Goal: Task Accomplishment & Management: Use online tool/utility

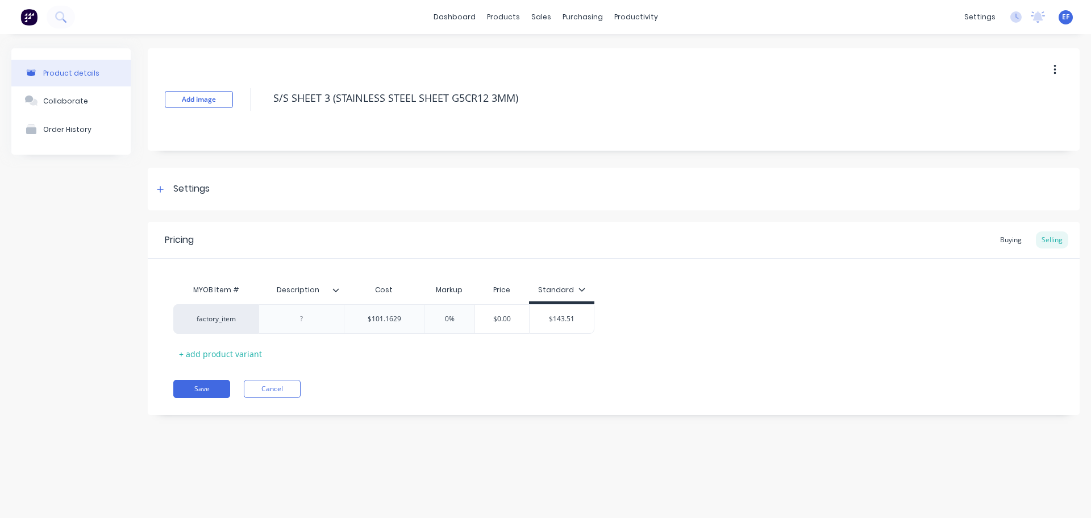
drag, startPoint x: 544, startPoint y: 102, endPoint x: 244, endPoint y: 107, distance: 300.2
click at [244, 107] on div "Add image S/S SHEET 3 (STAINLESS STEEL SHEET G5CR12 3MM)" at bounding box center [614, 99] width 932 height 102
click at [172, 194] on div "Settings" at bounding box center [181, 189] width 56 height 14
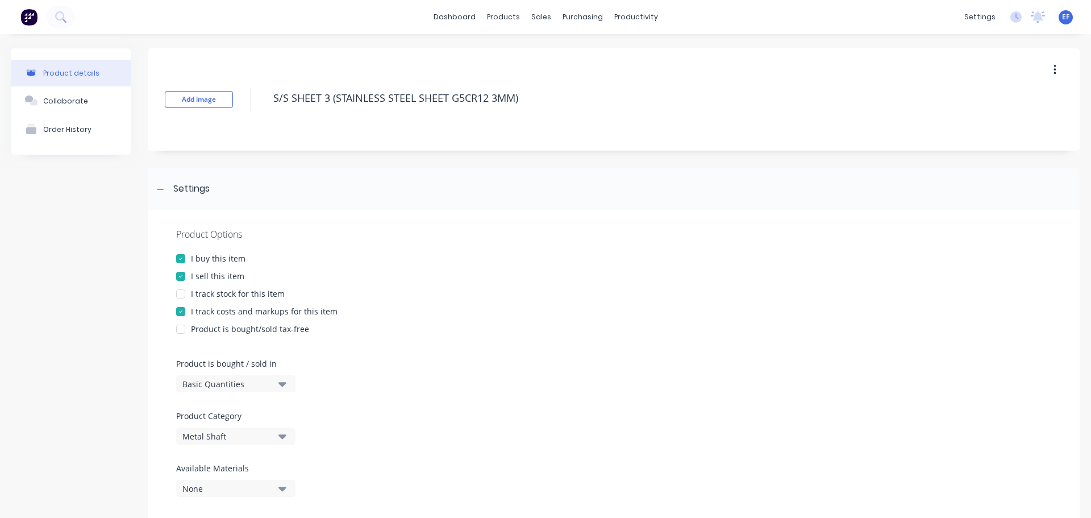
click at [203, 383] on div "Basic Quantities" at bounding box center [227, 384] width 91 height 12
click at [205, 440] on div "Lineal Metres" at bounding box center [261, 435] width 171 height 23
click at [163, 189] on icon at bounding box center [160, 189] width 6 height 1
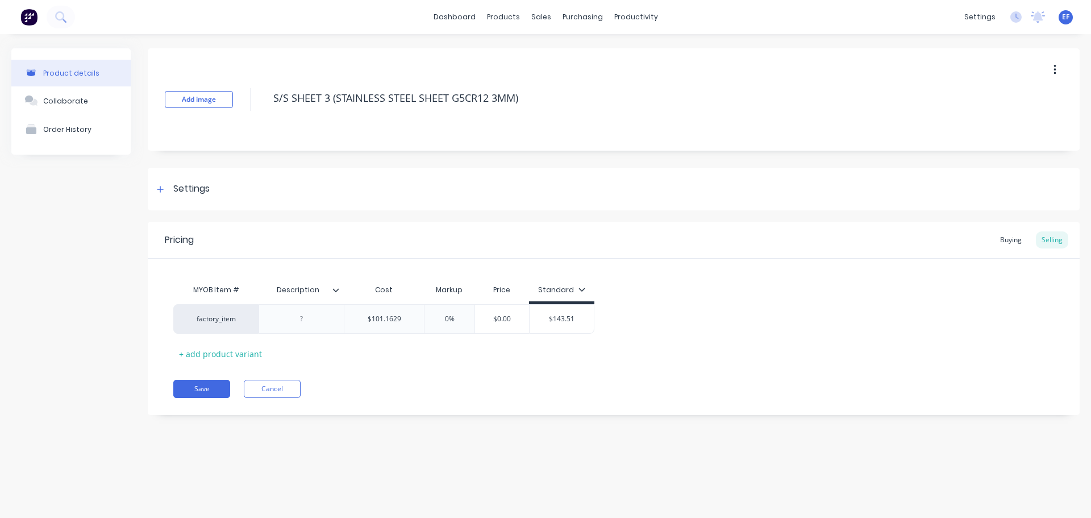
drag, startPoint x: 534, startPoint y: 97, endPoint x: 276, endPoint y: 113, distance: 259.1
click at [276, 113] on div "S/S SHEET 3 (STAINLESS STEEL SHEET G5CR12 3MM)" at bounding box center [627, 100] width 719 height 30
type textarea "x"
type input "$101.1629"
click at [409, 318] on input "$101.1629" at bounding box center [384, 319] width 80 height 10
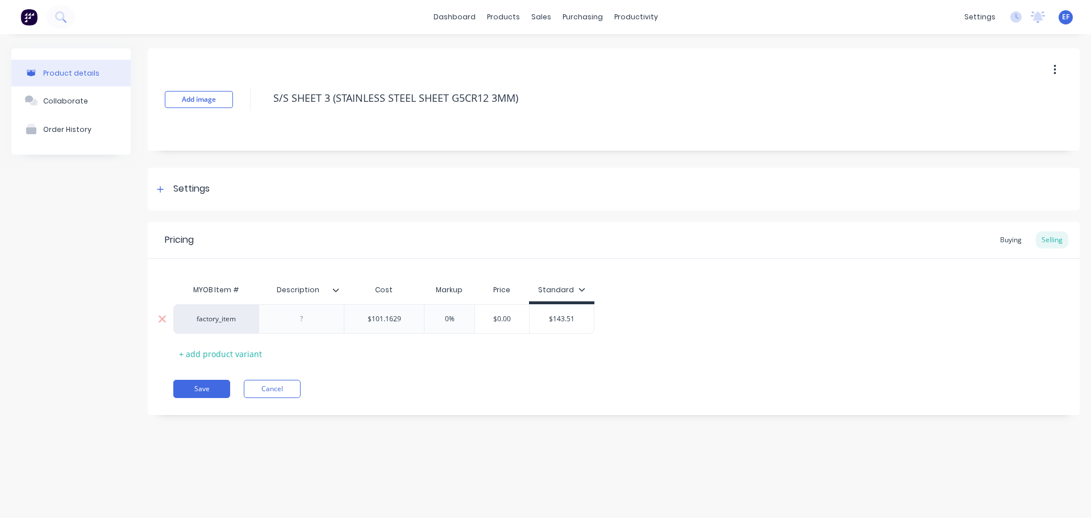
type textarea "x"
type input "$101.16290"
click at [204, 398] on div "Pricing Buying Selling MYOB Item # Description Cost Markup Price Standard facto…" at bounding box center [614, 318] width 932 height 193
click at [205, 393] on button "Save" at bounding box center [201, 389] width 57 height 18
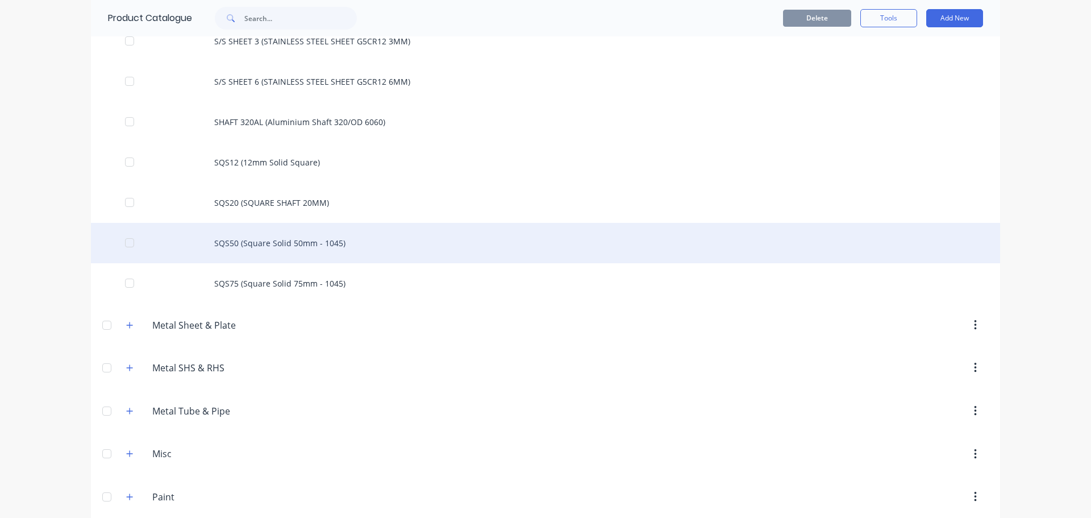
scroll to position [4526, 0]
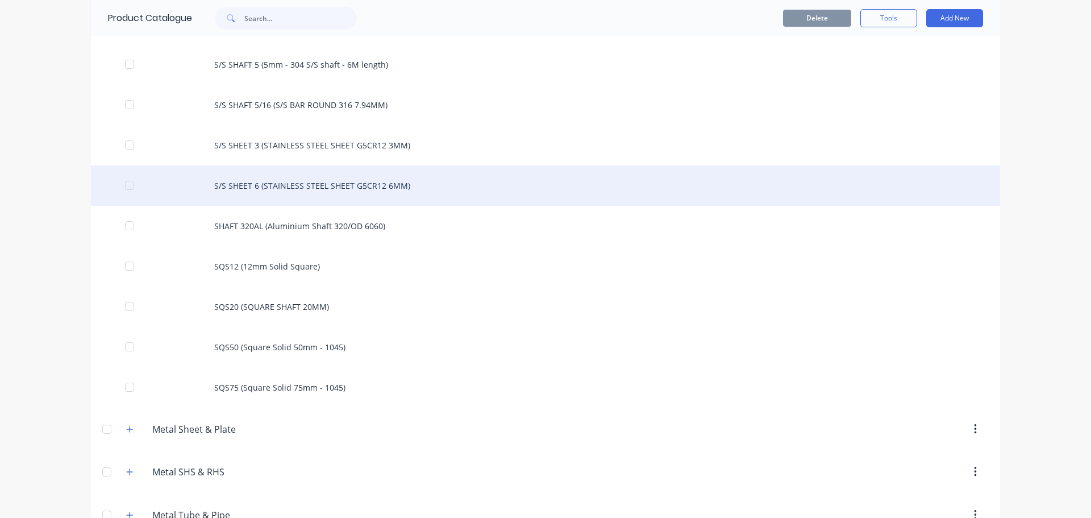
click at [341, 185] on div "S/S SHEET 6 (STAINLESS STEEL SHEET G5CR12 6MM)" at bounding box center [546, 185] width 910 height 40
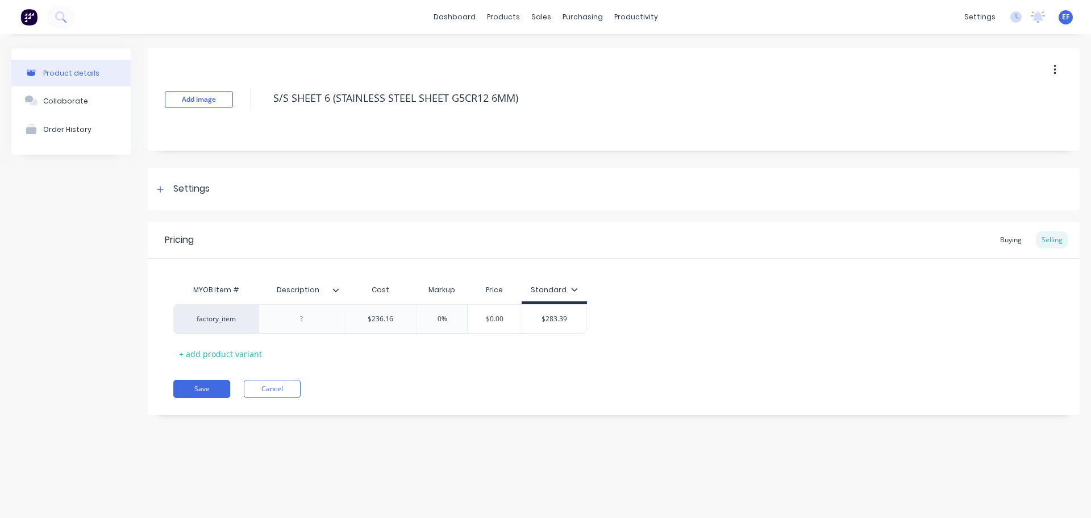
drag, startPoint x: 543, startPoint y: 89, endPoint x: 266, endPoint y: 127, distance: 279.4
click at [266, 127] on div "Add image S/S SHEET 6 (STAINLESS STEEL SHEET G5CR12 6MM)" at bounding box center [614, 99] width 932 height 102
click at [185, 207] on div "Settings" at bounding box center [614, 189] width 932 height 43
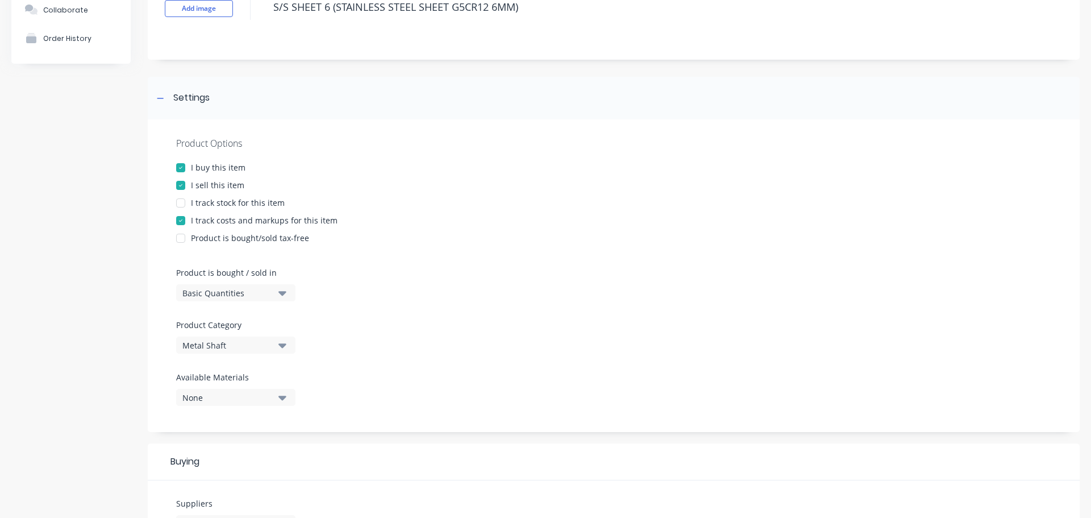
scroll to position [114, 0]
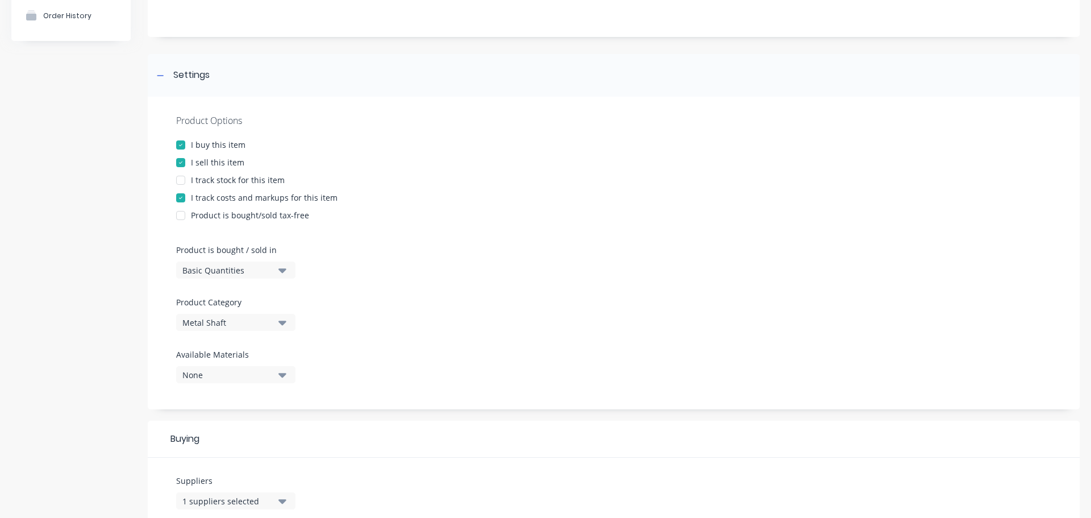
click at [232, 275] on div "Basic Quantities" at bounding box center [227, 270] width 91 height 12
click at [230, 322] on div "Lineal Metres" at bounding box center [261, 321] width 171 height 23
type textarea "x"
click at [163, 79] on div at bounding box center [160, 75] width 14 height 14
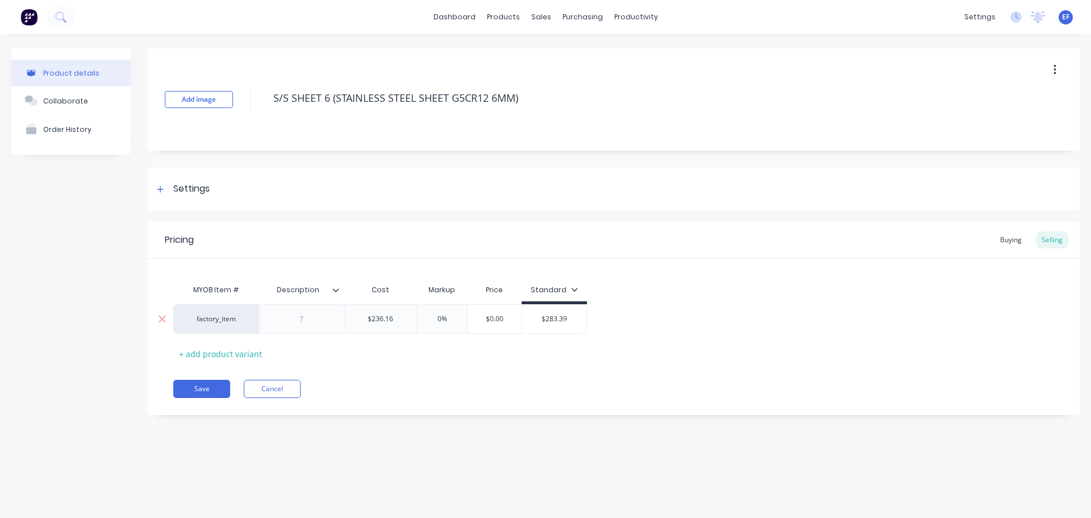
scroll to position [0, 0]
click at [399, 318] on input "$236.16" at bounding box center [380, 319] width 72 height 10
type input "$236.160"
type textarea "x"
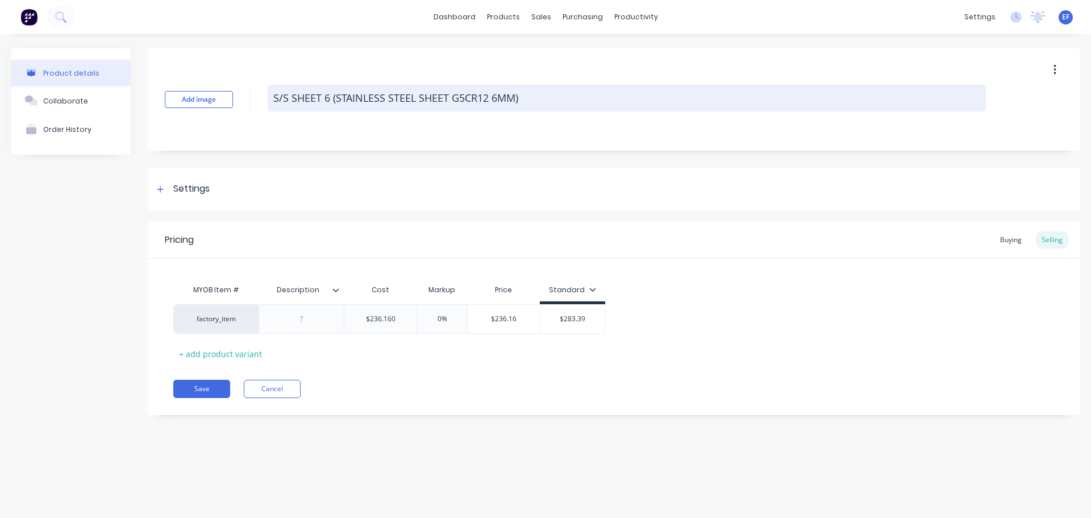
type input "$236.160"
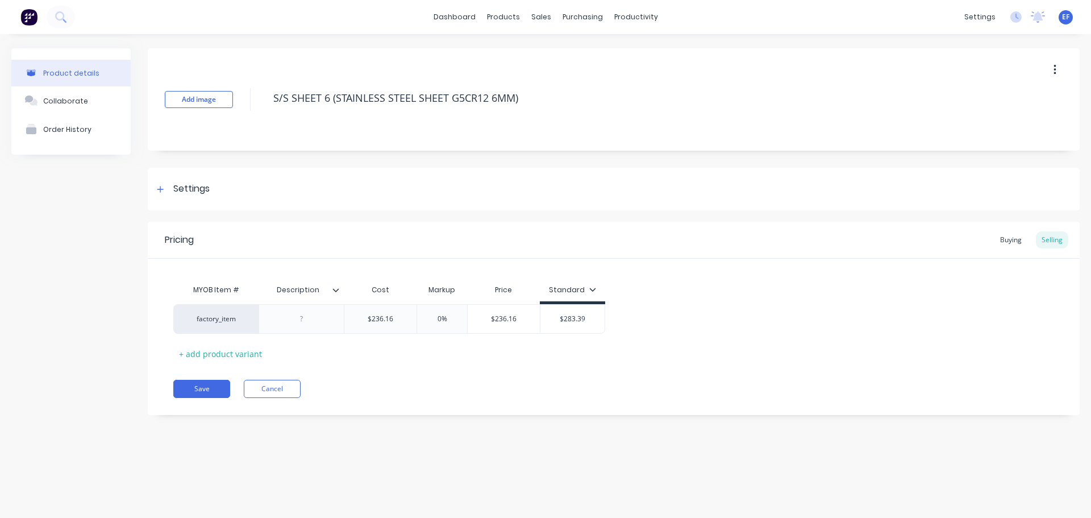
drag, startPoint x: 527, startPoint y: 97, endPoint x: 266, endPoint y: 122, distance: 262.1
click at [266, 122] on div "Add image S/S SHEET 6 (STAINLESS STEEL SHEET G5CR12 6MM)" at bounding box center [614, 99] width 932 height 102
click at [200, 388] on button "Save" at bounding box center [201, 389] width 57 height 18
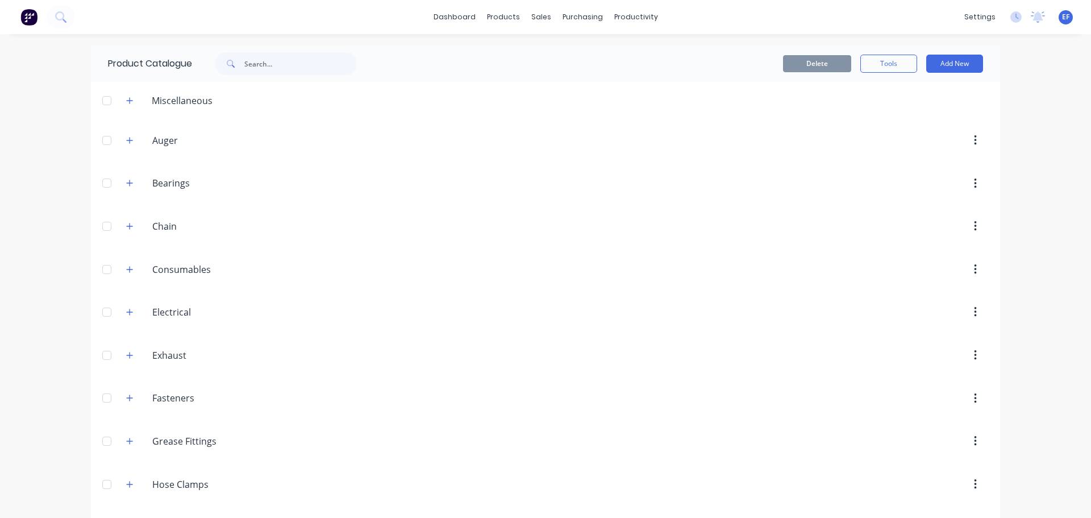
scroll to position [4453, 0]
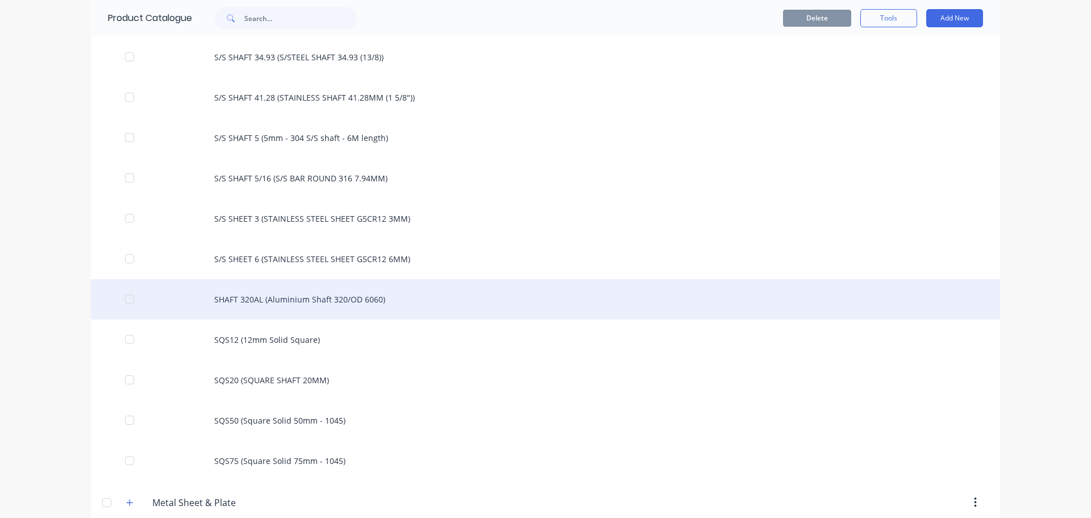
click at [297, 306] on div "SHAFT 320AL (Aluminium Shaft 320/OD 6060)" at bounding box center [546, 299] width 910 height 40
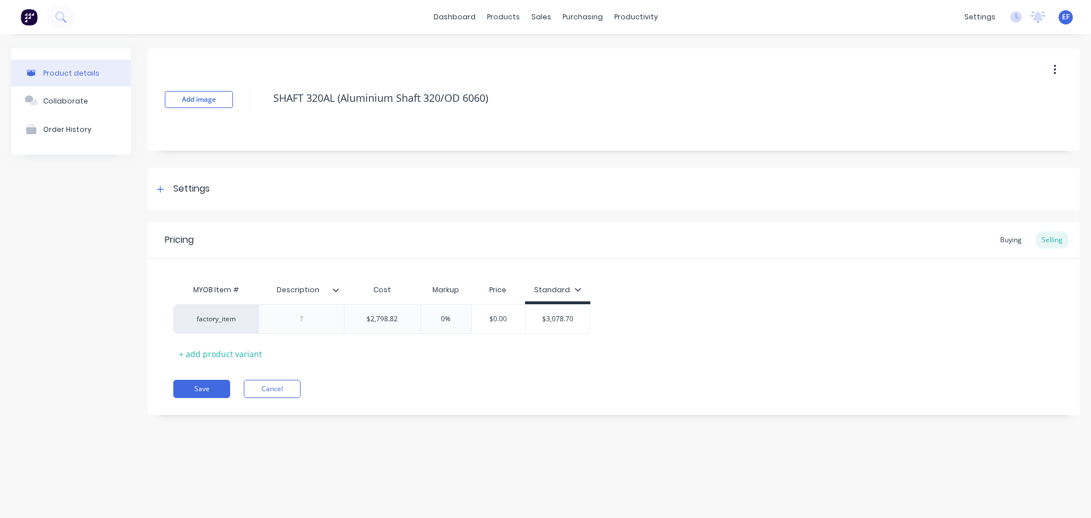
drag, startPoint x: 473, startPoint y: 104, endPoint x: 255, endPoint y: 103, distance: 217.7
click at [255, 103] on div "Add image SHAFT 320AL (Aluminium Shaft 320/OD 6060)" at bounding box center [614, 99] width 932 height 102
click at [186, 194] on div "Settings" at bounding box center [191, 189] width 36 height 14
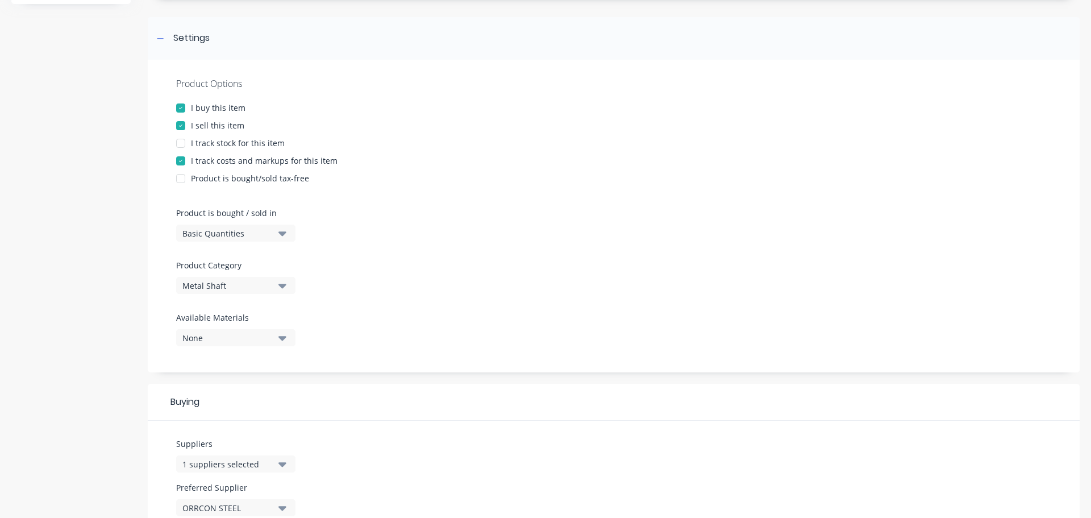
scroll to position [171, 0]
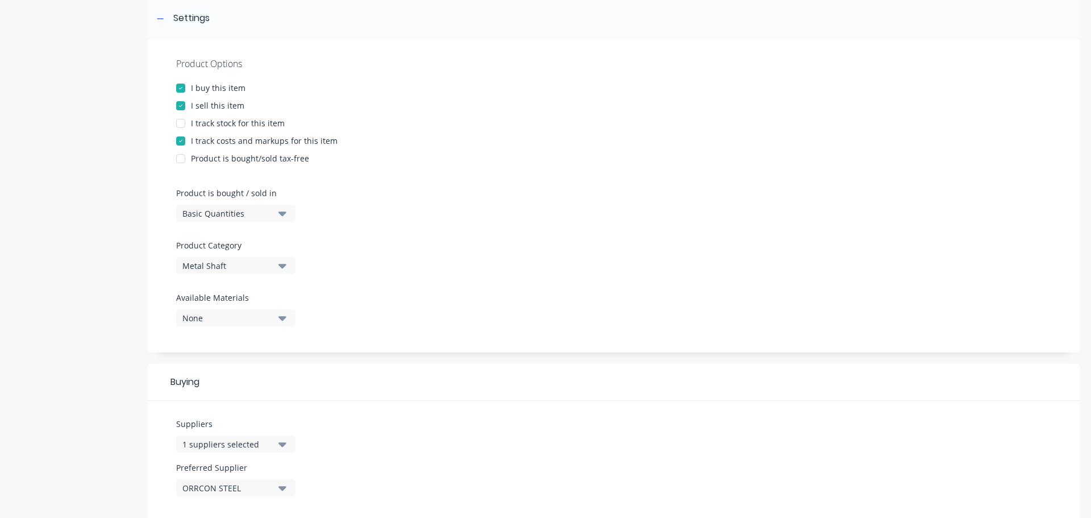
click at [244, 221] on button "Basic Quantities" at bounding box center [235, 213] width 119 height 17
click at [236, 264] on div "Lineal Metres" at bounding box center [261, 264] width 171 height 23
type textarea "x"
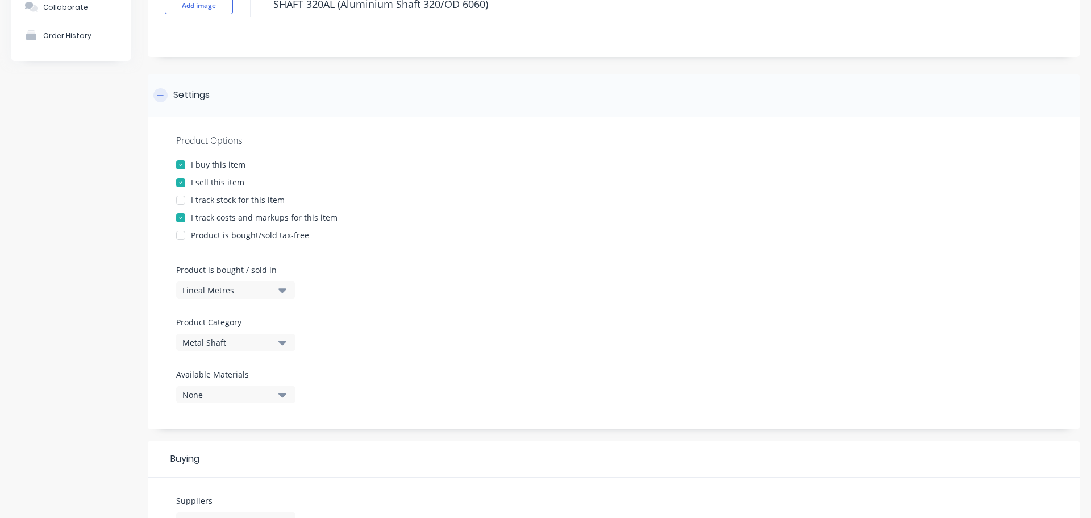
scroll to position [0, 0]
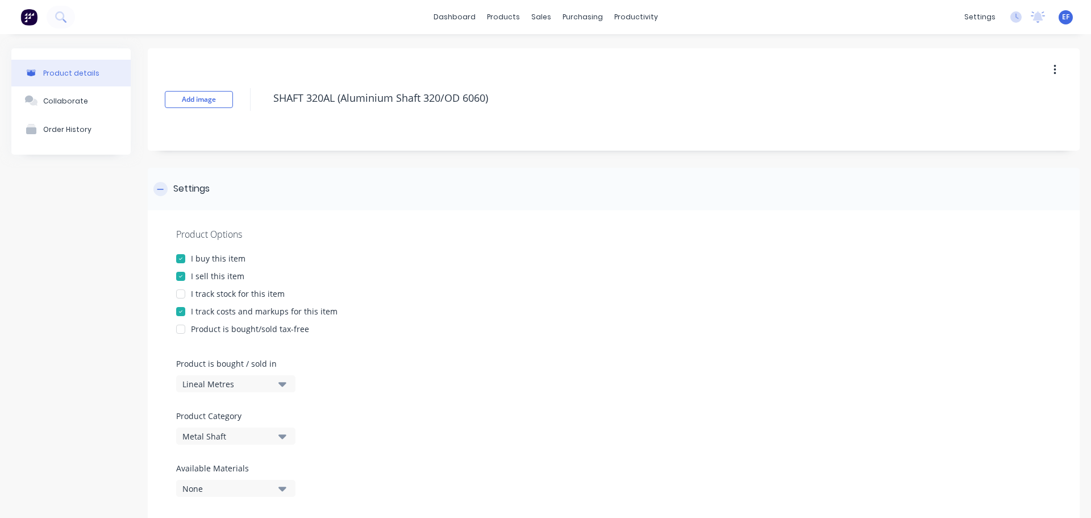
click at [154, 189] on div at bounding box center [160, 189] width 14 height 14
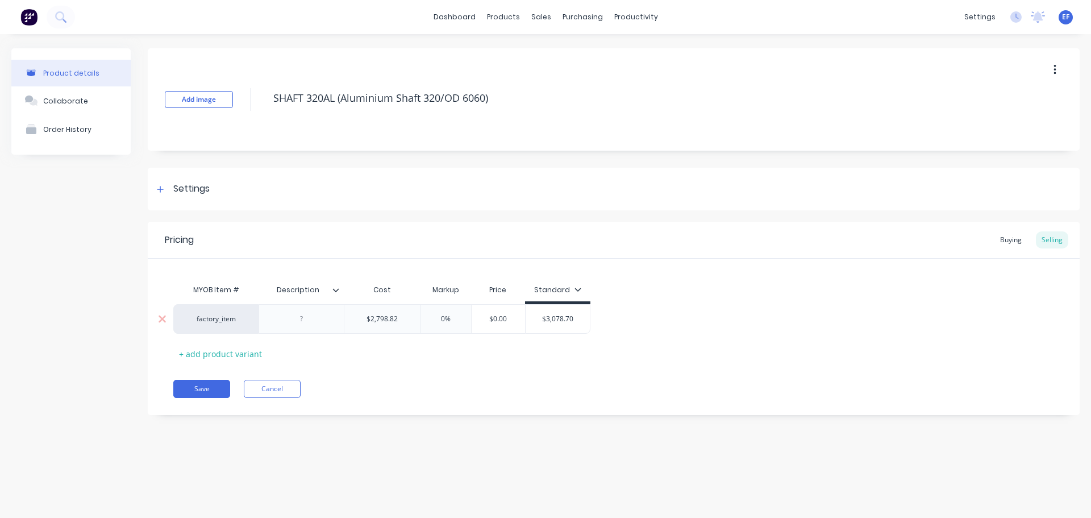
type input "$2,798.82"
click at [408, 320] on input "$2,798.82" at bounding box center [382, 319] width 76 height 10
type textarea "x"
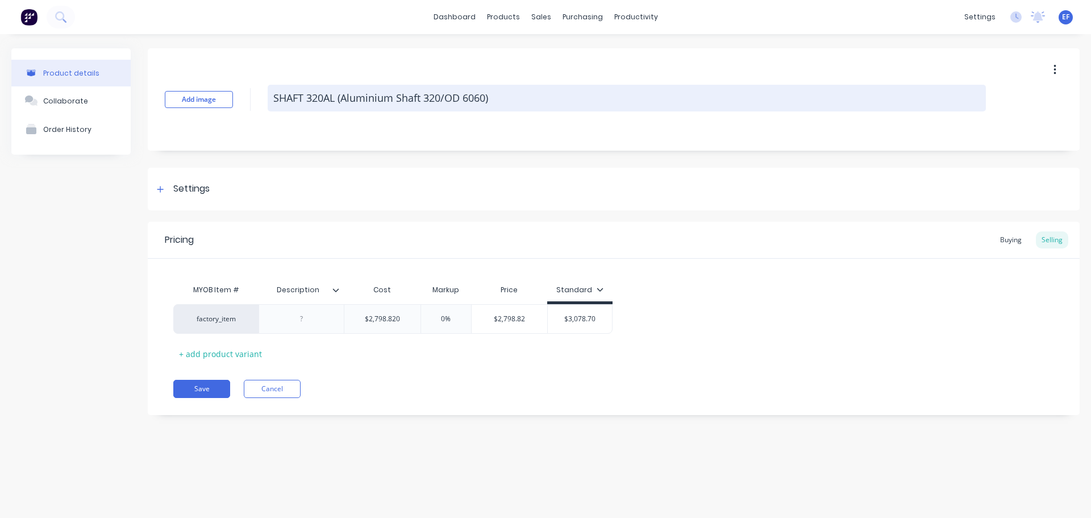
type input "$2,798.820"
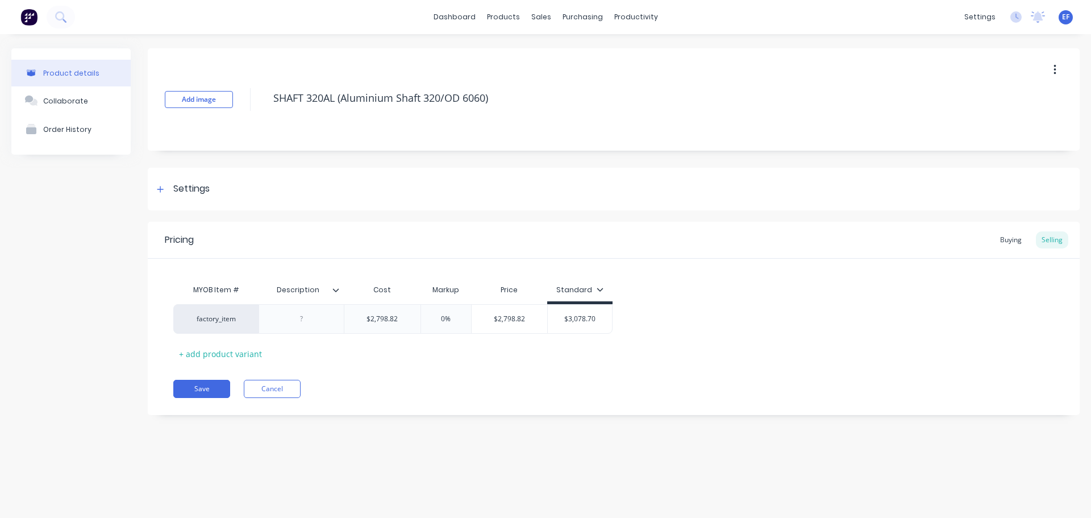
drag, startPoint x: 492, startPoint y: 101, endPoint x: 274, endPoint y: 111, distance: 218.6
click at [274, 111] on div "SHAFT 320AL (Aluminium Shaft 320/OD 6060)" at bounding box center [627, 100] width 719 height 30
click at [210, 390] on button "Save" at bounding box center [201, 389] width 57 height 18
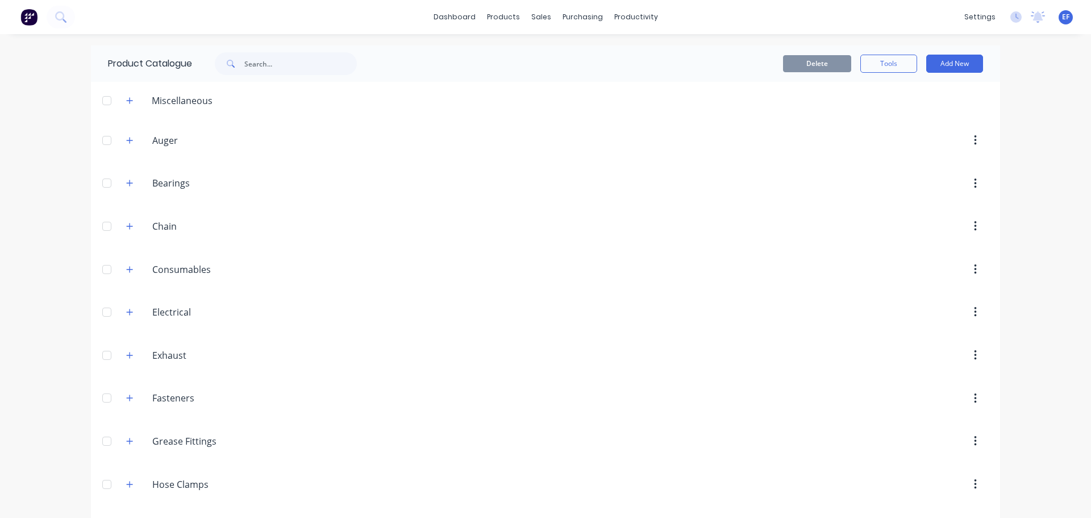
scroll to position [4493, 0]
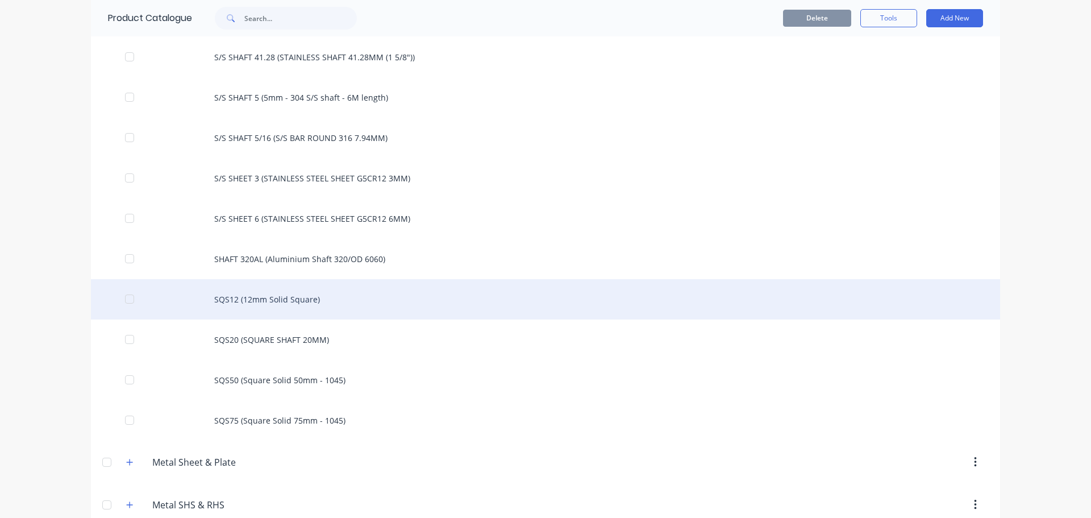
click at [271, 313] on div "SQS12 (12mm Solid Square)" at bounding box center [546, 299] width 910 height 40
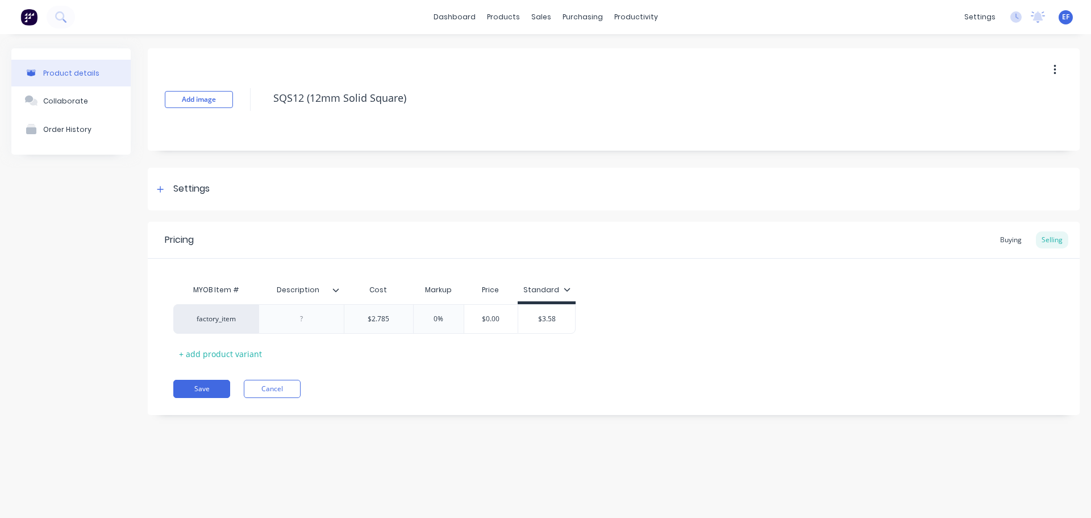
drag, startPoint x: 414, startPoint y: 100, endPoint x: 256, endPoint y: 116, distance: 158.8
click at [256, 116] on div "Add image SQS12 (12mm Solid Square)" at bounding box center [614, 99] width 932 height 102
click at [200, 192] on div "Settings" at bounding box center [191, 189] width 36 height 14
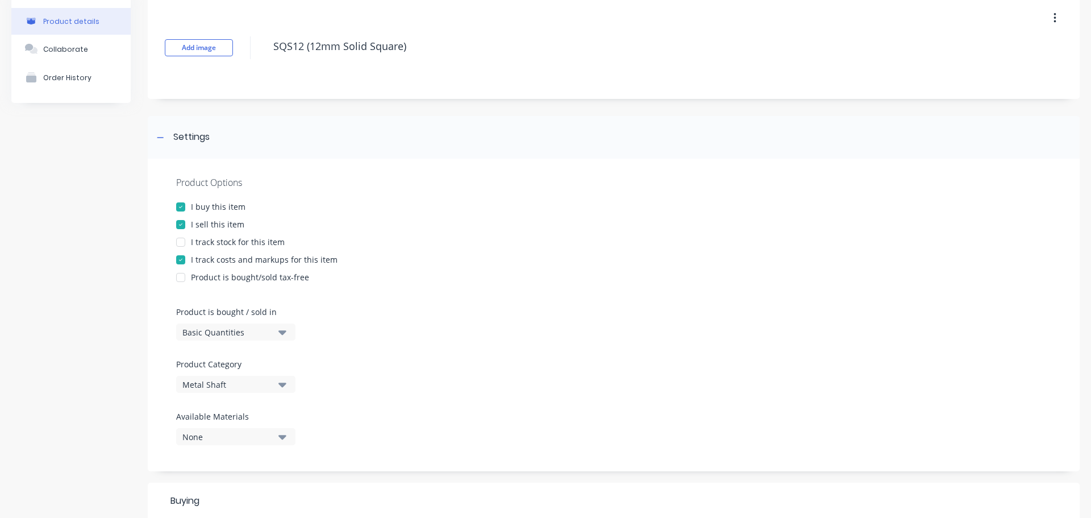
scroll to position [171, 0]
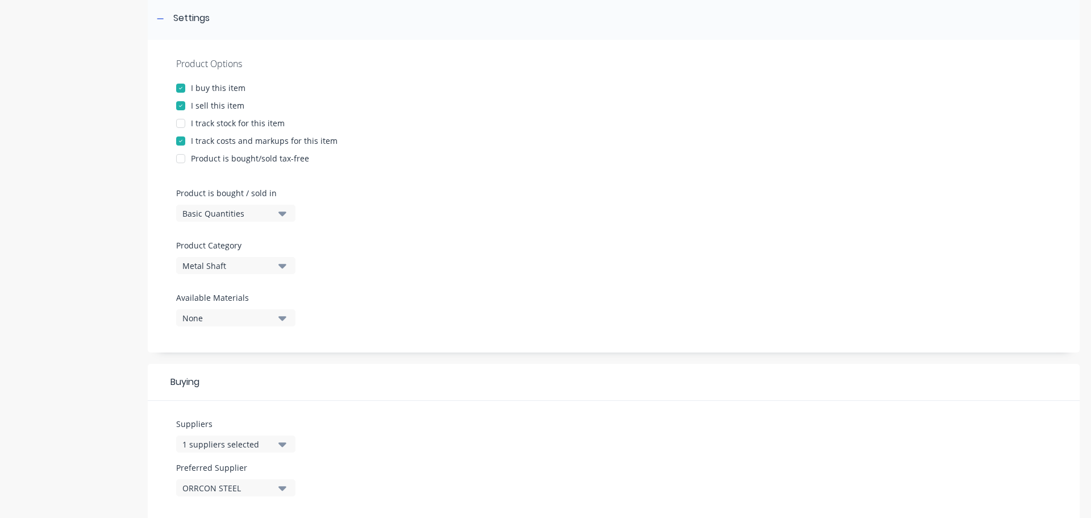
click at [225, 211] on div "Basic Quantities" at bounding box center [227, 213] width 91 height 12
click at [210, 269] on div "Lineal Metres" at bounding box center [261, 264] width 171 height 23
type textarea "x"
click at [163, 22] on icon at bounding box center [160, 19] width 7 height 8
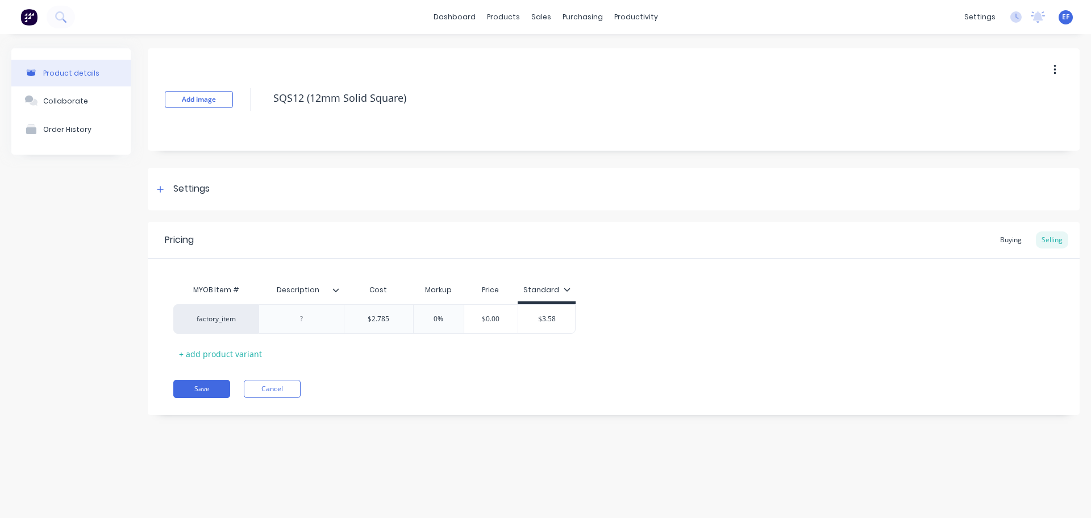
scroll to position [0, 0]
click at [403, 317] on input "$2.785" at bounding box center [378, 319] width 69 height 10
type input "$2.7850"
type textarea "x"
type input "$2.7850"
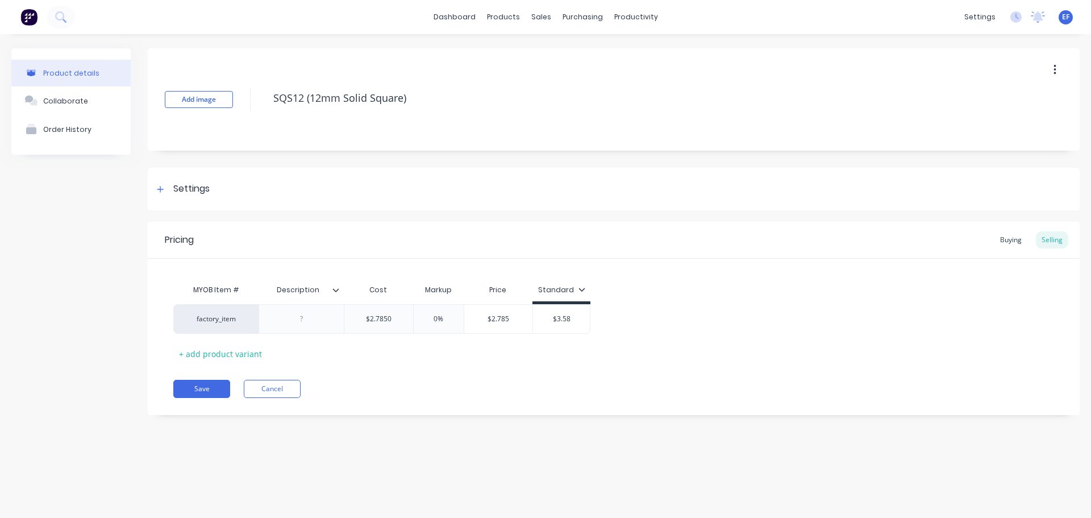
click at [388, 360] on div "MYOB Item # Description Cost Markup Price Standard factory_item $2.785 $2.7850 …" at bounding box center [613, 321] width 881 height 84
drag, startPoint x: 420, startPoint y: 99, endPoint x: 255, endPoint y: 100, distance: 164.3
click at [255, 100] on div "Add image SQS12 (12mm Solid Square)" at bounding box center [614, 99] width 932 height 102
click at [193, 387] on button "Save" at bounding box center [201, 389] width 57 height 18
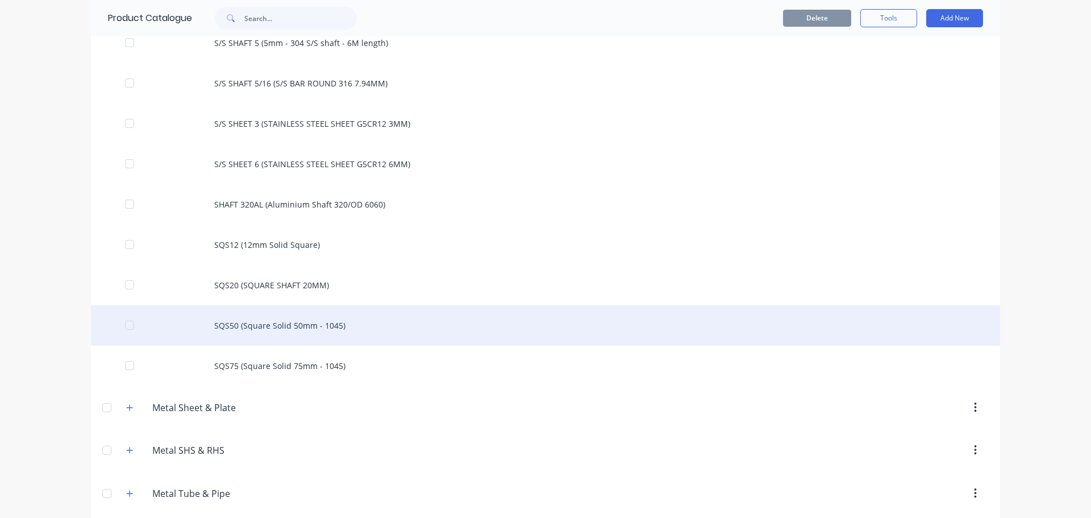
scroll to position [4590, 0]
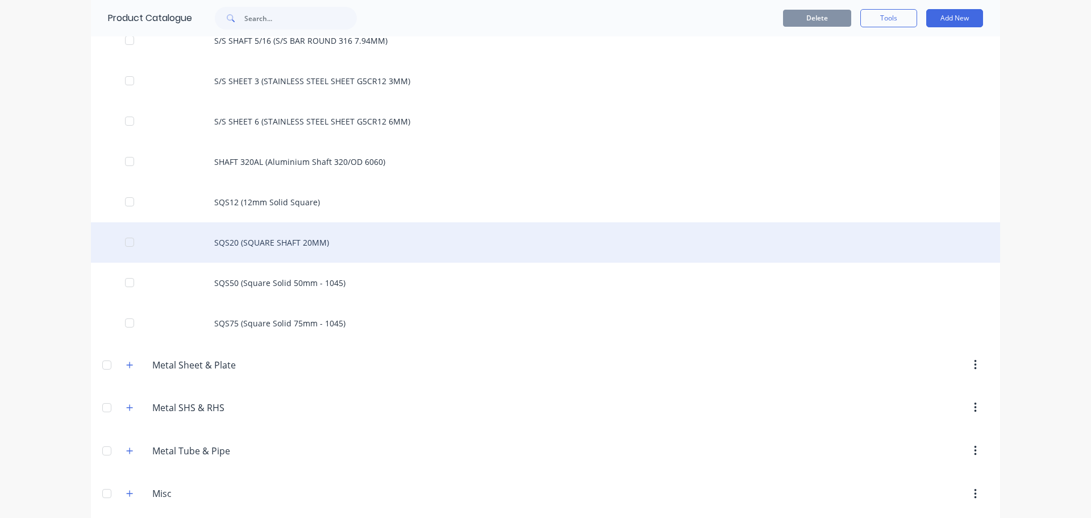
click at [287, 249] on div "SQS20 (SQUARE SHAFT 20MM)" at bounding box center [546, 242] width 910 height 40
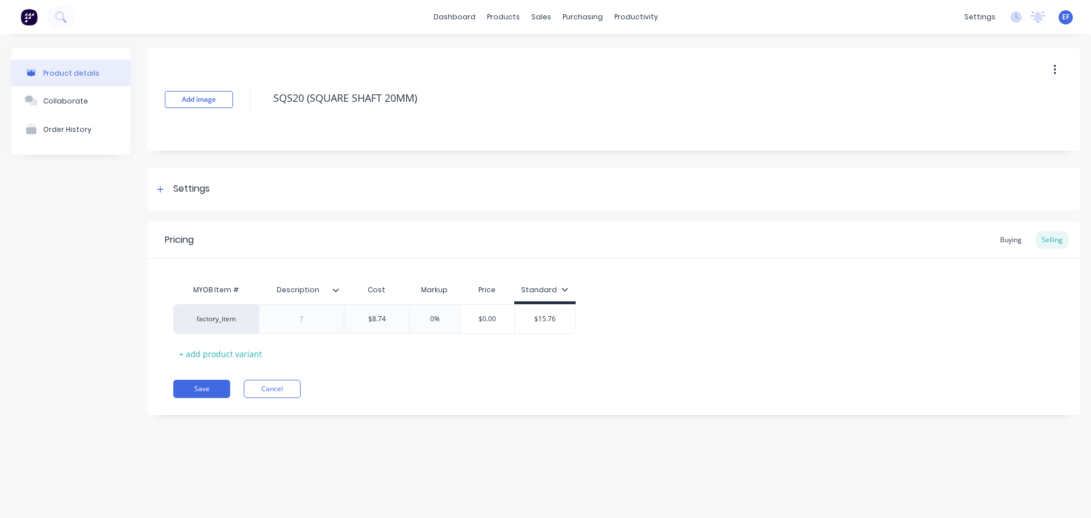
drag, startPoint x: 422, startPoint y: 94, endPoint x: 256, endPoint y: 102, distance: 166.2
click at [256, 102] on div "Add image SQS20 (SQUARE SHAFT 20MM)" at bounding box center [614, 99] width 932 height 102
click at [198, 196] on div "Settings" at bounding box center [614, 189] width 932 height 43
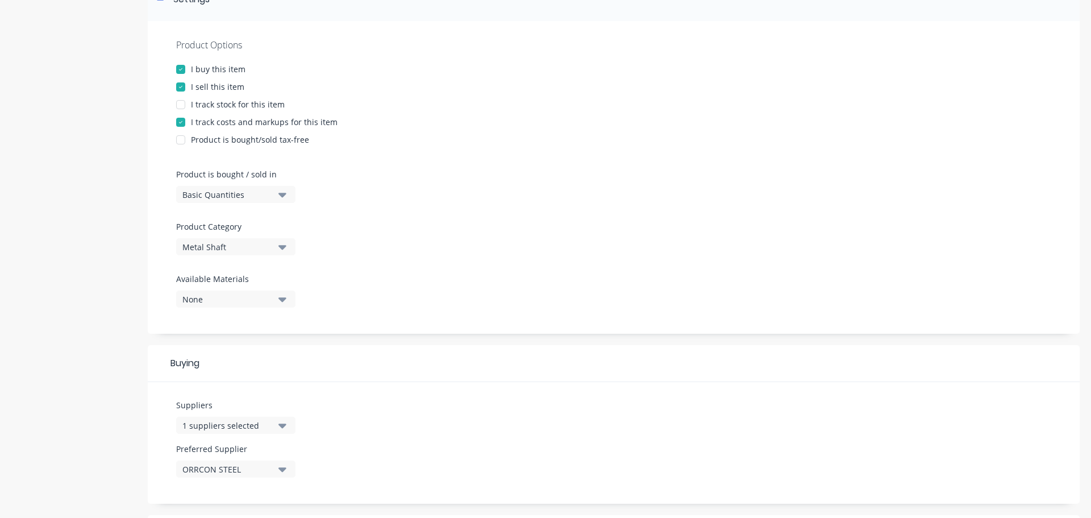
scroll to position [227, 0]
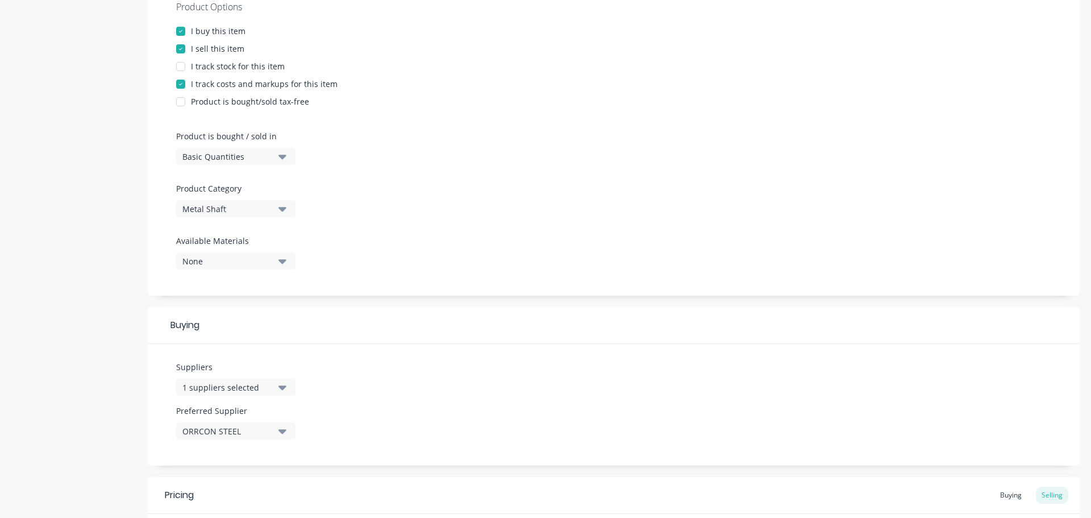
click at [240, 159] on div "Basic Quantities" at bounding box center [227, 157] width 91 height 12
click at [236, 224] on div "Custom Formula" at bounding box center [261, 230] width 171 height 23
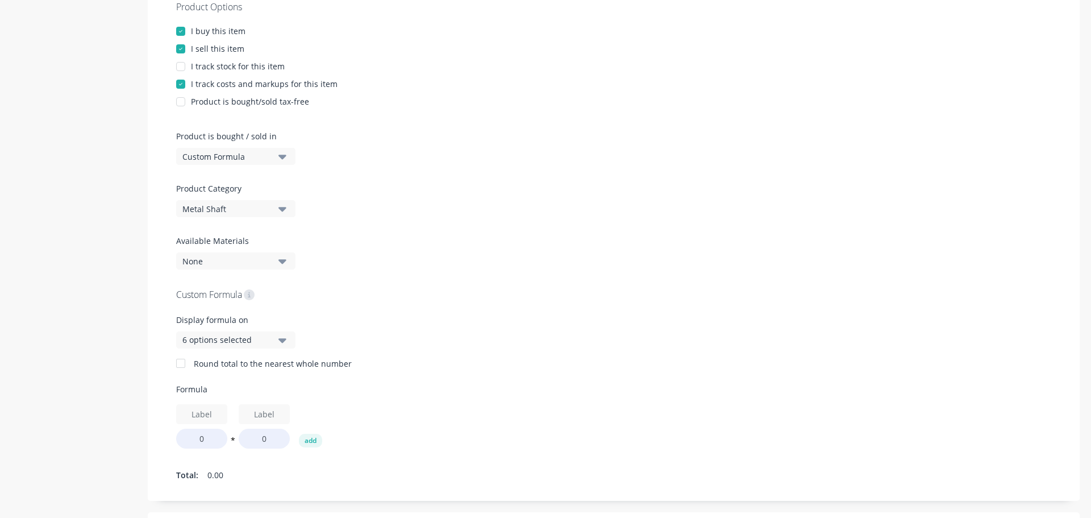
click at [238, 151] on div "Custom Formula" at bounding box center [227, 157] width 91 height 12
click at [223, 195] on div "Basic Quantities" at bounding box center [261, 184] width 171 height 23
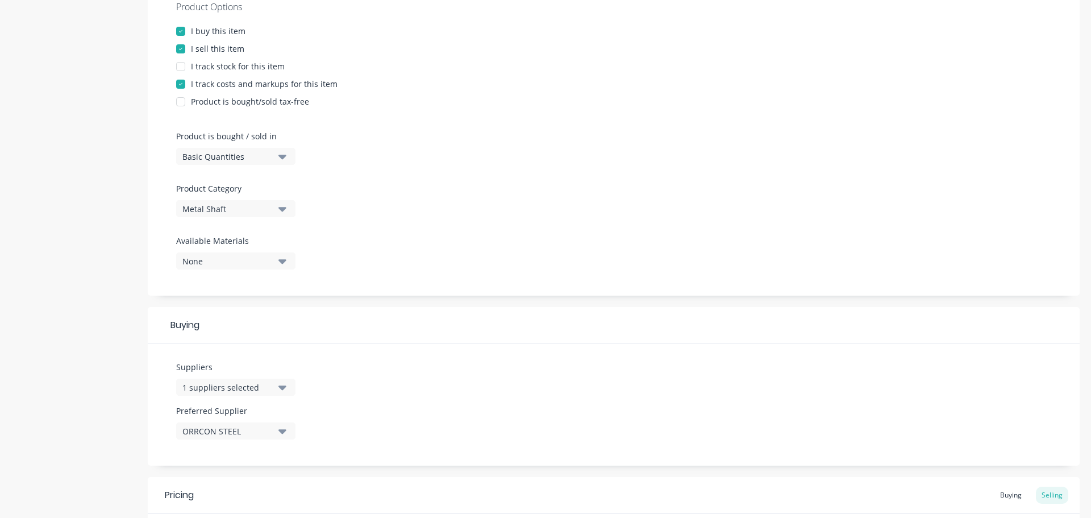
click at [238, 153] on div "Basic Quantities" at bounding box center [227, 157] width 91 height 12
click at [222, 204] on div "Lineal Metres" at bounding box center [261, 207] width 171 height 23
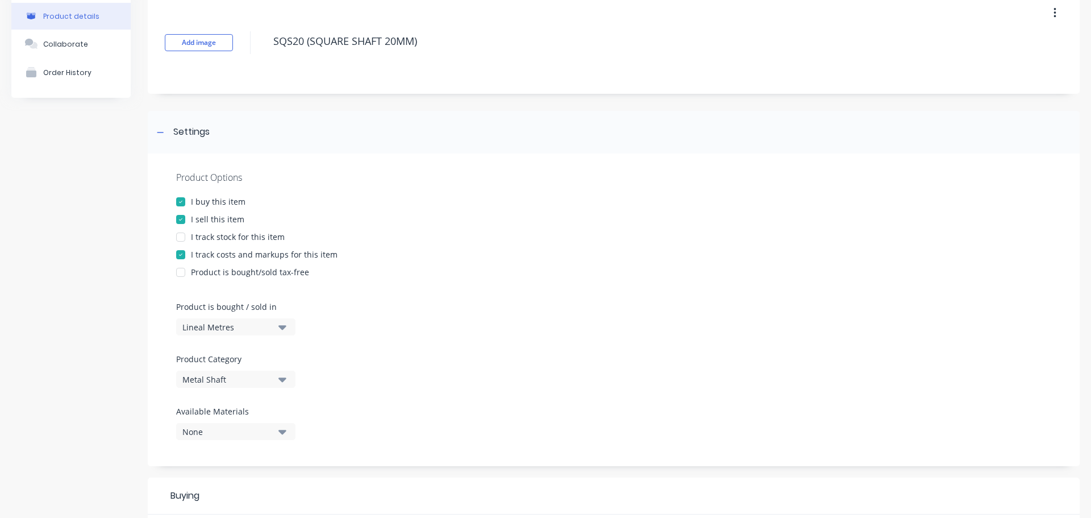
drag, startPoint x: 426, startPoint y: 43, endPoint x: 234, endPoint y: 43, distance: 191.6
click at [234, 43] on div "Add image SQS20 (SQUARE SHAFT 20MM)" at bounding box center [614, 42] width 932 height 102
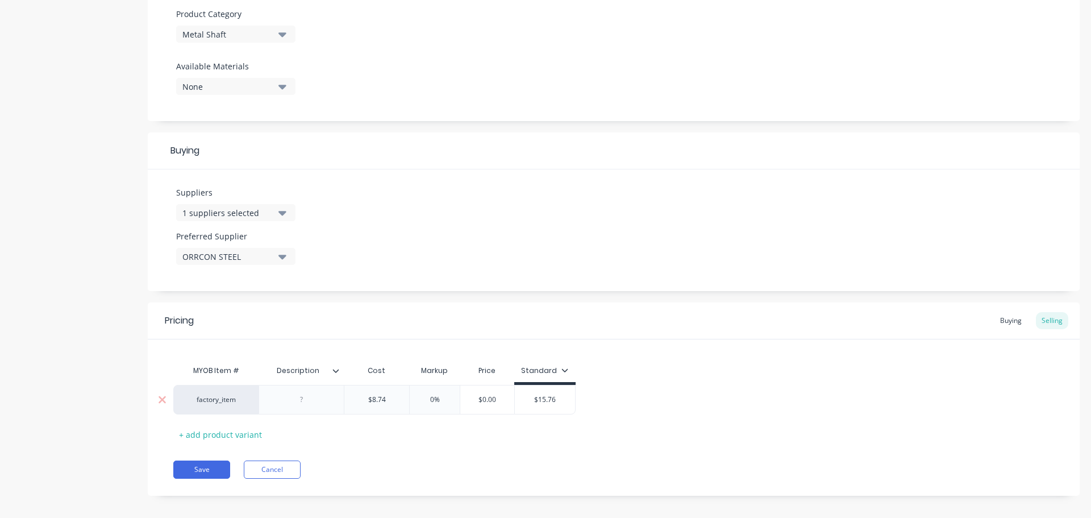
scroll to position [411, 0]
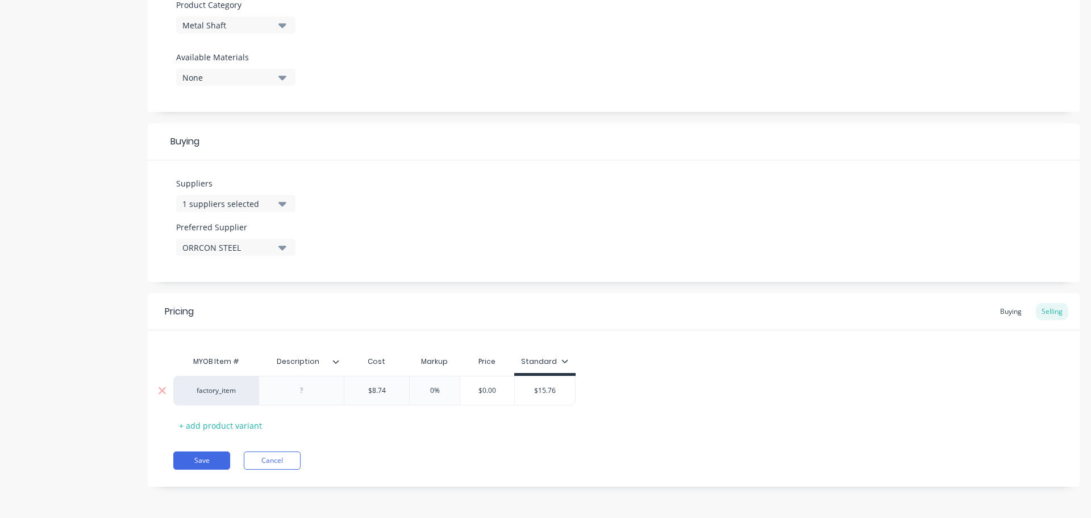
type textarea "x"
type input "$8.74"
click at [389, 393] on input "$8.74" at bounding box center [376, 390] width 65 height 10
type textarea "x"
type input "$8.740"
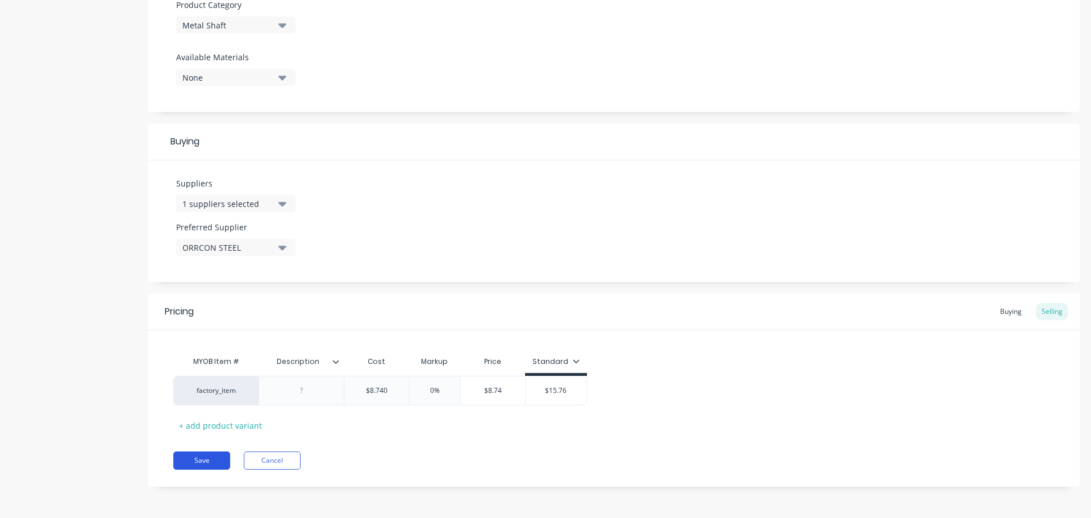
click at [207, 459] on button "Save" at bounding box center [201, 460] width 57 height 18
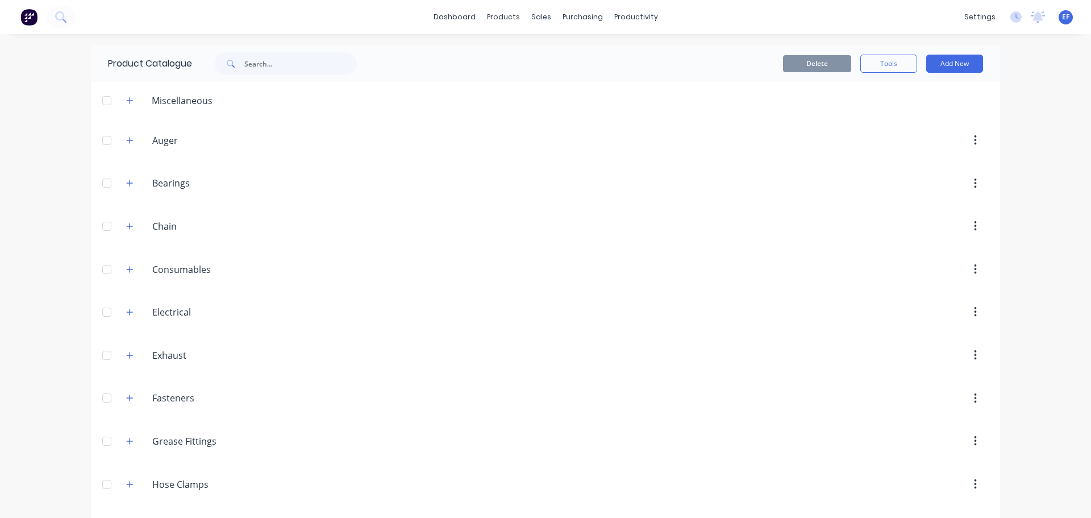
scroll to position [4574, 0]
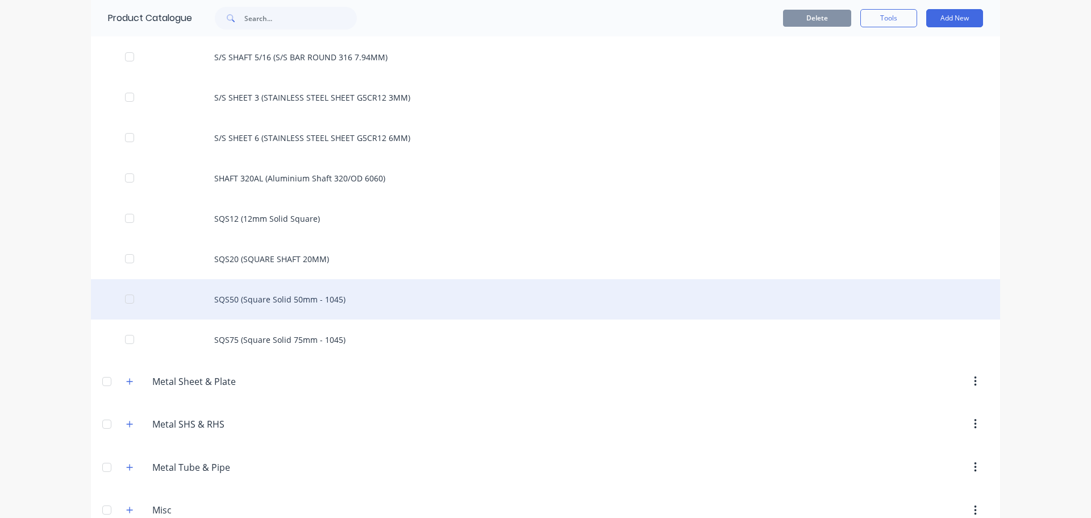
click at [329, 310] on div "SQS50 (Square Solid 50mm - 1045)" at bounding box center [546, 299] width 910 height 40
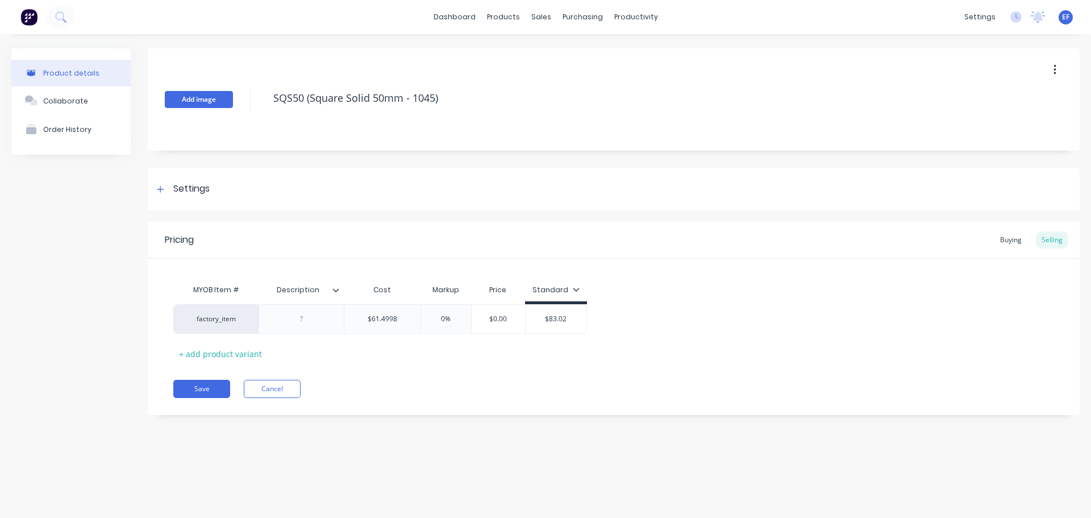
drag, startPoint x: 449, startPoint y: 97, endPoint x: 220, endPoint y: 106, distance: 229.3
click at [220, 106] on div "Add image SQS50 (Square Solid 50mm - 1045)" at bounding box center [614, 99] width 932 height 102
click at [197, 190] on div "Settings" at bounding box center [191, 189] width 36 height 14
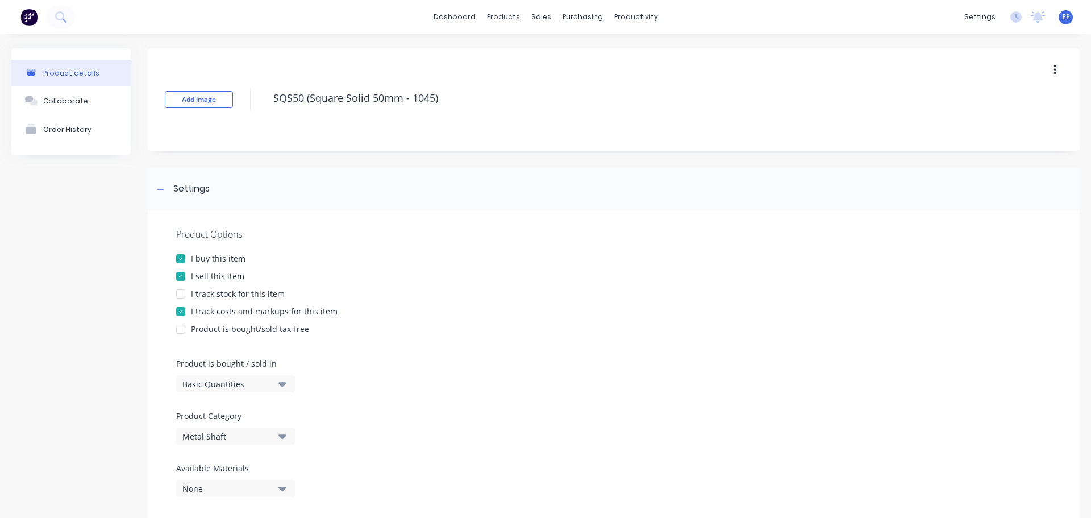
click at [206, 375] on button "Basic Quantities" at bounding box center [235, 383] width 119 height 17
click at [216, 439] on div "Lineal Metres" at bounding box center [261, 435] width 171 height 23
type textarea "x"
click at [164, 189] on div at bounding box center [160, 189] width 14 height 14
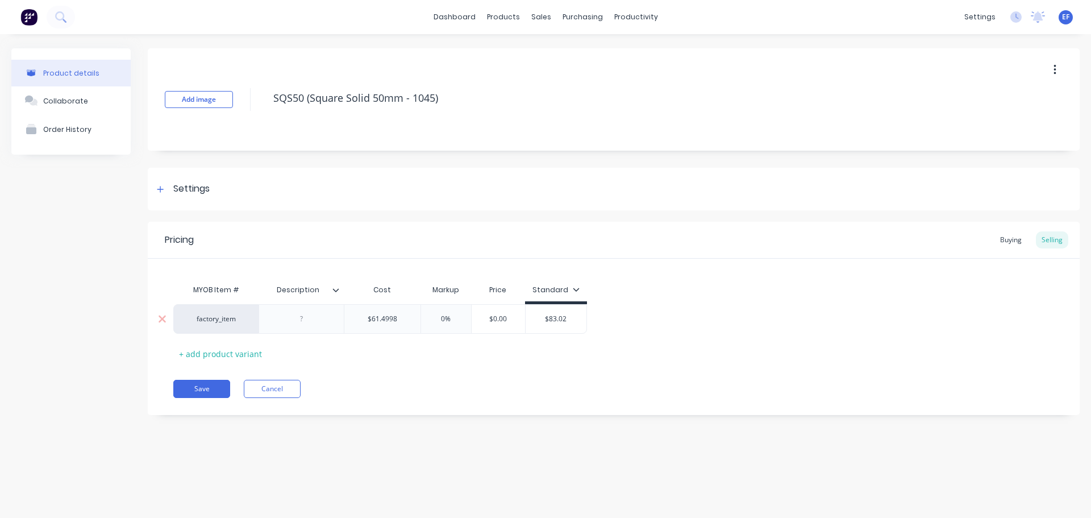
type input "$61.4998"
click at [413, 321] on input "$61.4998" at bounding box center [382, 319] width 76 height 10
type textarea "x"
type input "$61.49980"
drag, startPoint x: 363, startPoint y: 381, endPoint x: 278, endPoint y: 386, distance: 85.4
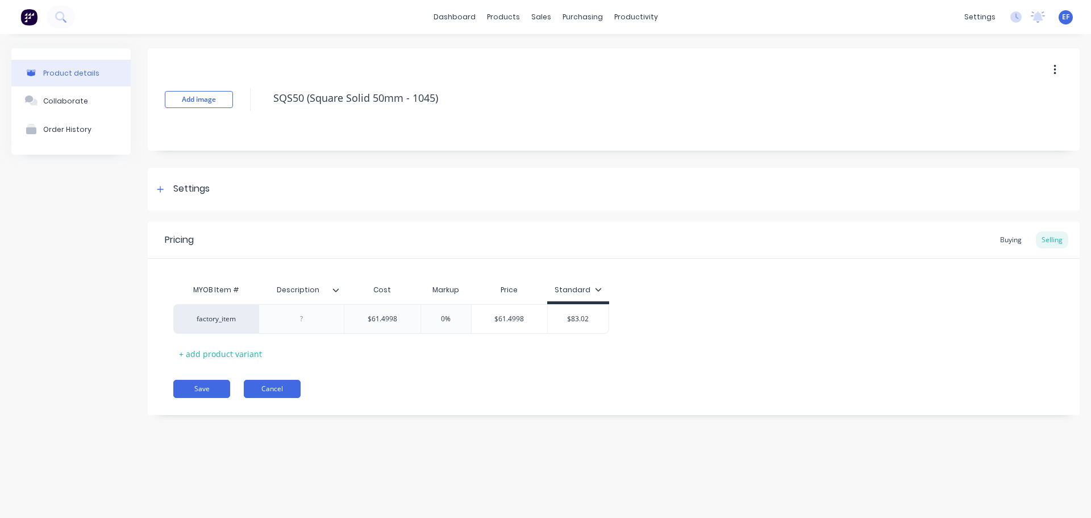
click at [363, 381] on div "Save Cancel" at bounding box center [626, 389] width 907 height 18
click at [215, 388] on button "Save" at bounding box center [201, 389] width 57 height 18
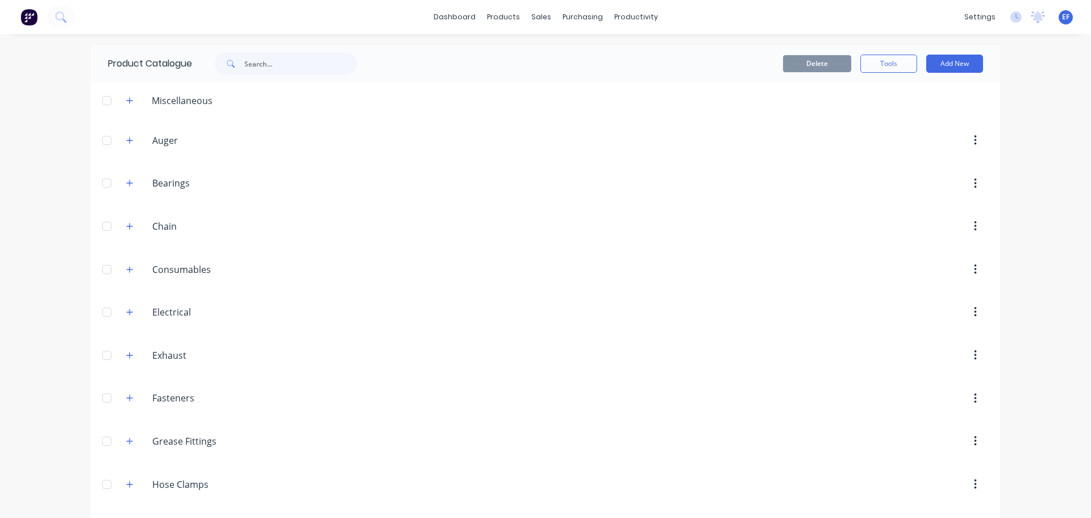
scroll to position [4614, 0]
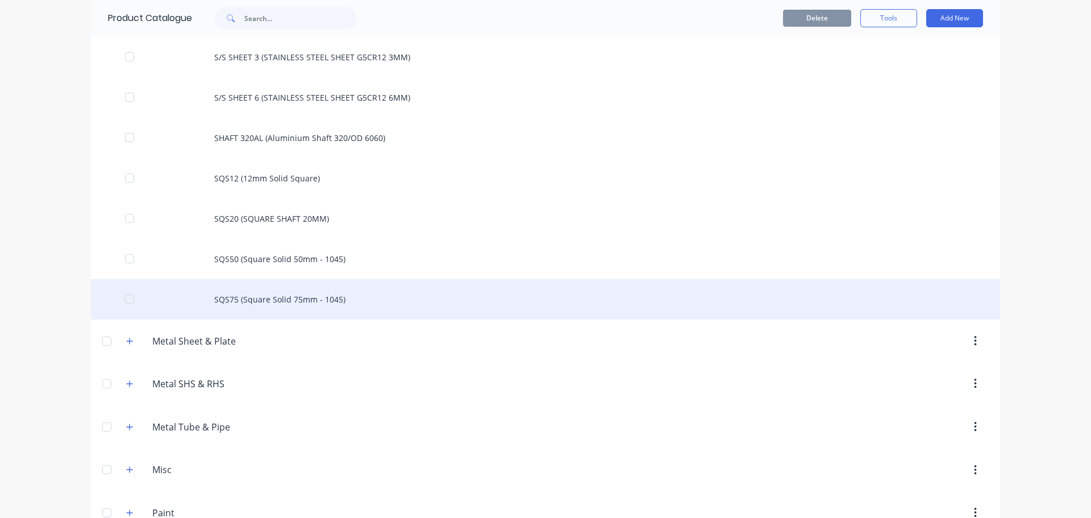
click at [228, 306] on div "SQS75 (Square Solid 75mm - 1045)" at bounding box center [546, 299] width 910 height 40
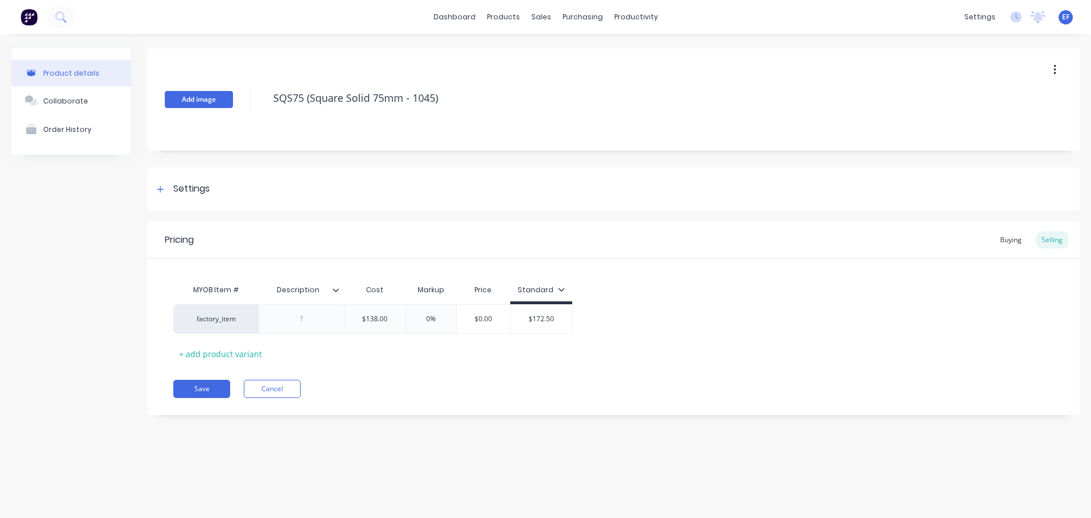
drag, startPoint x: 447, startPoint y: 104, endPoint x: 229, endPoint y: 105, distance: 217.7
click at [229, 105] on div "Add image SQS75 (Square Solid 75mm - 1045)" at bounding box center [614, 99] width 932 height 102
click at [193, 189] on div "Settings" at bounding box center [191, 189] width 36 height 14
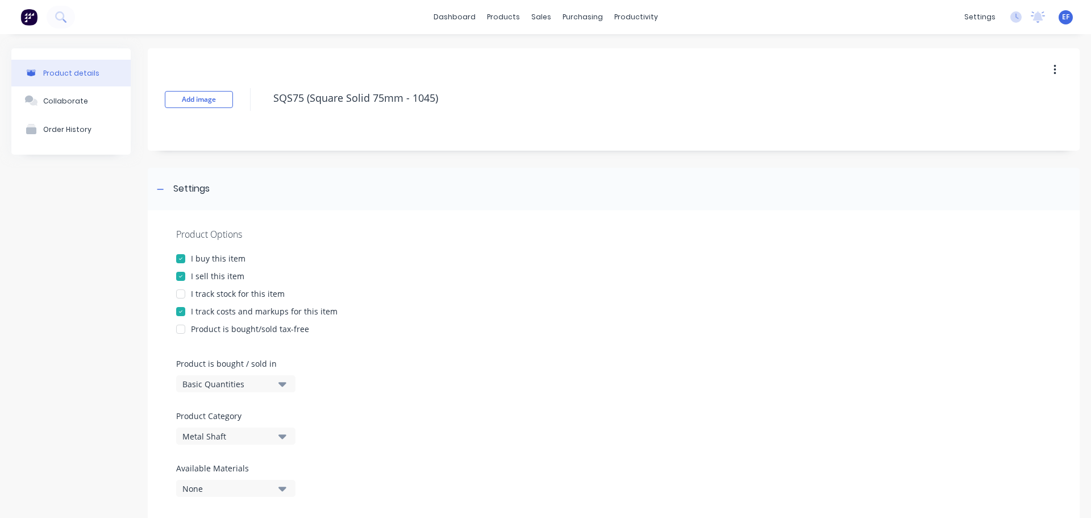
click at [188, 381] on div "Basic Quantities" at bounding box center [227, 384] width 91 height 12
click at [204, 431] on div "Lineal Metres" at bounding box center [261, 435] width 171 height 23
type textarea "x"
click at [160, 186] on icon at bounding box center [160, 189] width 7 height 8
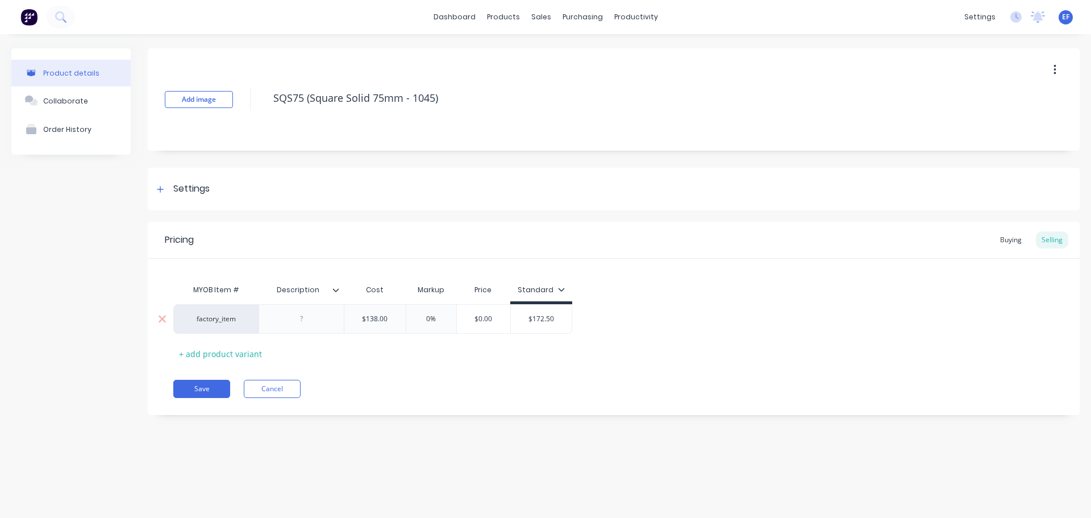
click at [389, 318] on input "$138.00" at bounding box center [374, 319] width 61 height 10
type input "$138.000"
type textarea "x"
type input "$138.000"
click at [214, 385] on button "Save" at bounding box center [201, 389] width 57 height 18
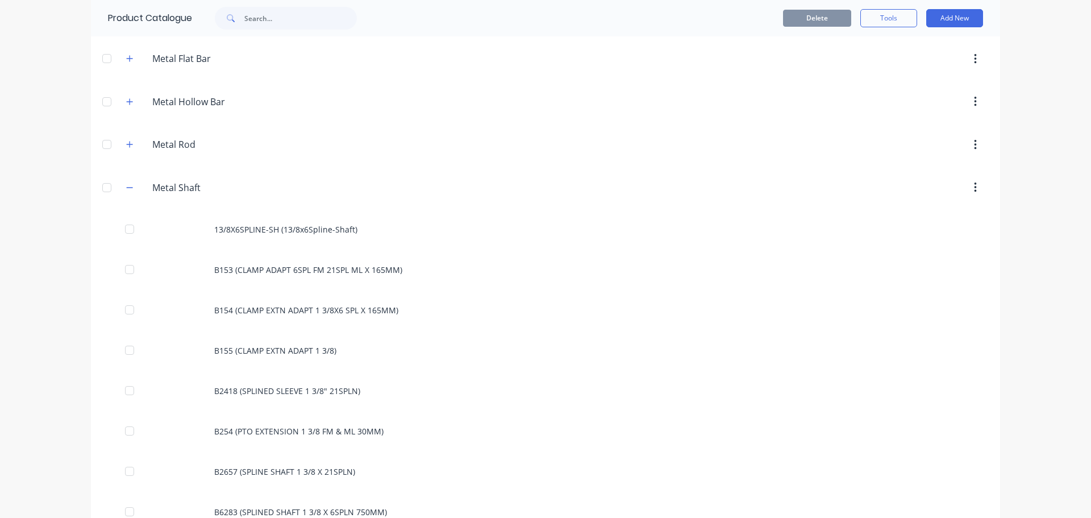
scroll to position [762, 0]
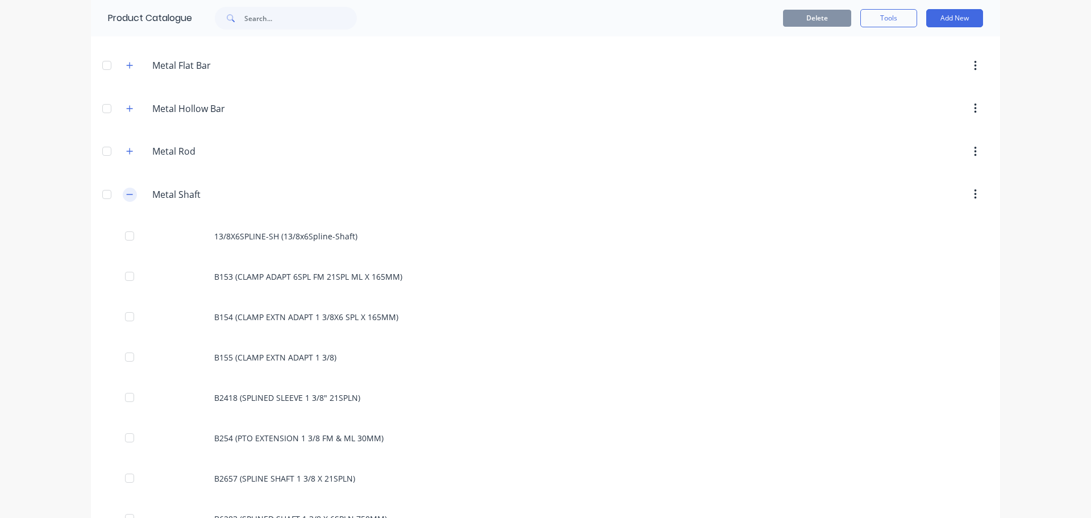
click at [130, 196] on button "button" at bounding box center [130, 195] width 14 height 14
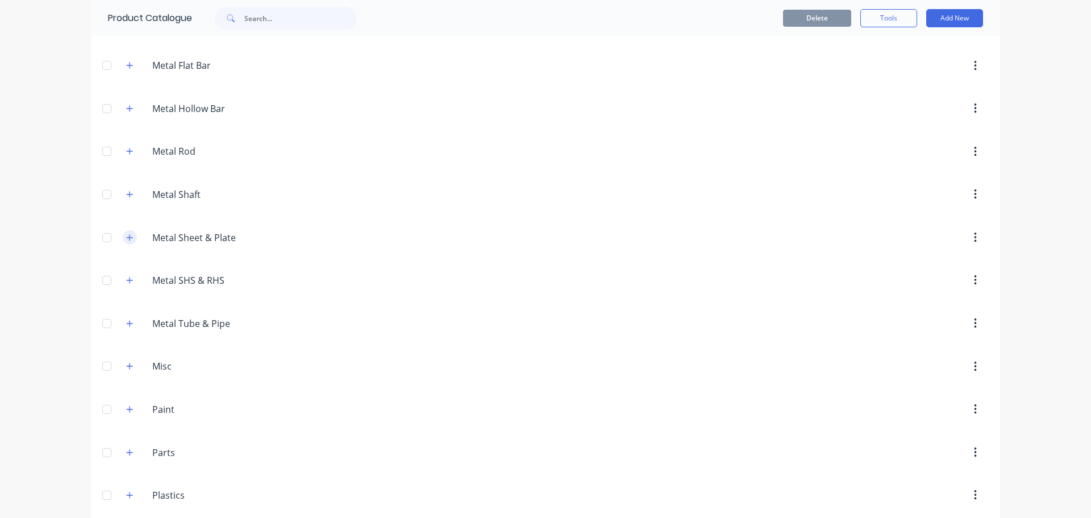
click at [128, 239] on icon "button" at bounding box center [129, 238] width 7 height 8
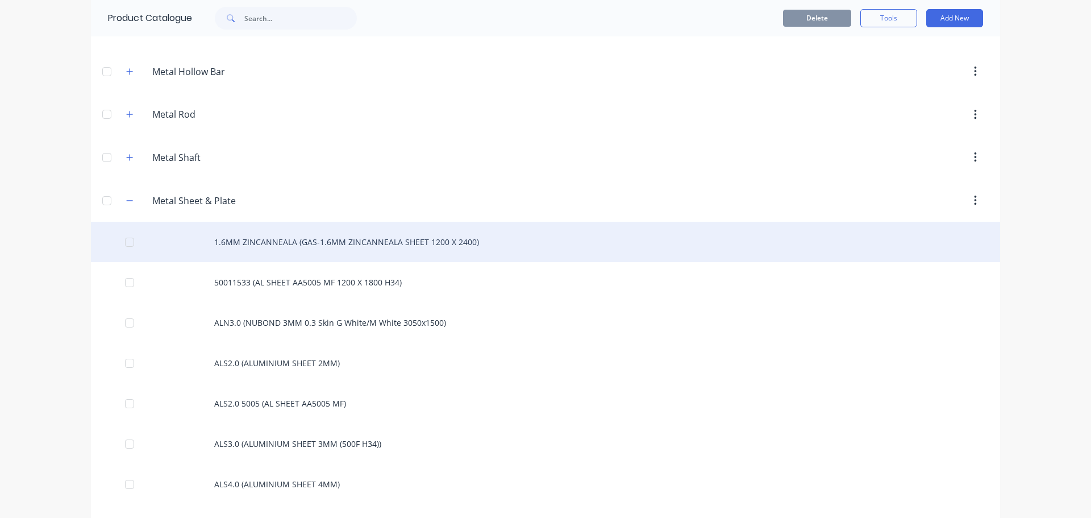
scroll to position [819, 0]
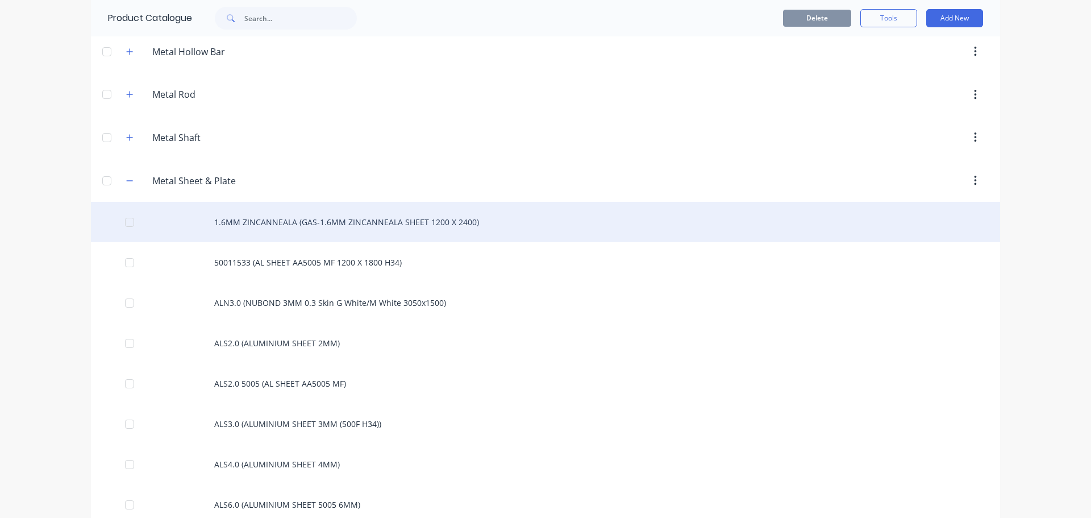
click at [323, 231] on div "1.6MM ZINCANNEALA (GAS-1.6MM ZINCANNEALA SHEET 1200 X 2400)" at bounding box center [546, 222] width 910 height 40
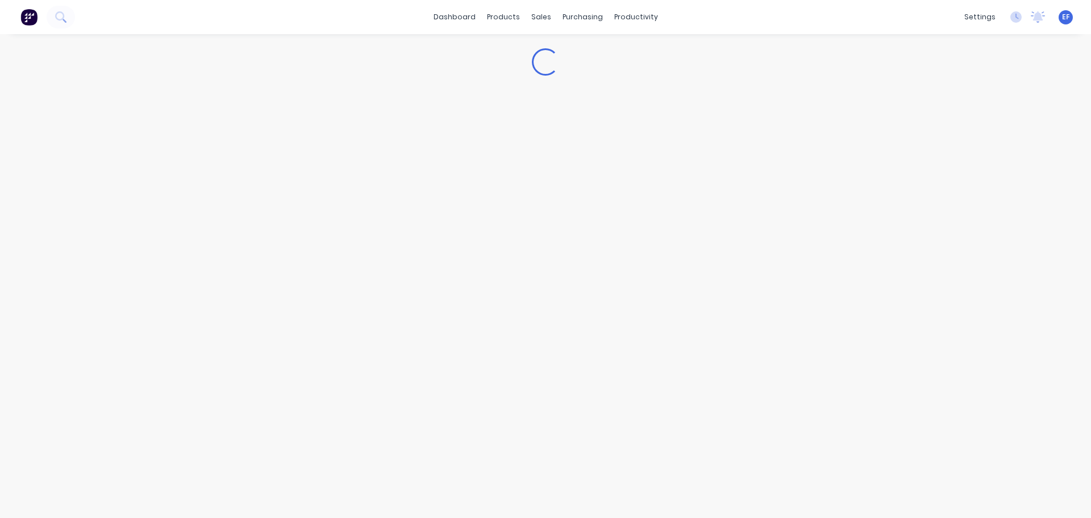
type textarea "x"
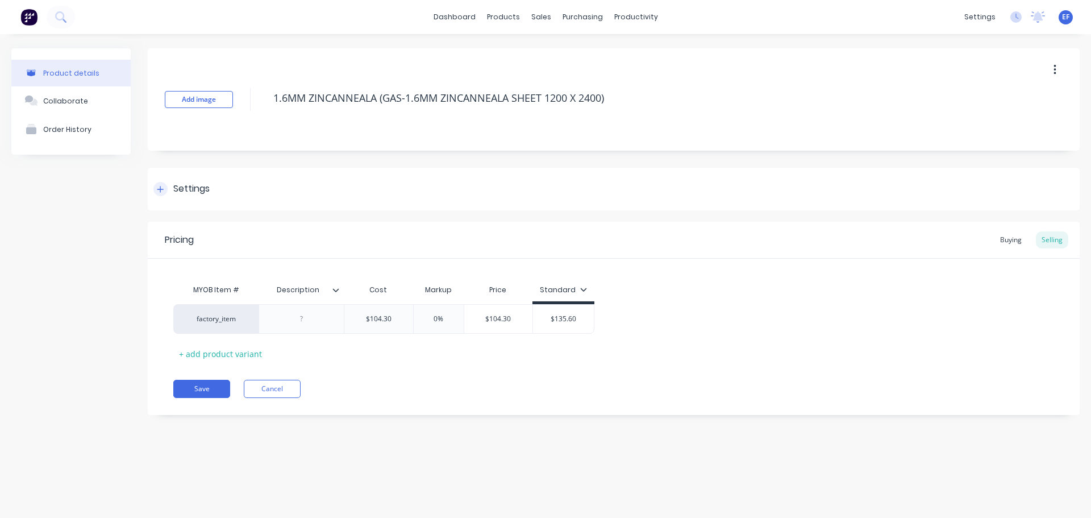
click at [173, 193] on div "Settings" at bounding box center [191, 189] width 36 height 14
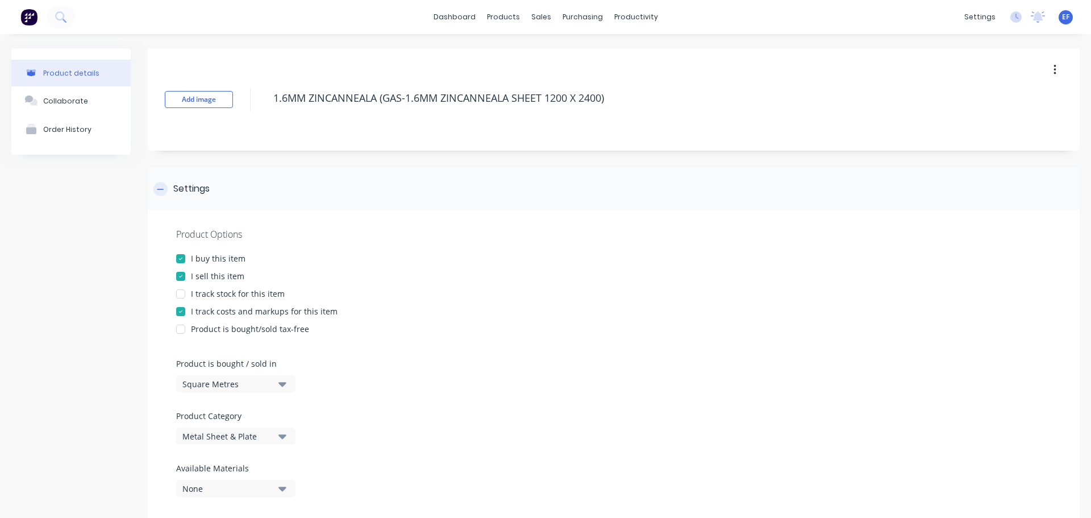
click at [162, 192] on icon at bounding box center [160, 189] width 7 height 8
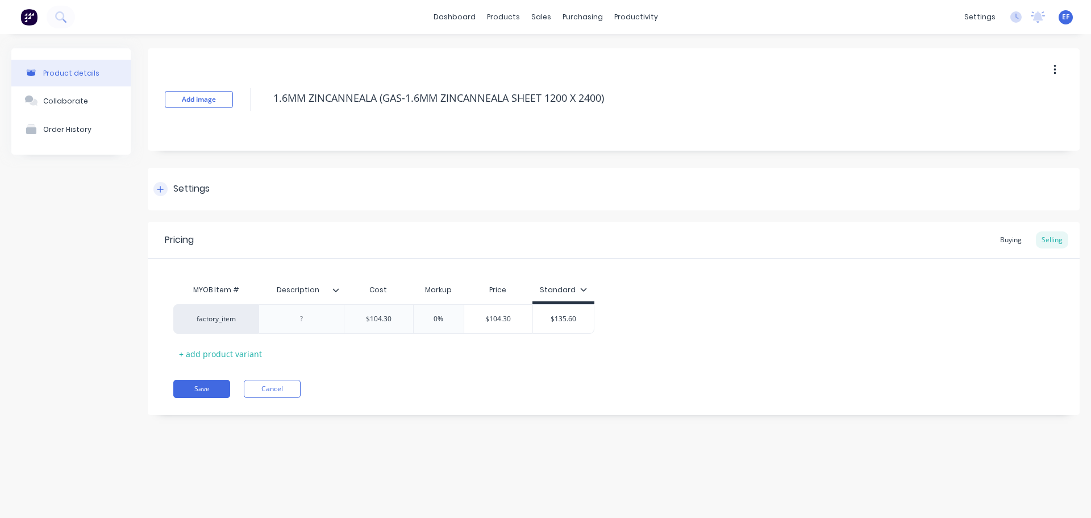
click at [162, 192] on icon at bounding box center [160, 189] width 7 height 8
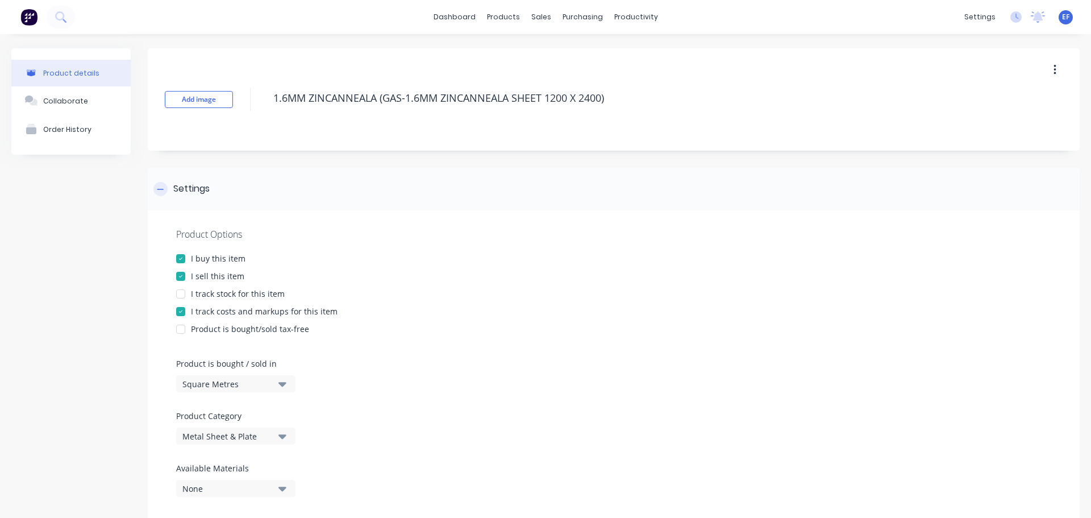
click at [162, 192] on icon at bounding box center [160, 189] width 7 height 8
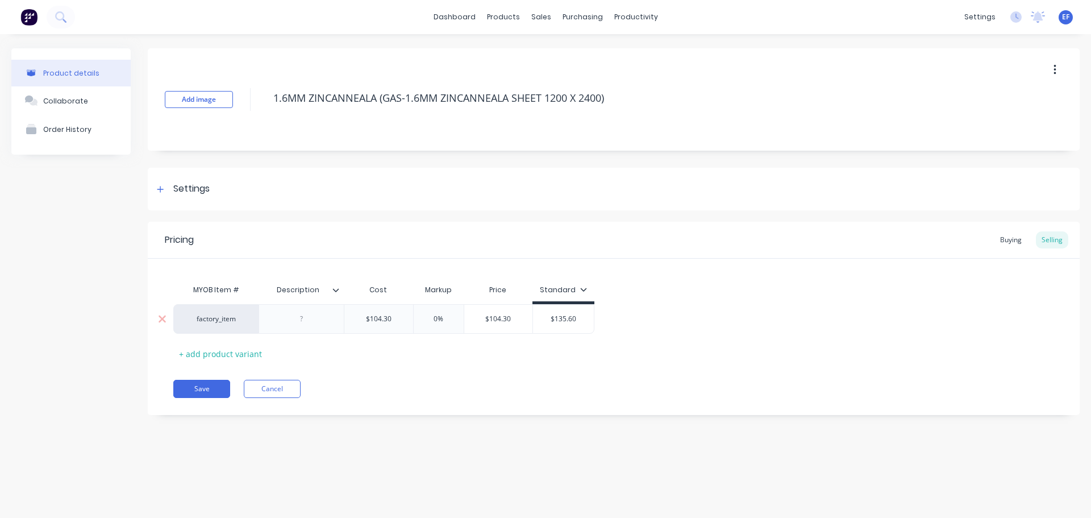
click at [399, 317] on input "$104.30" at bounding box center [378, 319] width 69 height 10
type input "$104.300"
click at [397, 373] on div "Pricing Buying Selling MYOB Item # Description Cost Markup Price Standard facto…" at bounding box center [614, 318] width 932 height 193
click at [182, 192] on div "Settings" at bounding box center [191, 189] width 36 height 14
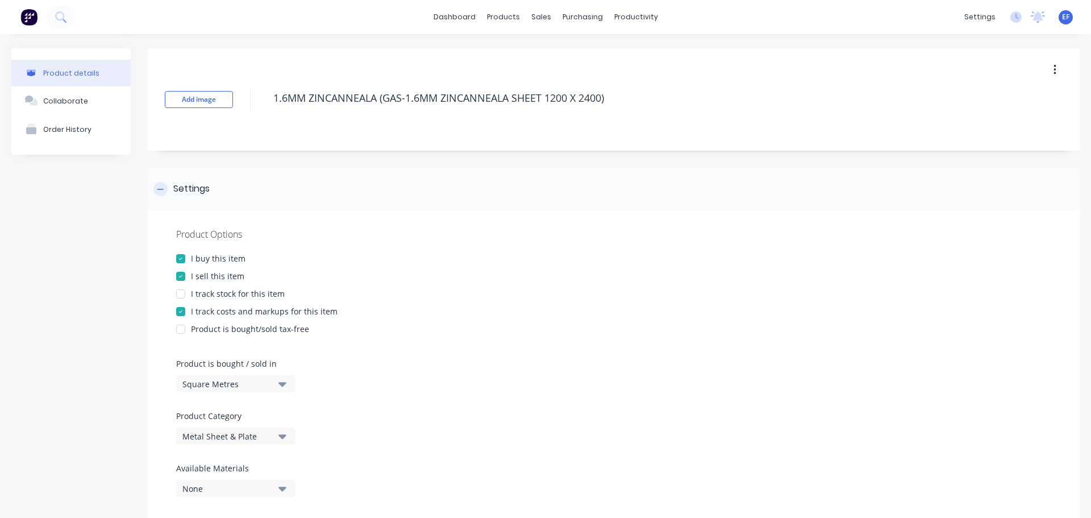
click at [181, 192] on div "Settings" at bounding box center [191, 189] width 36 height 14
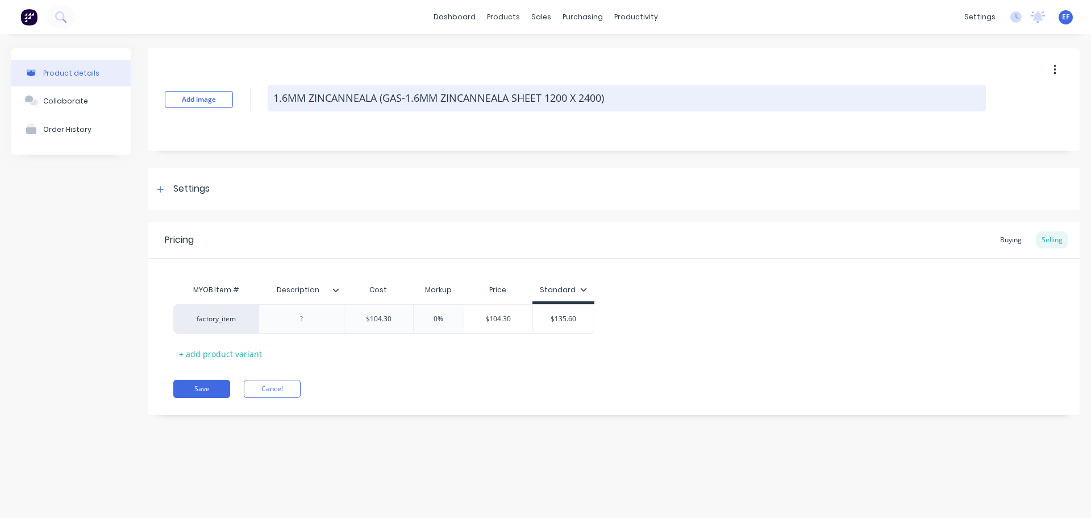
drag, startPoint x: 612, startPoint y: 102, endPoint x: 272, endPoint y: 110, distance: 340.0
click at [272, 110] on textarea "1.6MM ZINCANNEALA (GAS-1.6MM ZINCANNEALA SHEET 1200 X 2400)" at bounding box center [627, 98] width 719 height 27
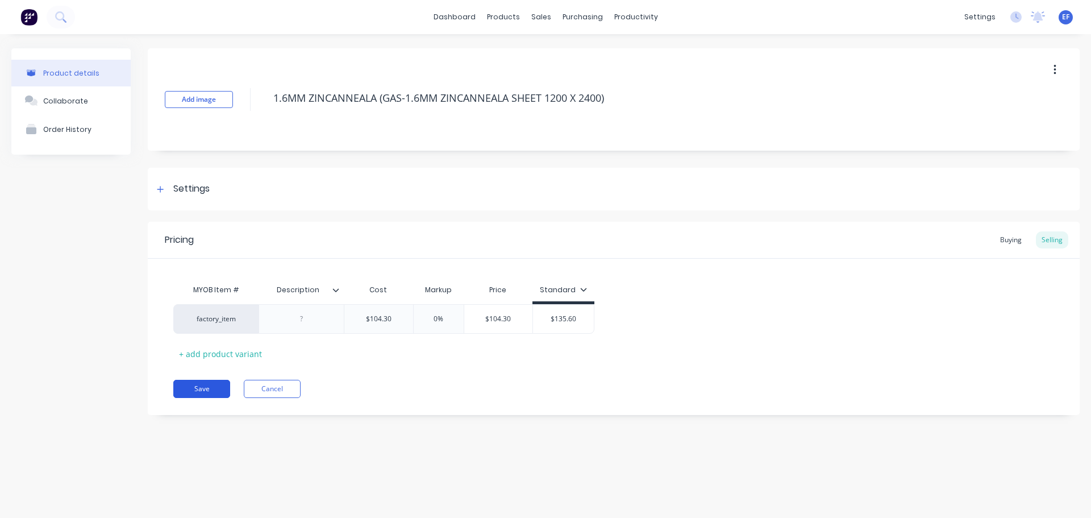
click at [215, 395] on button "Save" at bounding box center [201, 389] width 57 height 18
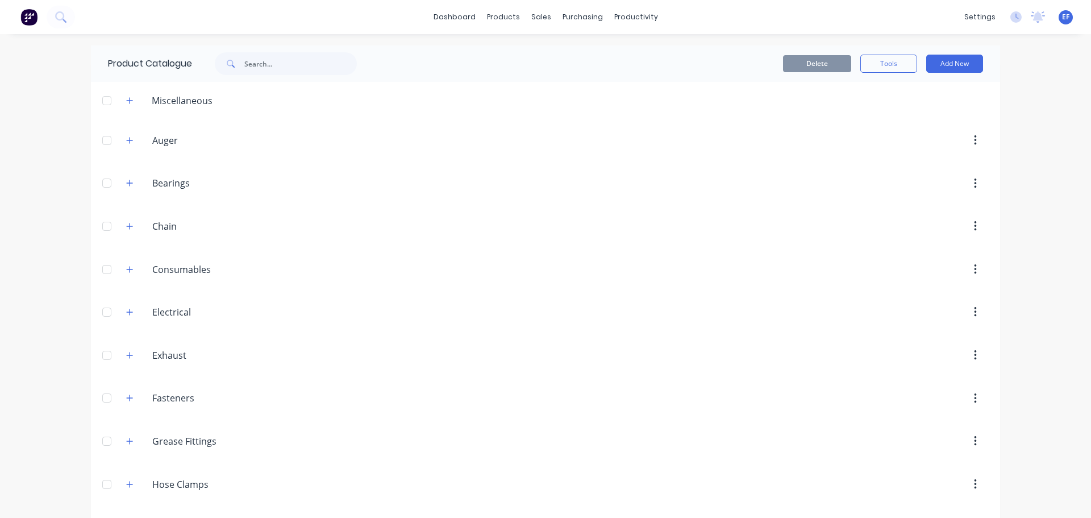
scroll to position [783, 0]
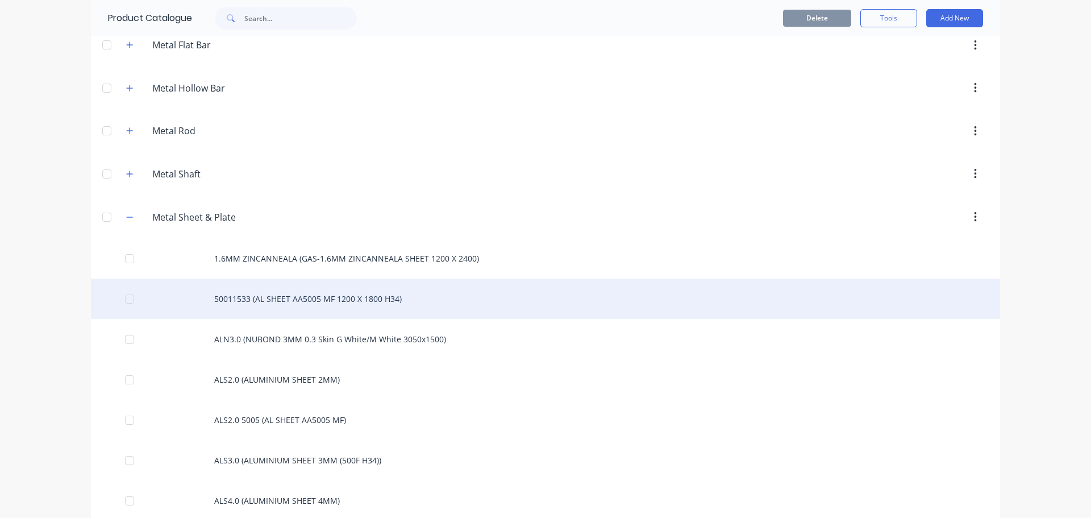
click at [255, 300] on div "50011533 (AL SHEET AA5005 MF 1200 X 1800 H34)" at bounding box center [546, 299] width 910 height 40
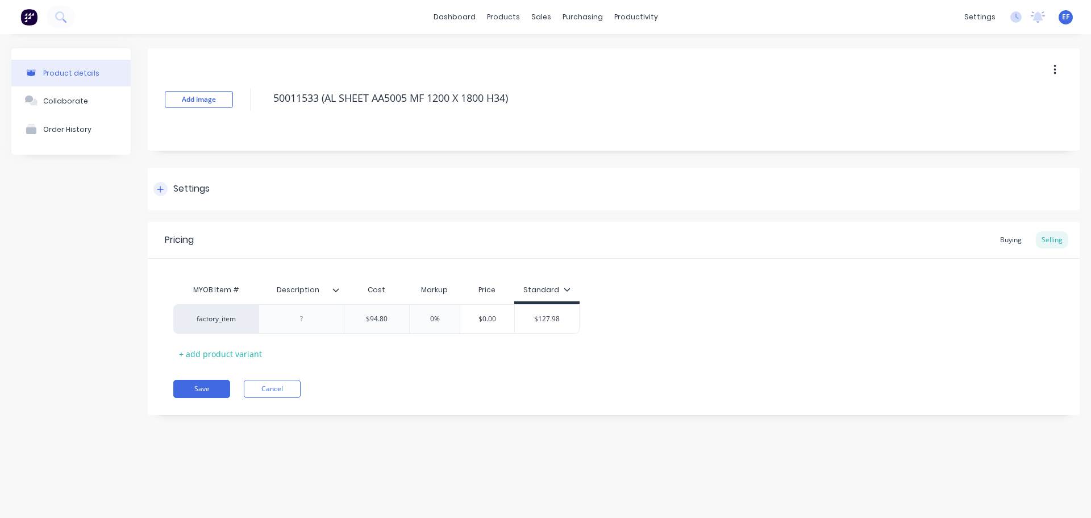
click at [199, 194] on div "Settings" at bounding box center [191, 189] width 36 height 14
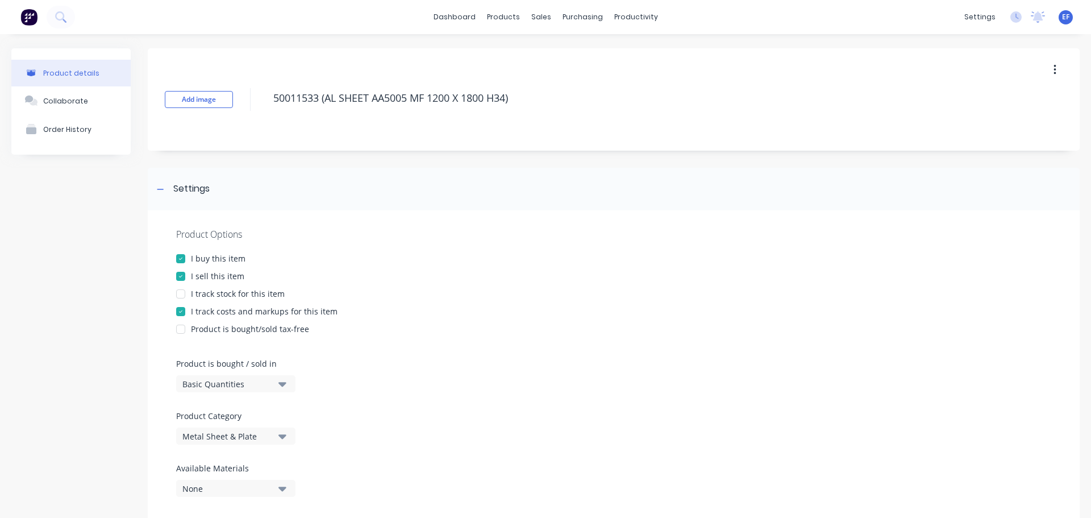
click at [221, 391] on button "Basic Quantities" at bounding box center [235, 383] width 119 height 17
click at [214, 479] on div "Square Metres" at bounding box center [261, 480] width 171 height 23
drag, startPoint x: 515, startPoint y: 105, endPoint x: 251, endPoint y: 108, distance: 263.8
click at [251, 108] on div "Add image 50011533 (AL SHEET AA5005 MF 1200 X 1800 H34)" at bounding box center [614, 99] width 932 height 102
type textarea "x"
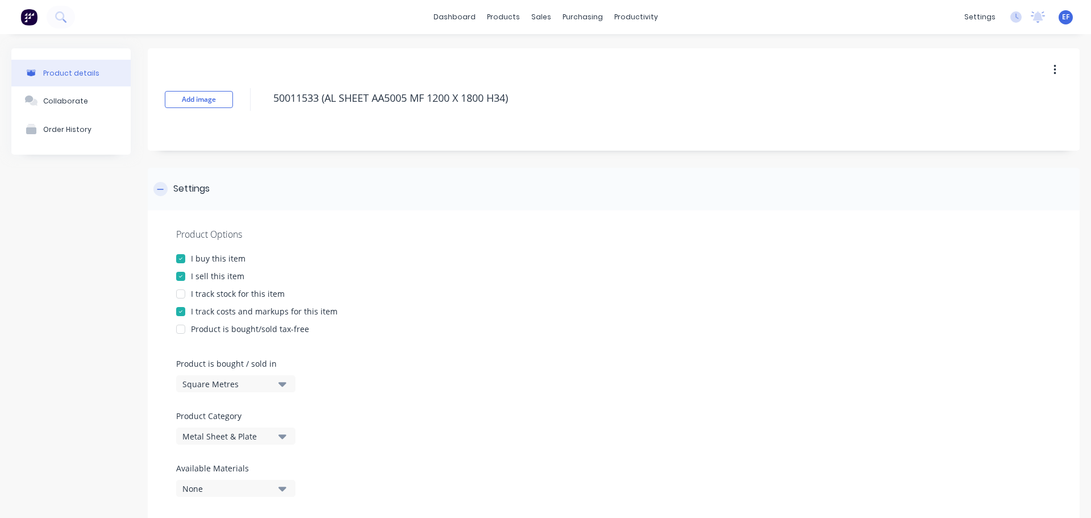
click at [159, 192] on icon at bounding box center [160, 189] width 7 height 8
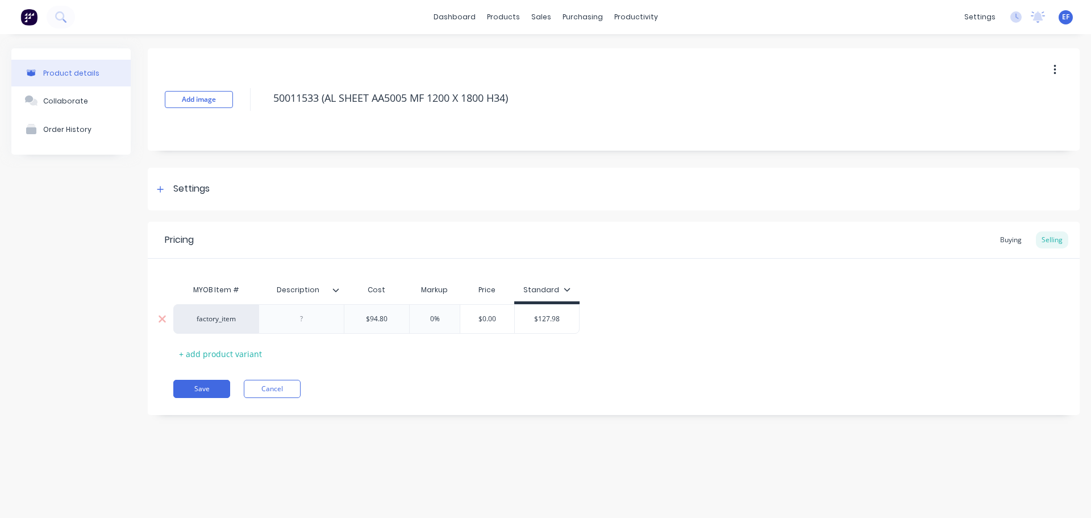
type input "$94.80"
click at [390, 321] on input "$94.80" at bounding box center [376, 319] width 65 height 10
type textarea "x"
type input "$94.800"
click at [219, 385] on button "Save" at bounding box center [201, 389] width 57 height 18
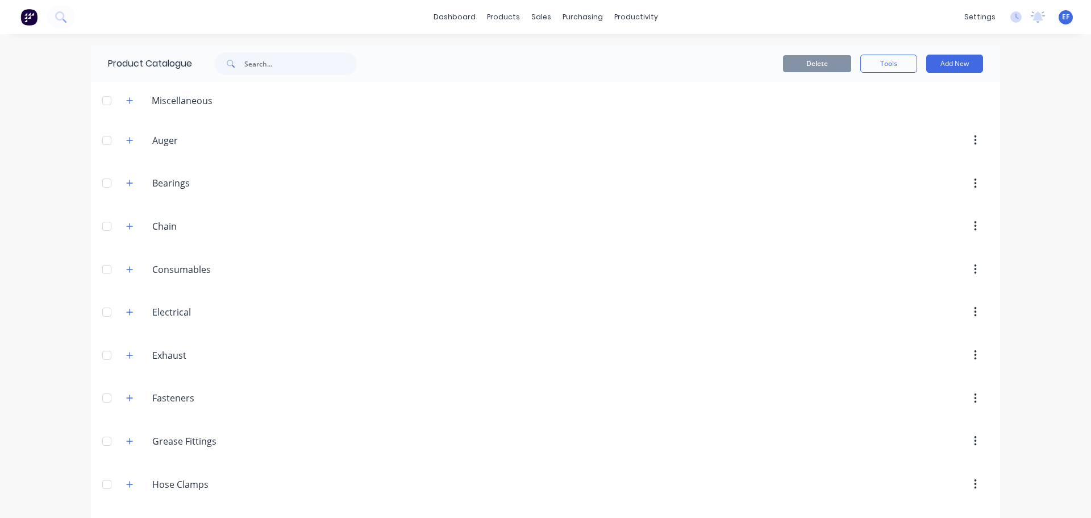
scroll to position [823, 0]
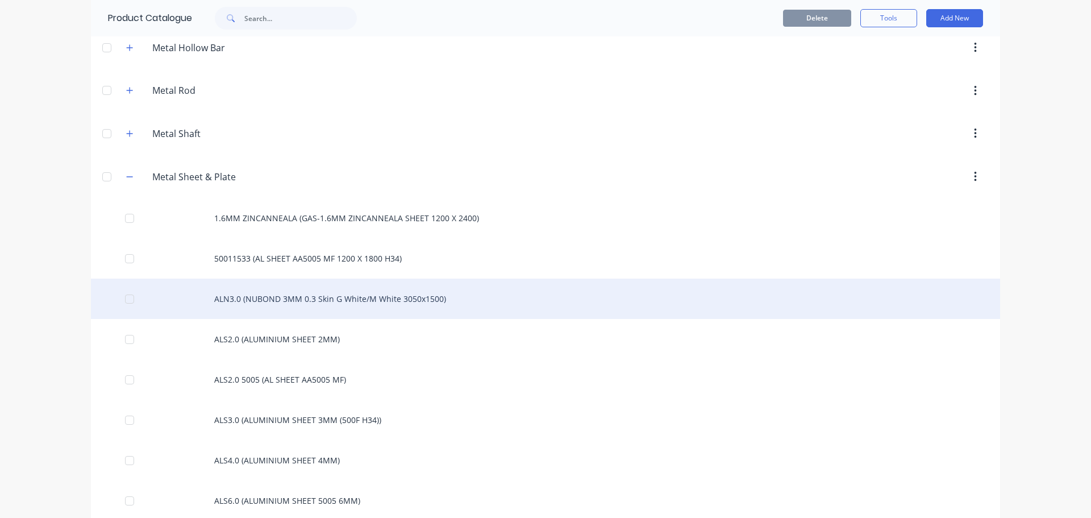
click at [308, 298] on div "ALN3.0 (NUBOND 3MM 0.3 Skin G White/M White 3050x1500)" at bounding box center [546, 299] width 910 height 40
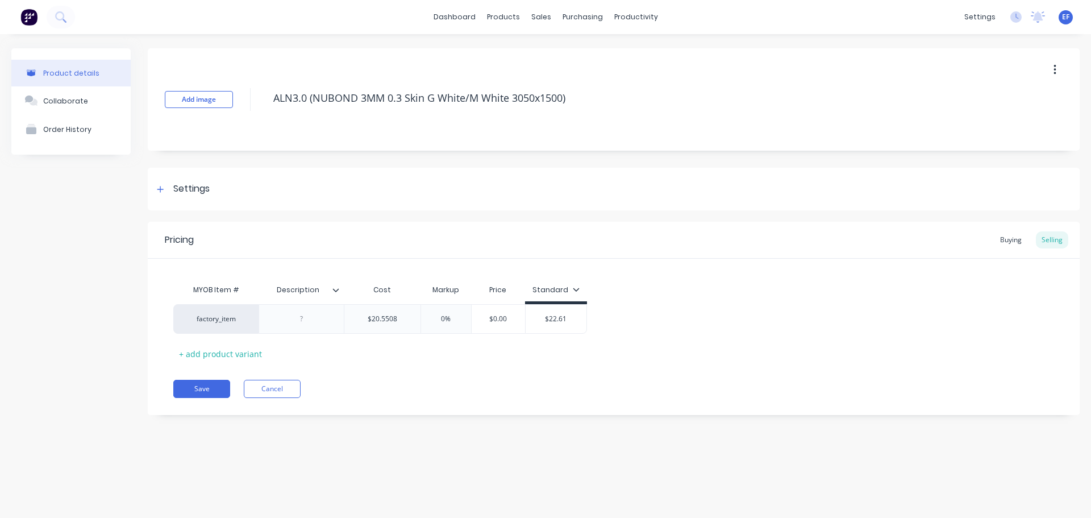
drag, startPoint x: 577, startPoint y: 106, endPoint x: 260, endPoint y: 113, distance: 317.3
click at [260, 113] on div "Add image ALN3.0 (NUBOND 3MM 0.3 Skin G White/M White 3050x1500)" at bounding box center [614, 99] width 932 height 102
click at [170, 196] on div "Settings" at bounding box center [181, 189] width 56 height 14
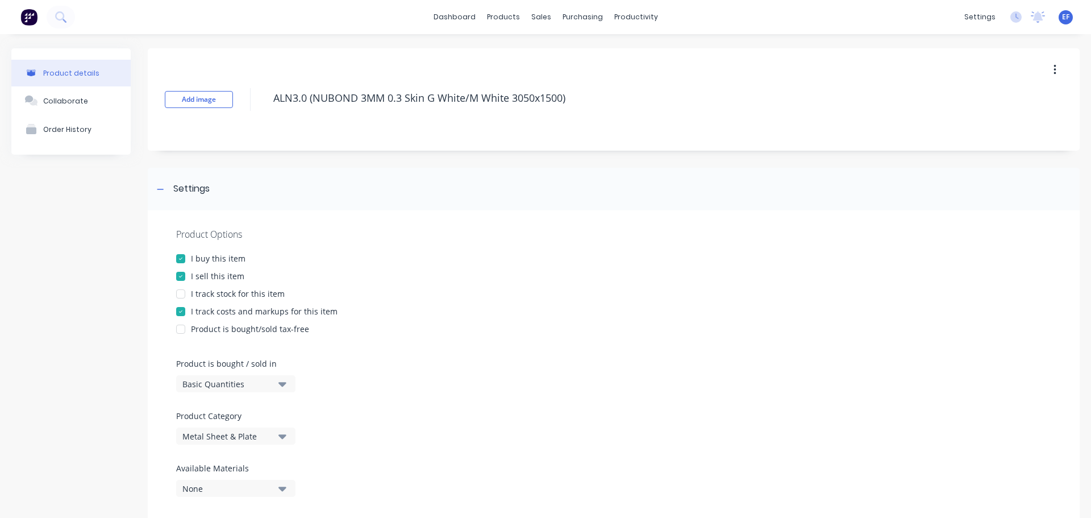
click at [197, 381] on div "Basic Quantities" at bounding box center [227, 384] width 91 height 12
click at [214, 480] on div "Square Metres" at bounding box center [261, 480] width 171 height 23
type textarea "x"
click at [164, 191] on icon at bounding box center [160, 189] width 7 height 8
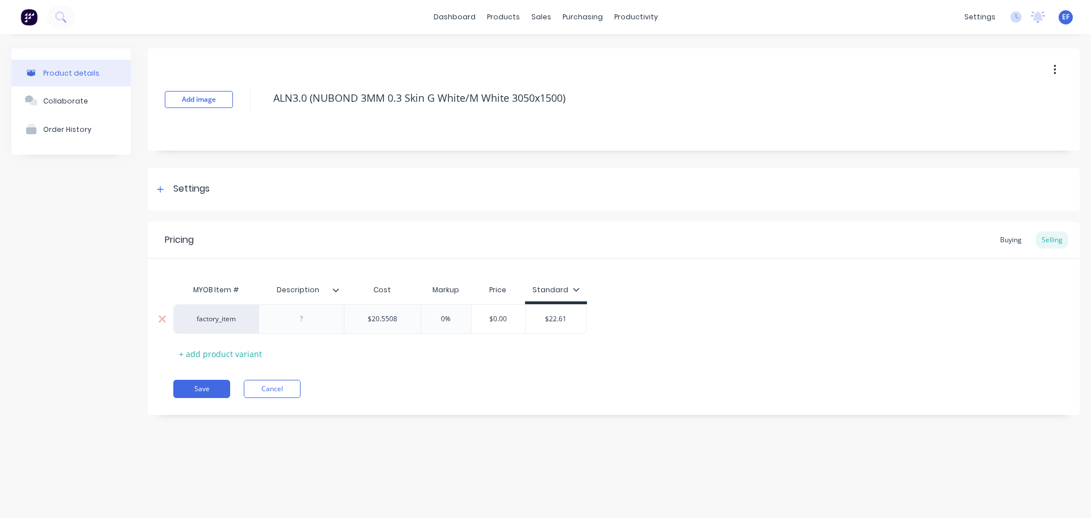
click at [397, 318] on input "$20.5508" at bounding box center [382, 319] width 76 height 10
type input "$20.55080"
type textarea "x"
type input "$20.55080"
click at [208, 387] on button "Save" at bounding box center [201, 389] width 57 height 18
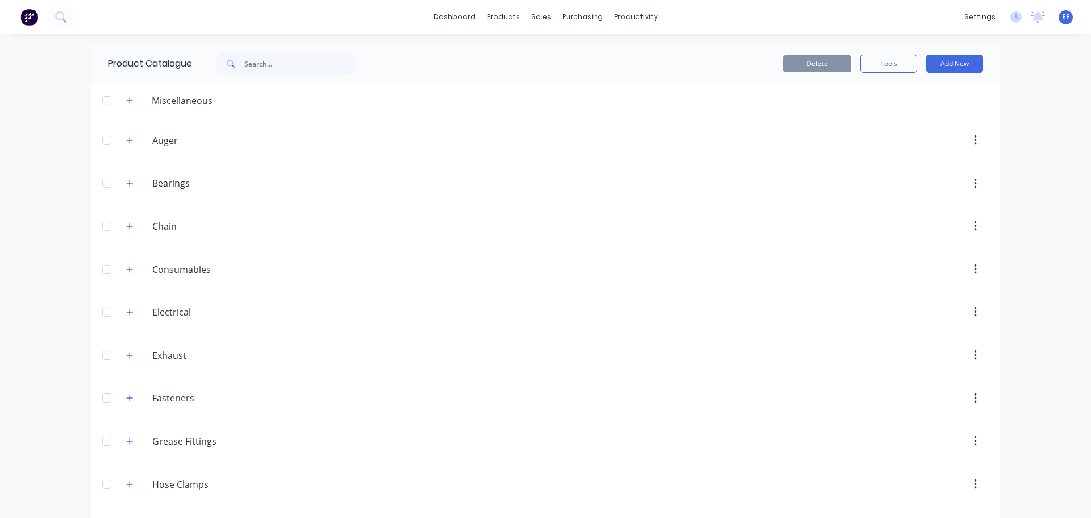
scroll to position [864, 0]
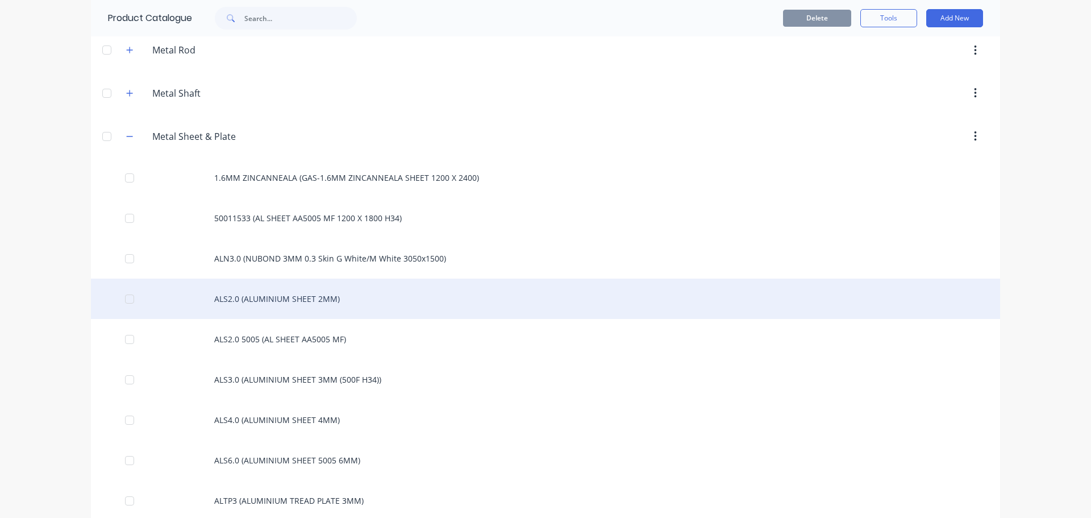
click at [270, 305] on div "ALS2.0 (ALUMINIUM SHEET 2MM)" at bounding box center [546, 299] width 910 height 40
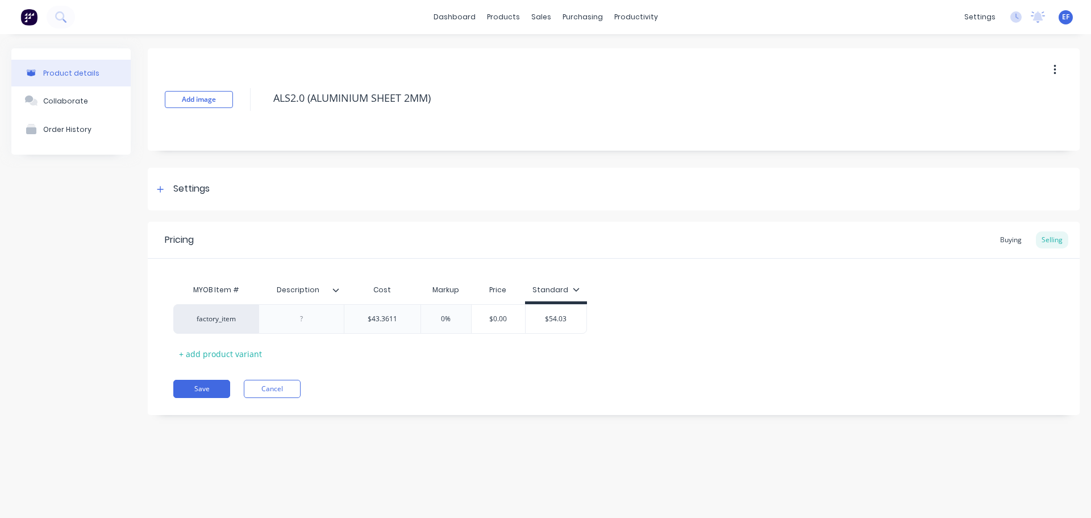
drag, startPoint x: 447, startPoint y: 105, endPoint x: 223, endPoint y: 123, distance: 224.7
click at [223, 123] on div "Add image ALS2.0 (ALUMINIUM SHEET 2MM)" at bounding box center [614, 99] width 932 height 102
click at [190, 187] on div "Settings" at bounding box center [191, 189] width 36 height 14
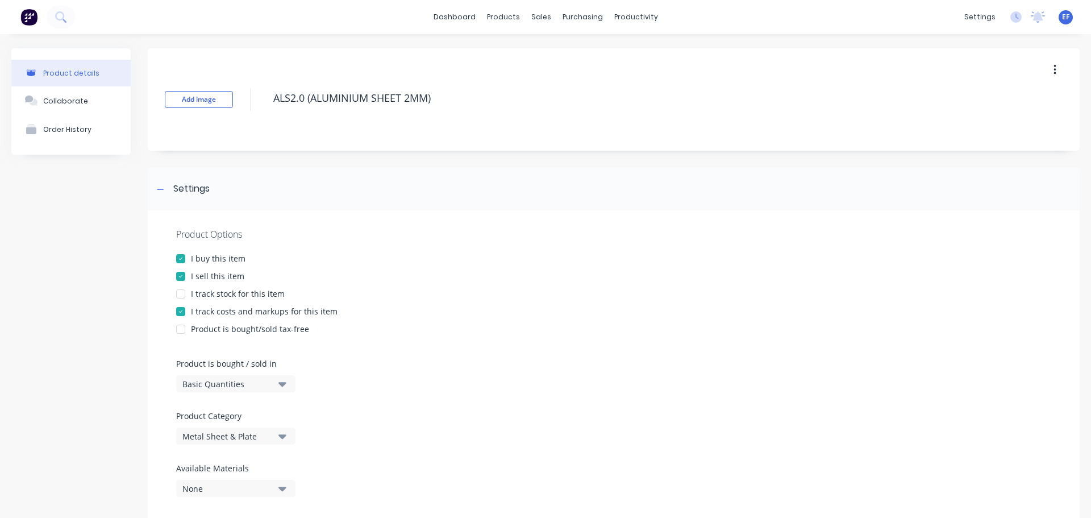
click at [201, 386] on div "Basic Quantities" at bounding box center [227, 384] width 91 height 12
click at [211, 480] on div "Square Metres" at bounding box center [261, 480] width 171 height 23
type textarea "x"
click at [163, 192] on icon at bounding box center [160, 189] width 7 height 8
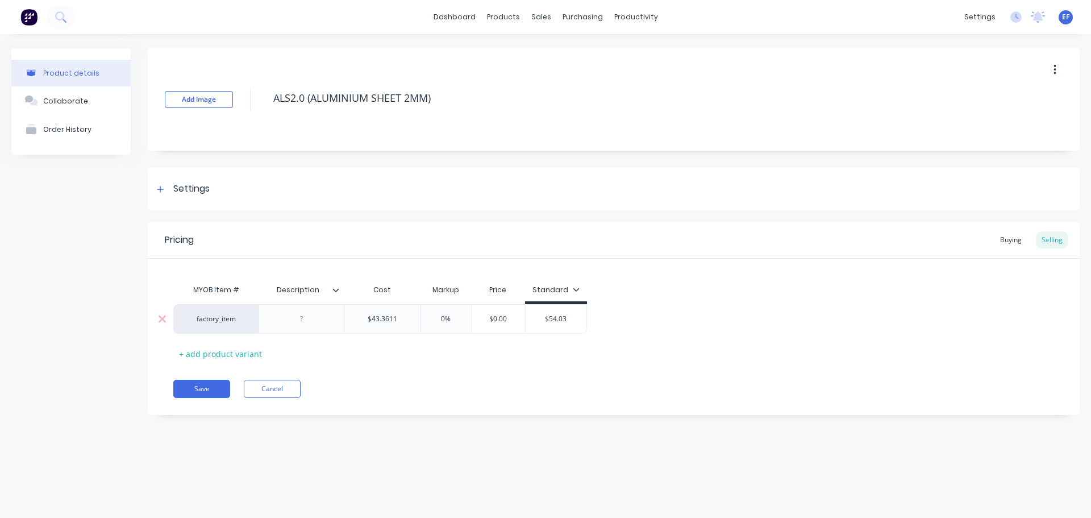
click at [401, 320] on input "$43.3611" at bounding box center [382, 319] width 76 height 10
type input "$43.36110"
type textarea "x"
type input "$43.36110"
click at [201, 393] on button "Save" at bounding box center [201, 389] width 57 height 18
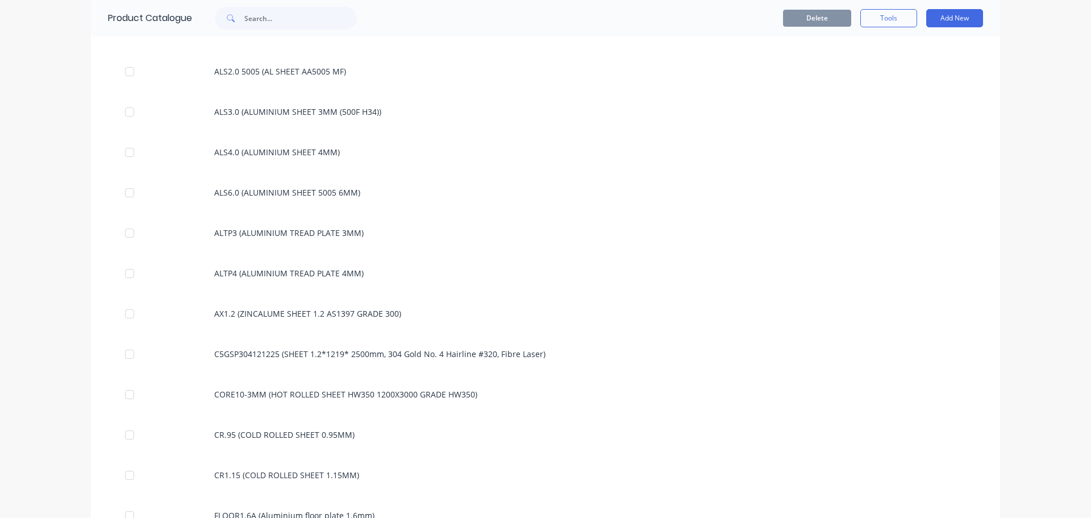
scroll to position [961, 0]
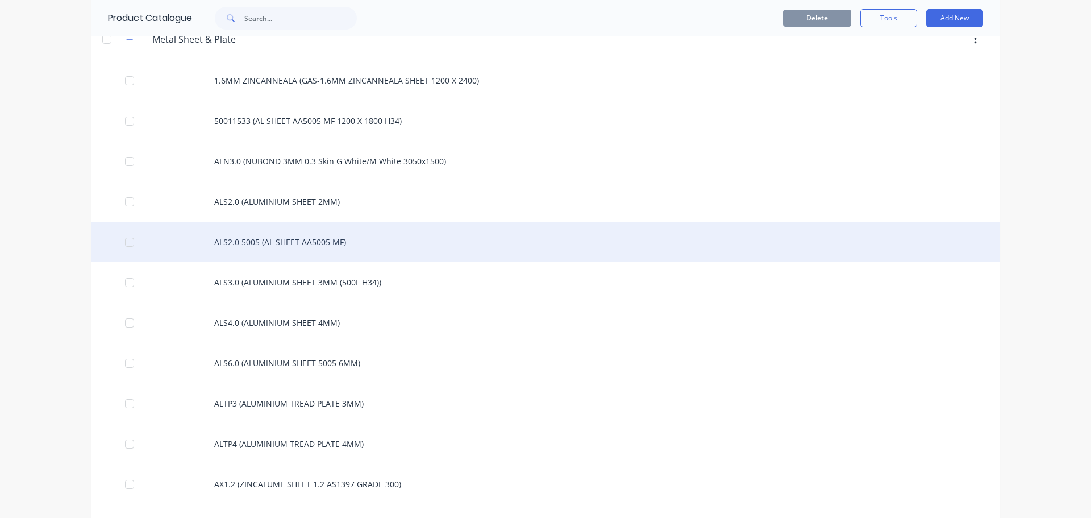
click at [271, 240] on div "ALS2.0 5005 (AL SHEET AA5005 MF)" at bounding box center [546, 242] width 910 height 40
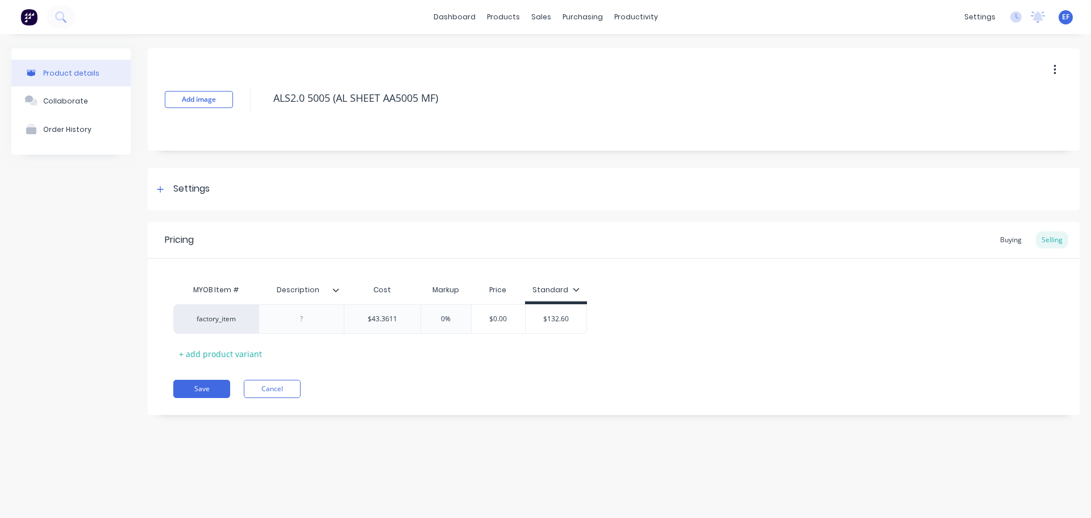
drag, startPoint x: 451, startPoint y: 101, endPoint x: 241, endPoint y: 105, distance: 209.8
click at [241, 105] on div "Add image ALS2.0 5005 (AL SHEET AA5005 MF)" at bounding box center [614, 99] width 932 height 102
click at [174, 201] on div "Settings" at bounding box center [614, 189] width 932 height 43
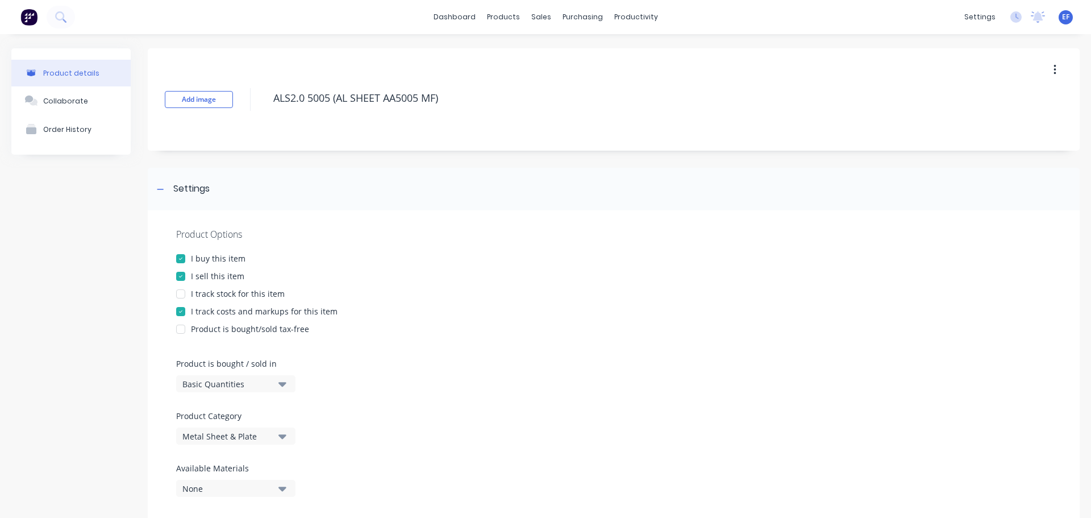
click at [186, 381] on div "Basic Quantities" at bounding box center [227, 384] width 91 height 12
click at [192, 479] on div "Square Metres" at bounding box center [261, 480] width 171 height 23
type textarea "x"
click at [163, 192] on icon at bounding box center [160, 189] width 7 height 8
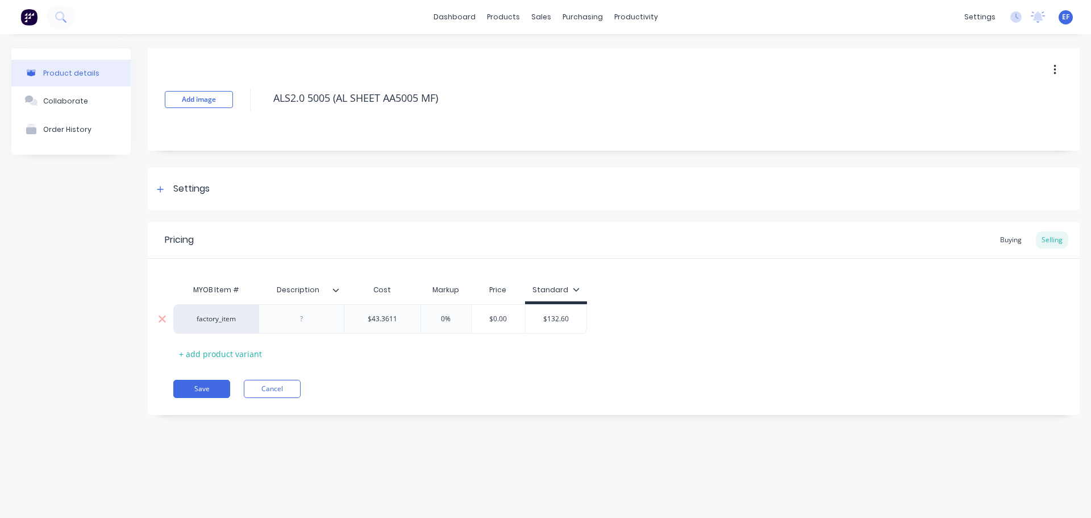
type input "$43.3611"
click at [405, 322] on input "$43.3611" at bounding box center [382, 319] width 76 height 10
type textarea "x"
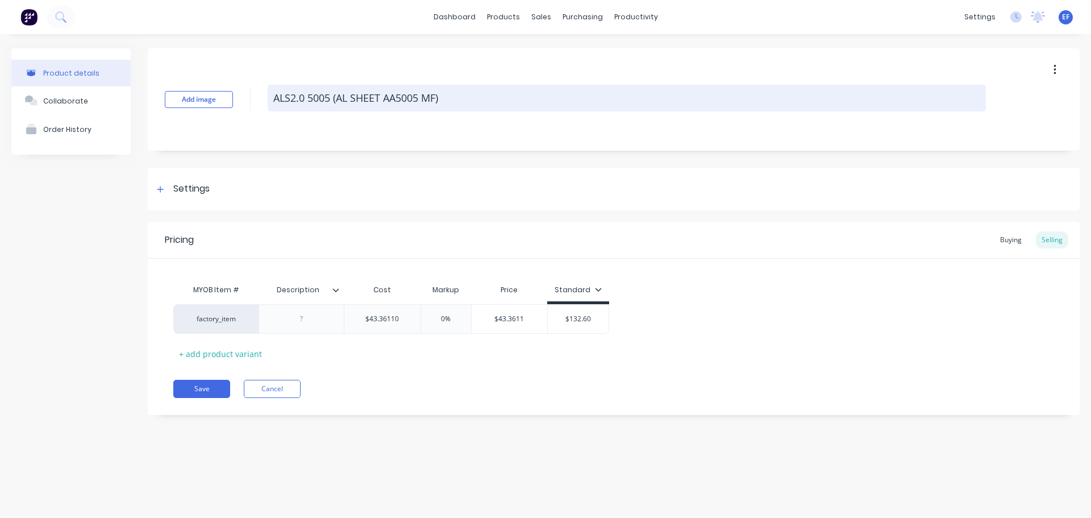
type input "$43.36110"
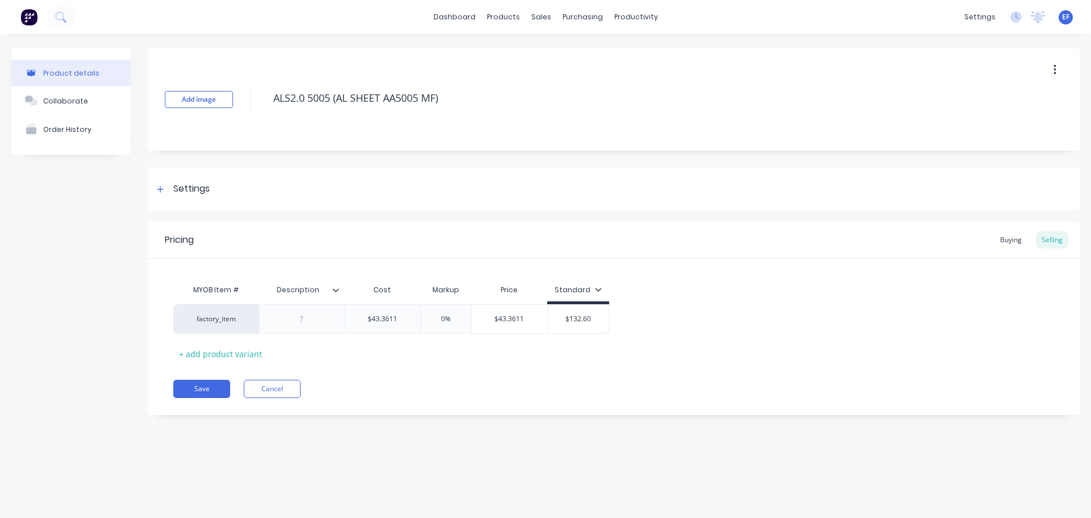
drag, startPoint x: 458, startPoint y: 97, endPoint x: 257, endPoint y: 102, distance: 200.8
click at [257, 102] on div "Add image ALS2.0 5005 (AL SHEET AA5005 MF)" at bounding box center [614, 99] width 932 height 102
click at [200, 392] on button "Save" at bounding box center [201, 389] width 57 height 18
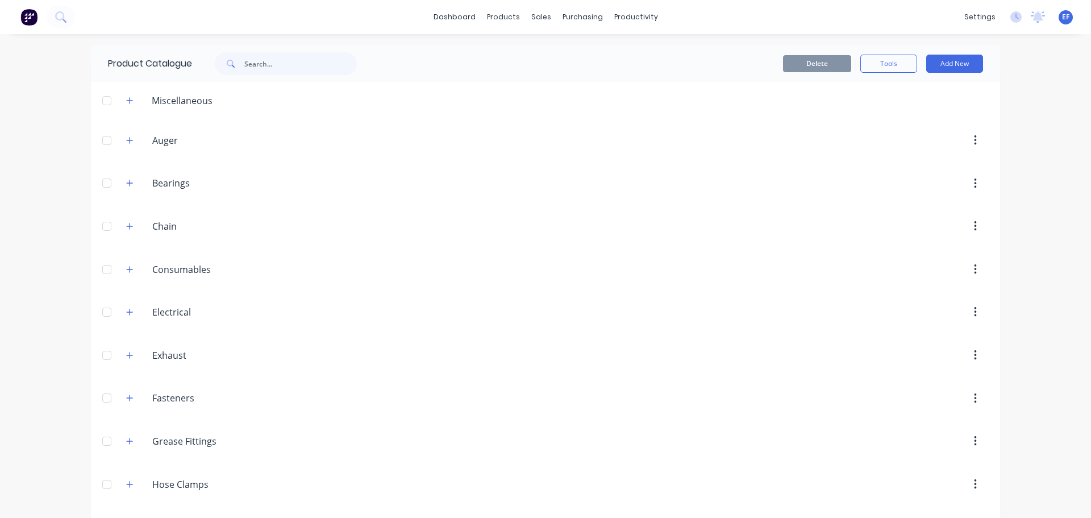
scroll to position [944, 0]
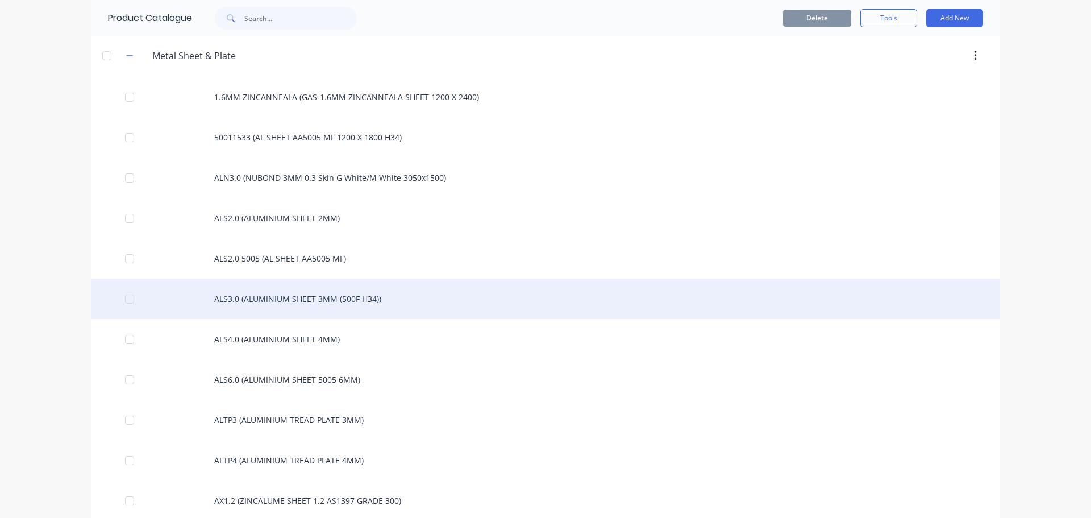
click at [288, 298] on div "ALS3.0 (ALUMINIUM SHEET 3MM (500F H34))" at bounding box center [546, 299] width 910 height 40
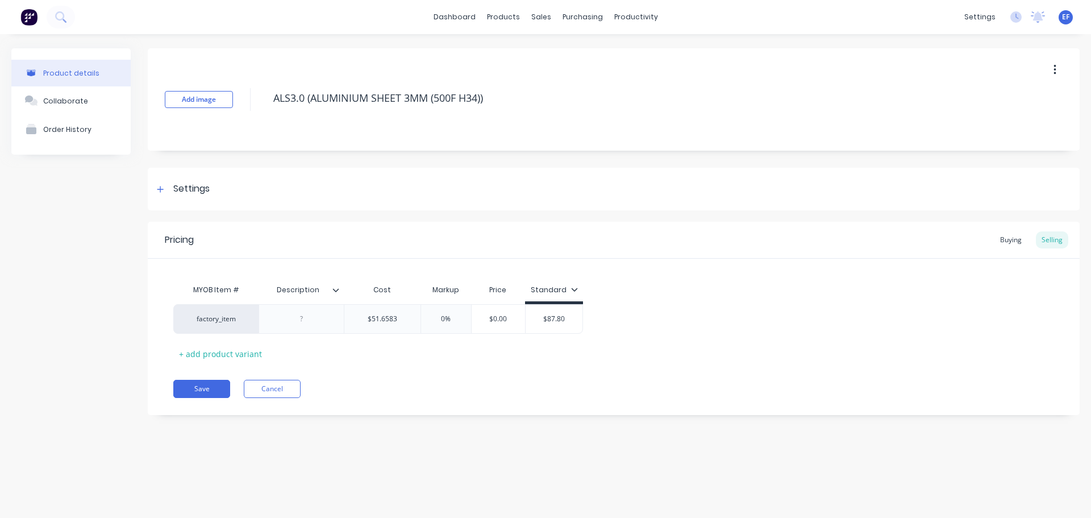
drag, startPoint x: 499, startPoint y: 98, endPoint x: 250, endPoint y: 115, distance: 249.5
click at [250, 115] on div "Add image ALS3.0 (ALUMINIUM SHEET 3MM (500F H34))" at bounding box center [614, 99] width 932 height 102
click at [170, 189] on div "Settings" at bounding box center [181, 189] width 56 height 14
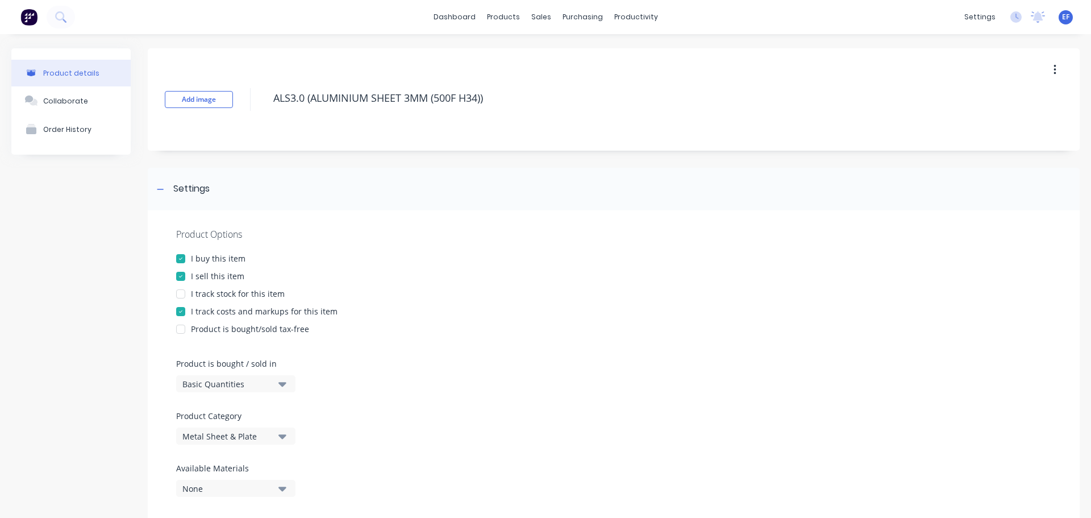
click at [207, 387] on div "Basic Quantities" at bounding box center [227, 384] width 91 height 12
click at [209, 482] on div "Square Metres" at bounding box center [261, 480] width 171 height 23
type textarea "x"
click at [157, 188] on icon at bounding box center [160, 189] width 7 height 8
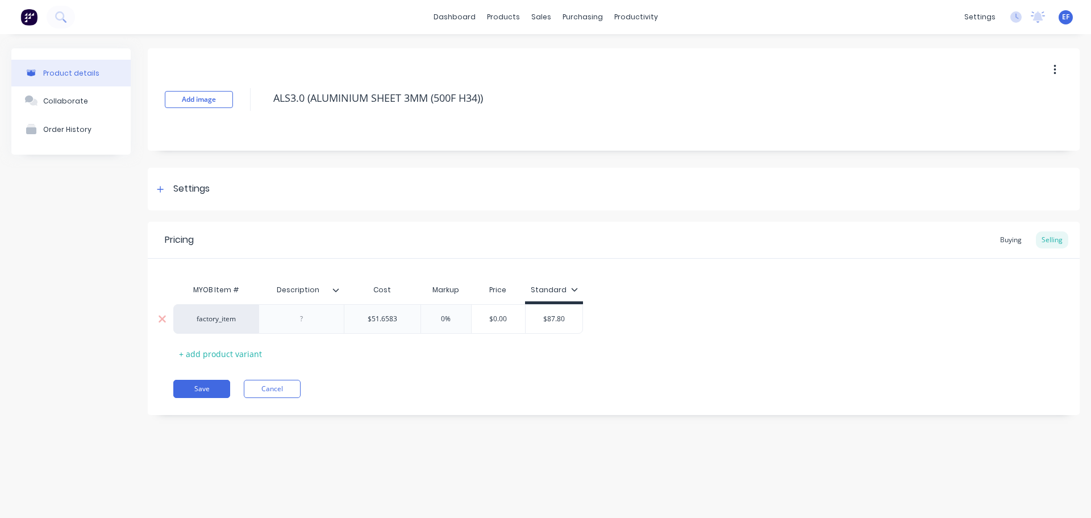
click at [406, 322] on input "$51.6583" at bounding box center [382, 319] width 76 height 10
type input "$51.65830"
type textarea "x"
type input "$51.65830"
click at [205, 388] on button "Save" at bounding box center [201, 389] width 57 height 18
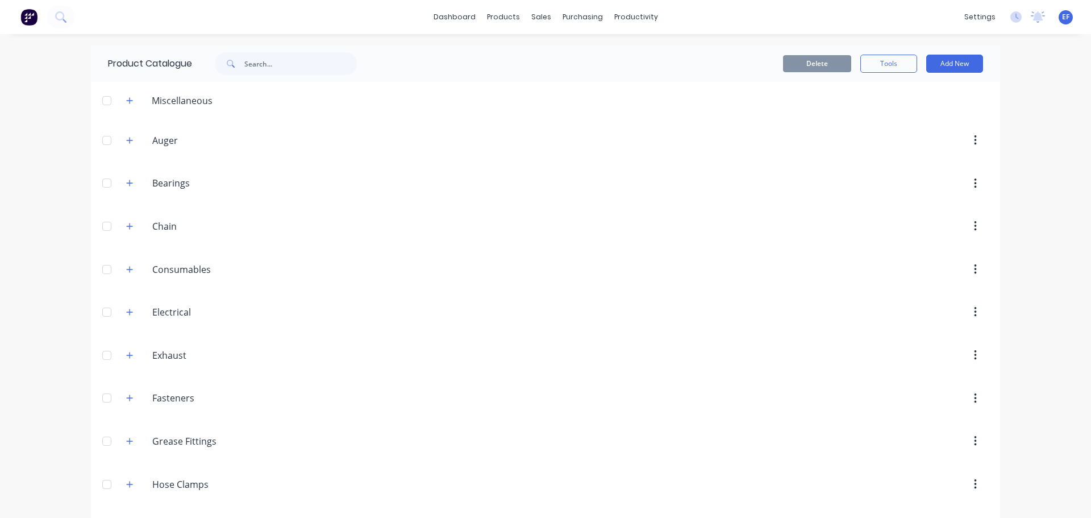
scroll to position [985, 0]
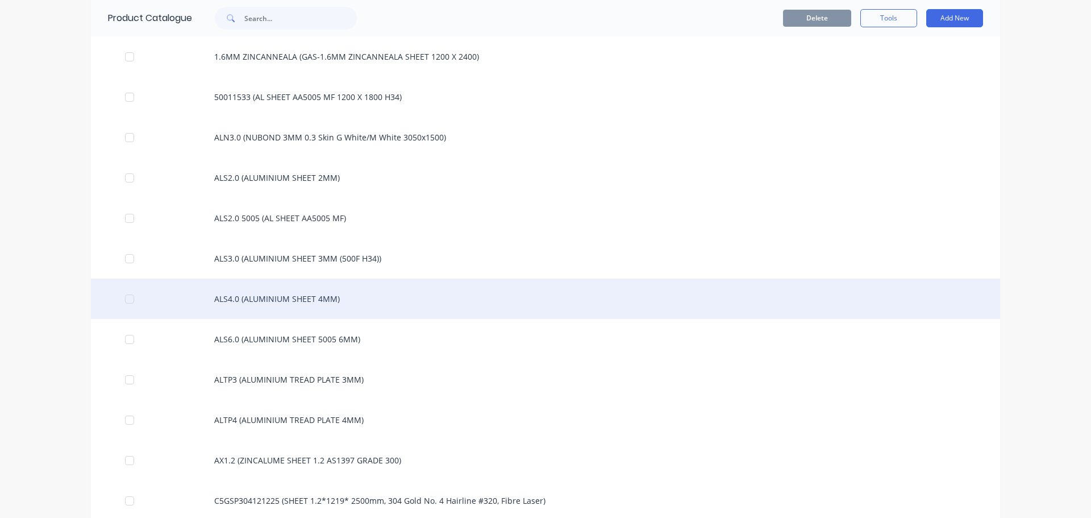
click at [243, 306] on div "ALS4.0 (ALUMINIUM SHEET 4MM)" at bounding box center [546, 299] width 910 height 40
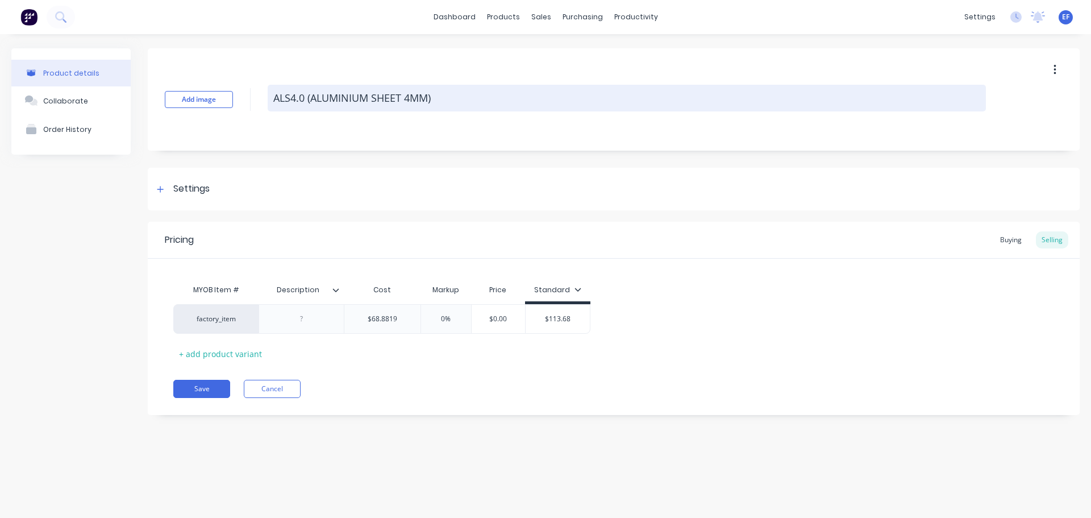
drag, startPoint x: 418, startPoint y: 105, endPoint x: 268, endPoint y: 106, distance: 150.7
click at [268, 106] on textarea "ALS4.0 (ALUMINIUM SHEET 4MM)" at bounding box center [627, 98] width 719 height 27
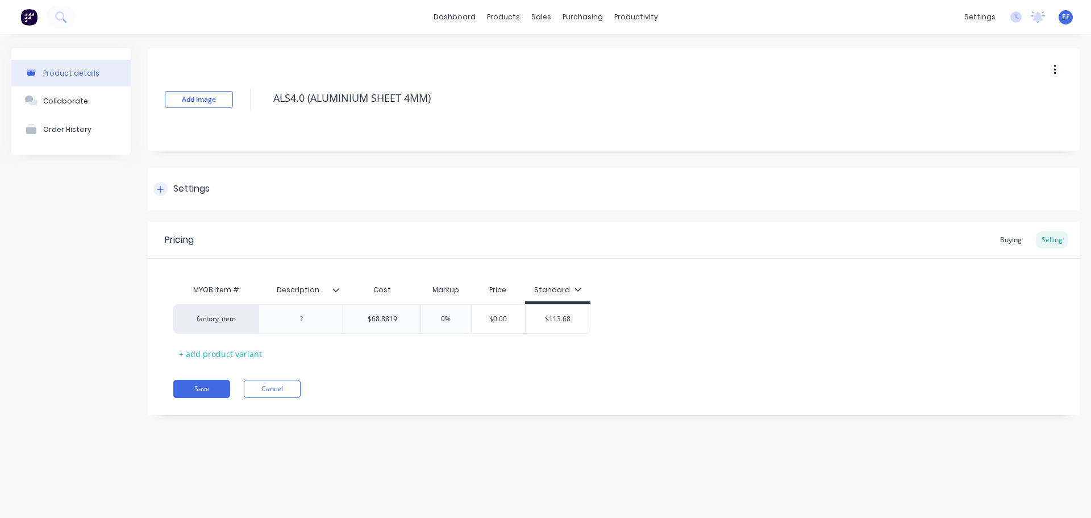
click at [169, 190] on div "Settings" at bounding box center [181, 189] width 56 height 14
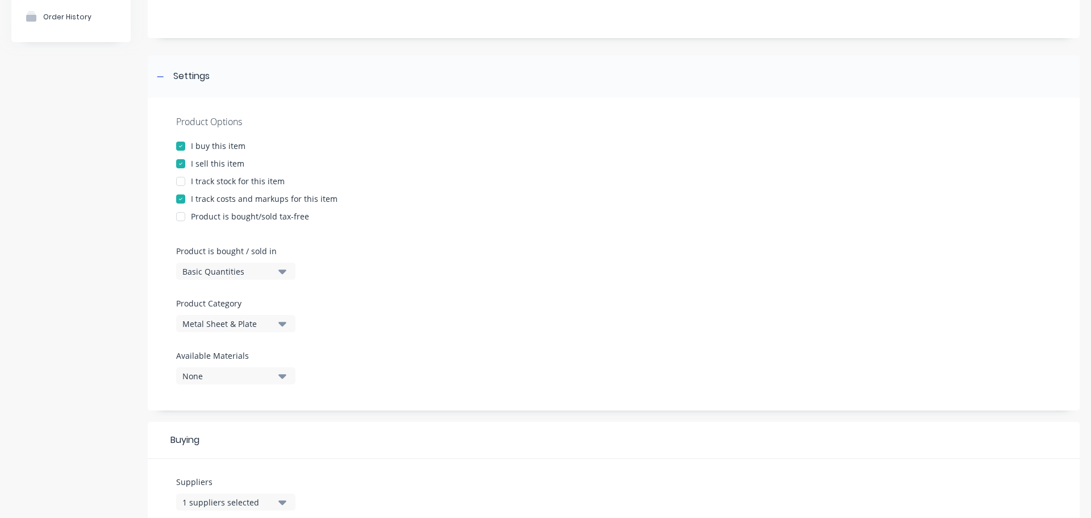
scroll to position [114, 0]
click at [212, 275] on button "Basic Quantities" at bounding box center [235, 270] width 119 height 17
click at [211, 367] on div "Square Metres" at bounding box center [261, 366] width 171 height 23
type textarea "x"
click at [161, 73] on icon at bounding box center [160, 76] width 7 height 8
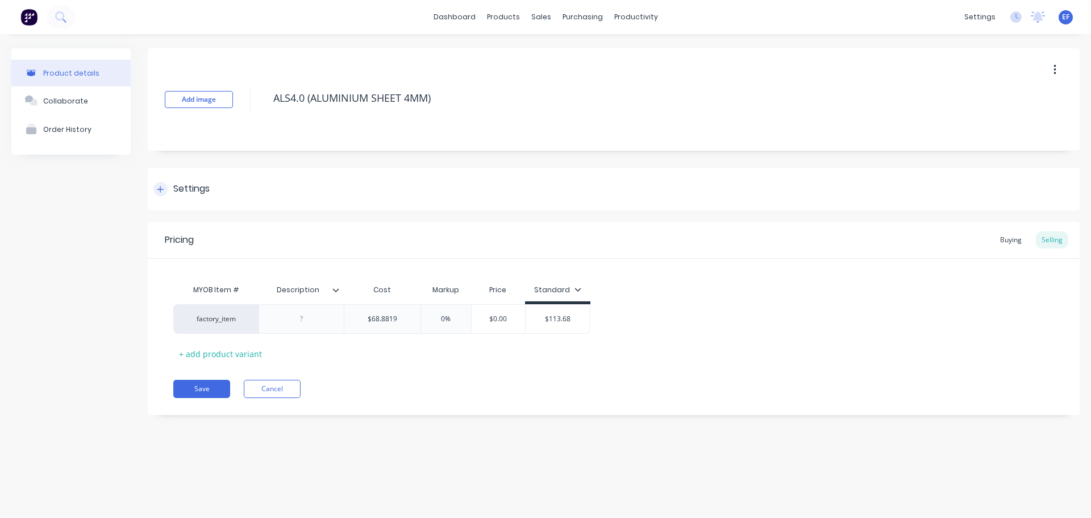
scroll to position [0, 0]
type input "$68.8819"
click at [412, 317] on input "$68.8819" at bounding box center [382, 319] width 76 height 10
type textarea "x"
type input "$68.88190"
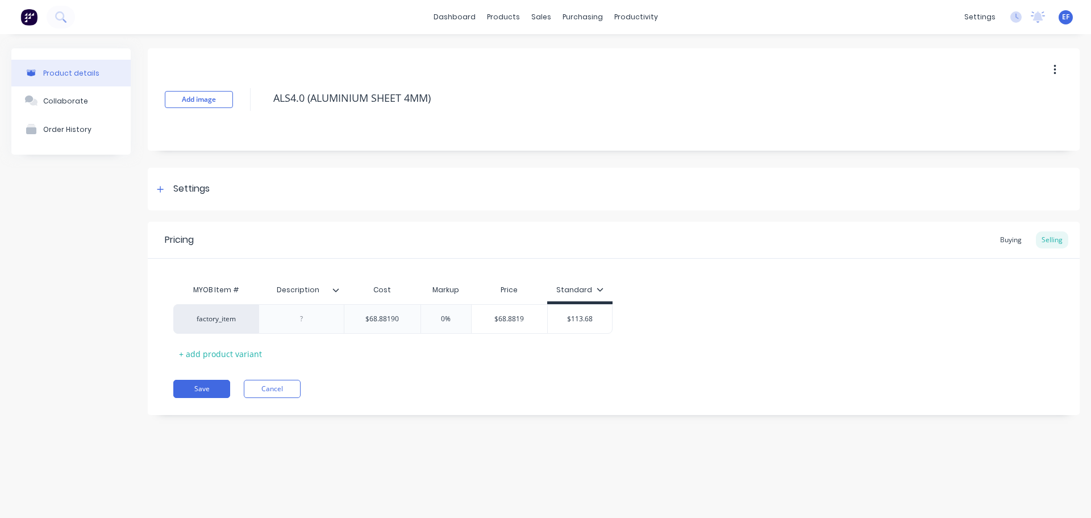
click at [419, 370] on div "Pricing Buying Selling MYOB Item # Description Cost Markup Price Standard facto…" at bounding box center [614, 318] width 932 height 193
drag, startPoint x: 441, startPoint y: 99, endPoint x: 277, endPoint y: 121, distance: 164.6
click at [277, 121] on div "Add image ALS4.0 (ALUMINIUM SHEET 4MM)" at bounding box center [614, 99] width 932 height 102
drag, startPoint x: 446, startPoint y: 97, endPoint x: 258, endPoint y: 103, distance: 188.8
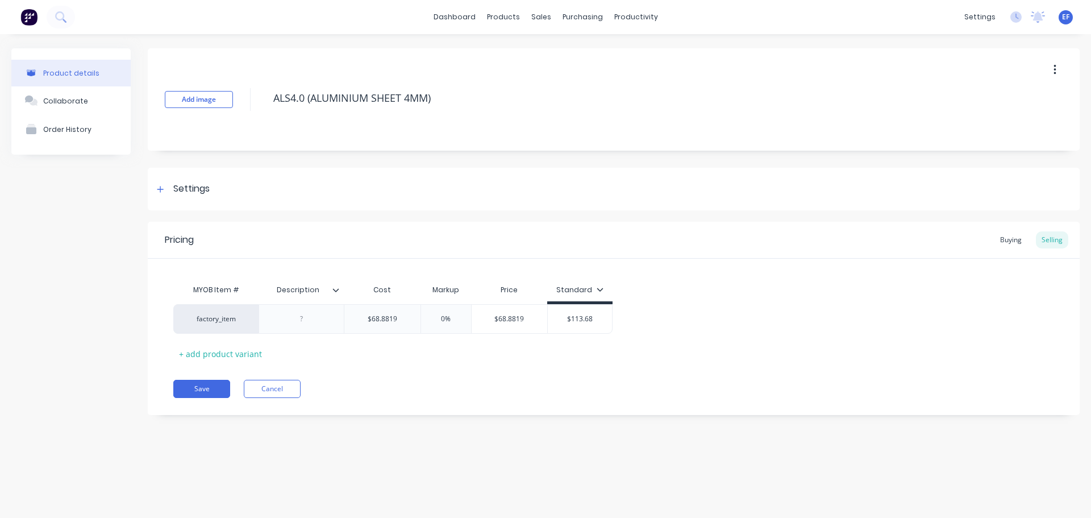
click at [258, 103] on div "Add image ALS4.0 (ALUMINIUM SHEET 4MM)" at bounding box center [614, 99] width 932 height 102
click at [193, 387] on button "Save" at bounding box center [201, 389] width 57 height 18
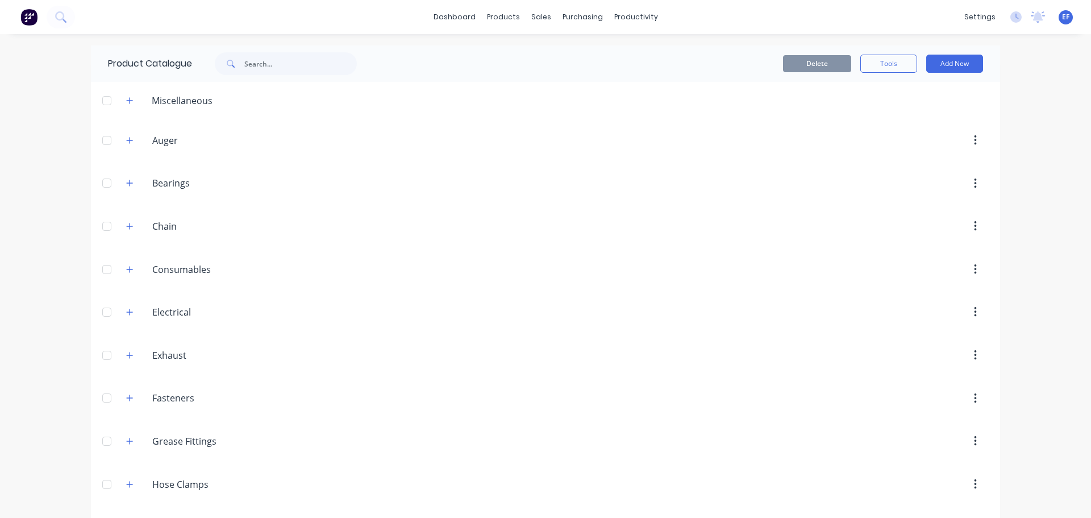
scroll to position [1025, 0]
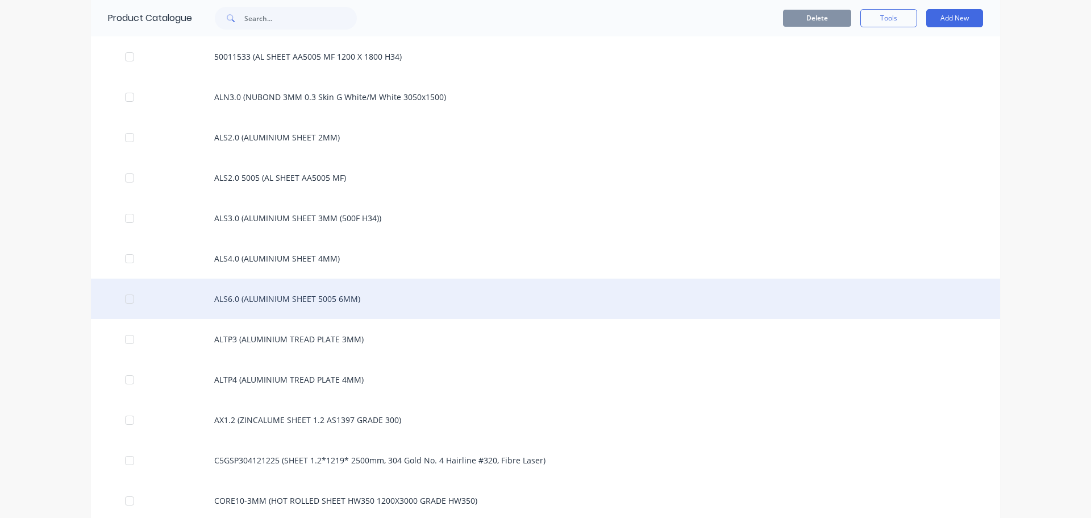
click at [306, 304] on div "ALS6.0 (ALUMINIUM SHEET 5005 6MM)" at bounding box center [546, 299] width 910 height 40
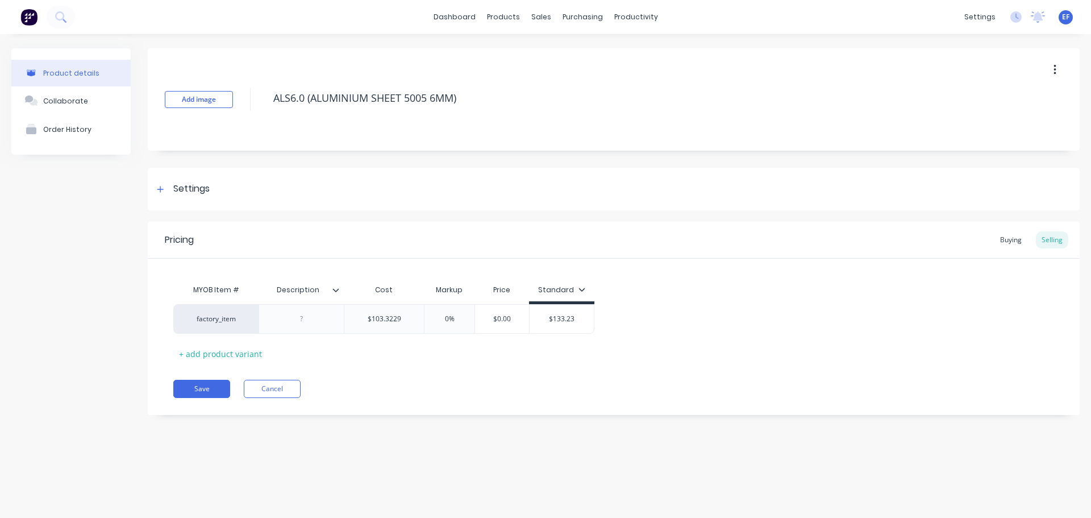
drag, startPoint x: 471, startPoint y: 101, endPoint x: 212, endPoint y: 113, distance: 259.5
click at [212, 113] on div "Add image ALS6.0 (ALUMINIUM SHEET 5005 6MM)" at bounding box center [614, 99] width 932 height 102
click at [172, 181] on div "Settings" at bounding box center [614, 189] width 932 height 43
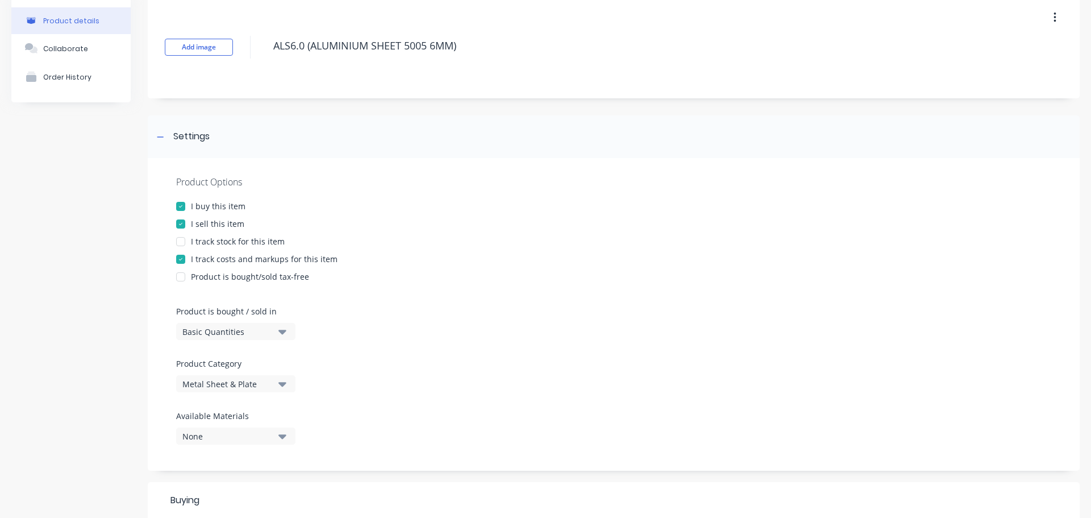
scroll to position [114, 0]
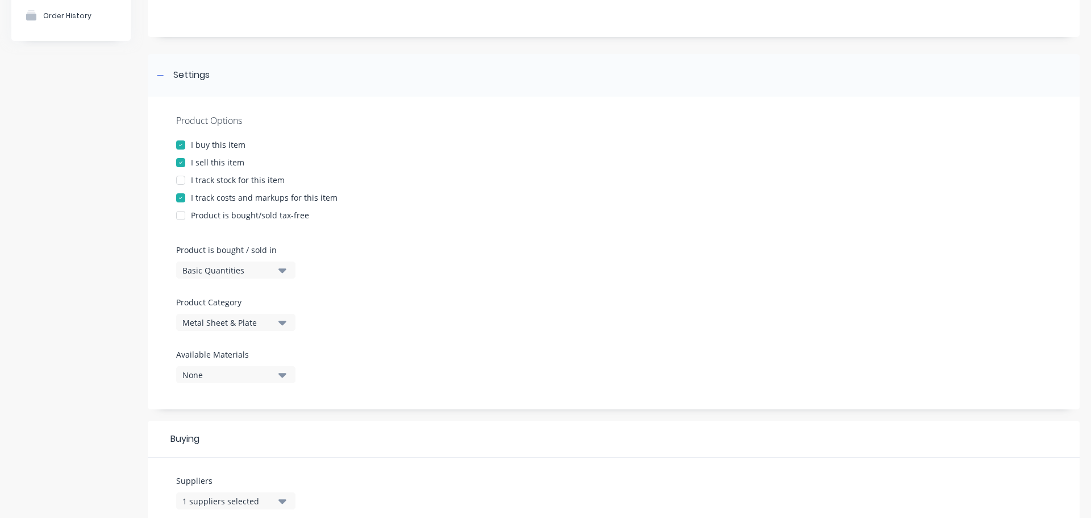
click at [231, 272] on div "Basic Quantities" at bounding box center [227, 270] width 91 height 12
click at [209, 361] on div "Square Metres" at bounding box center [261, 366] width 171 height 23
type textarea "x"
click at [159, 72] on icon at bounding box center [160, 76] width 7 height 8
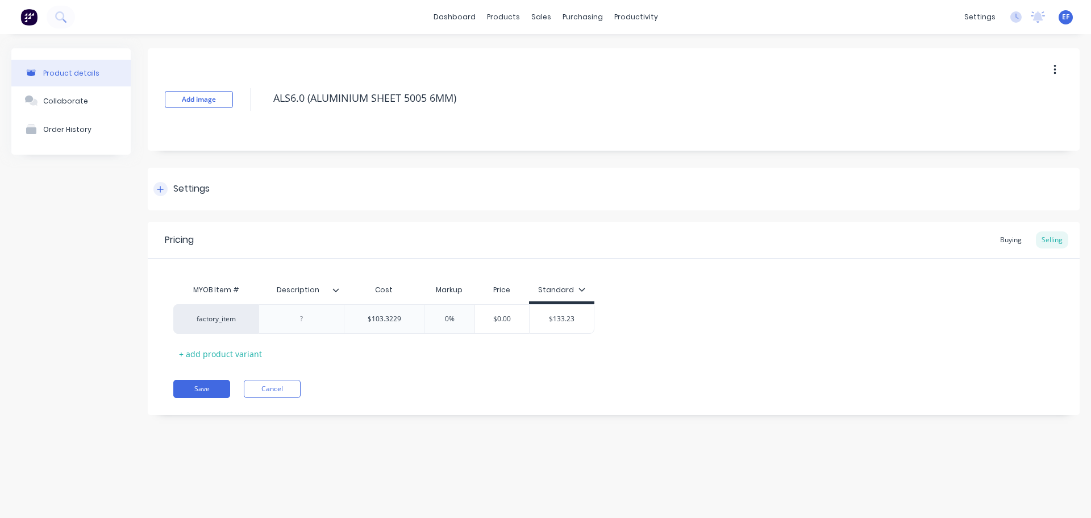
scroll to position [0, 0]
click at [159, 72] on div "Add image ALS6.0 (ALUMINIUM SHEET 5005 6MM)" at bounding box center [614, 99] width 932 height 102
click at [159, 196] on div "Settings" at bounding box center [614, 189] width 932 height 43
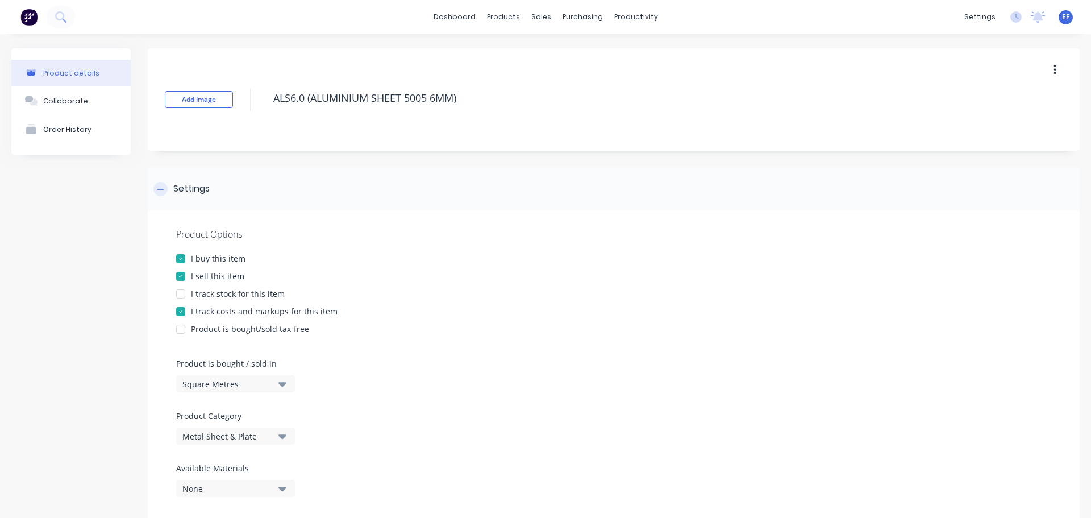
click at [160, 191] on icon at bounding box center [160, 189] width 7 height 8
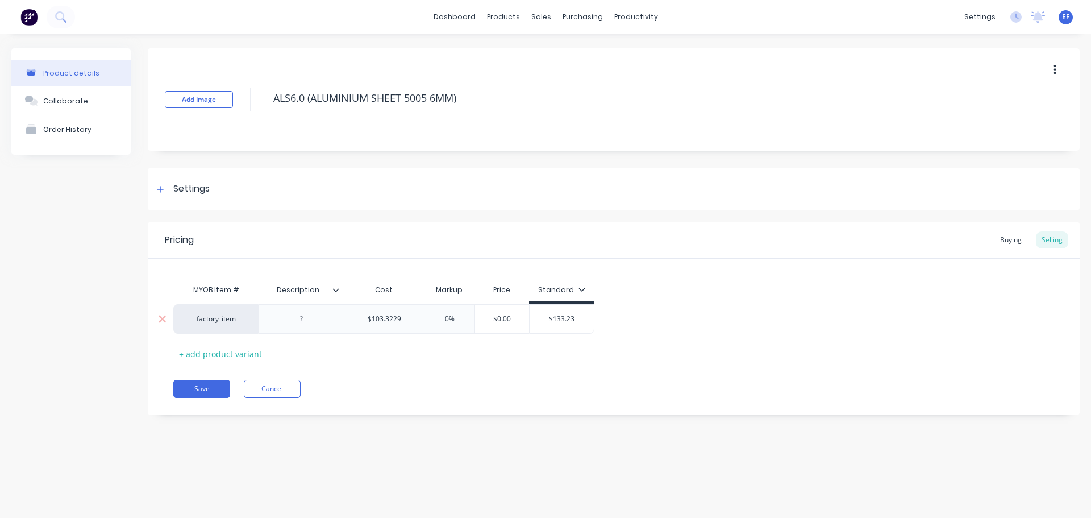
click at [408, 314] on input "$103.3229" at bounding box center [384, 319] width 80 height 10
type input "$103.32290"
type textarea "x"
type input "$103.32290"
click at [214, 387] on button "Save" at bounding box center [201, 389] width 57 height 18
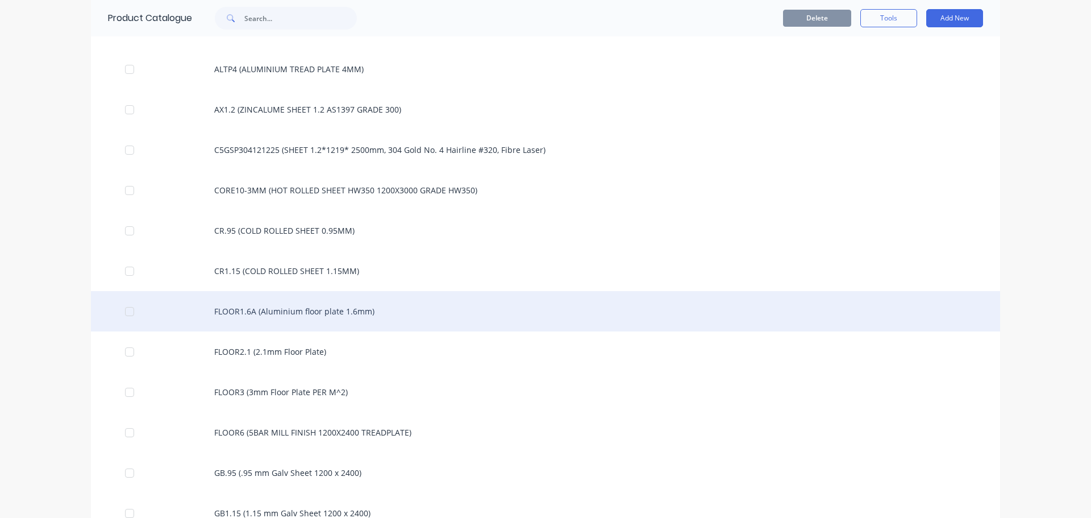
scroll to position [1202, 0]
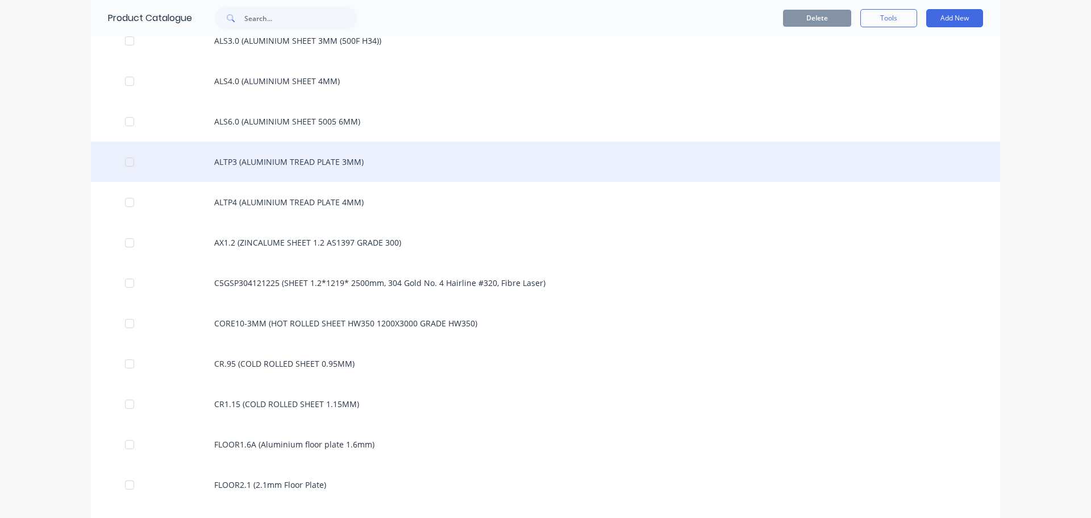
click at [325, 165] on div "ALTP3 (ALUMINIUM TREAD PLATE 3MM)" at bounding box center [546, 162] width 910 height 40
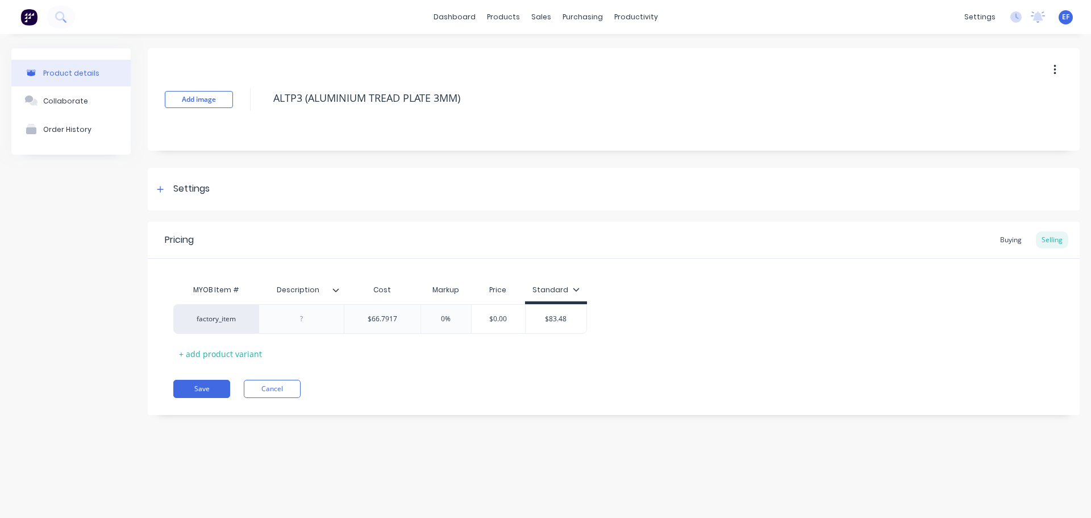
drag, startPoint x: 480, startPoint y: 97, endPoint x: 245, endPoint y: 107, distance: 235.0
click at [245, 107] on div "Add image ALTP3 (ALUMINIUM TREAD PLATE 3MM)" at bounding box center [614, 99] width 932 height 102
click at [202, 180] on div "Settings" at bounding box center [614, 189] width 932 height 43
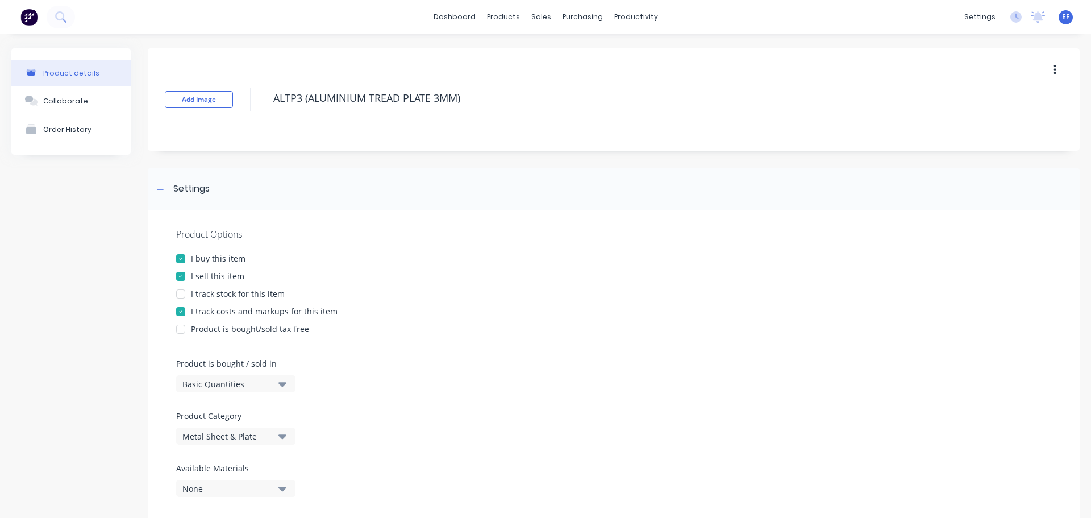
click at [194, 383] on div "Basic Quantities" at bounding box center [227, 384] width 91 height 12
click at [205, 472] on div "Square Metres" at bounding box center [261, 480] width 171 height 23
type textarea "x"
click at [163, 192] on icon at bounding box center [160, 189] width 7 height 8
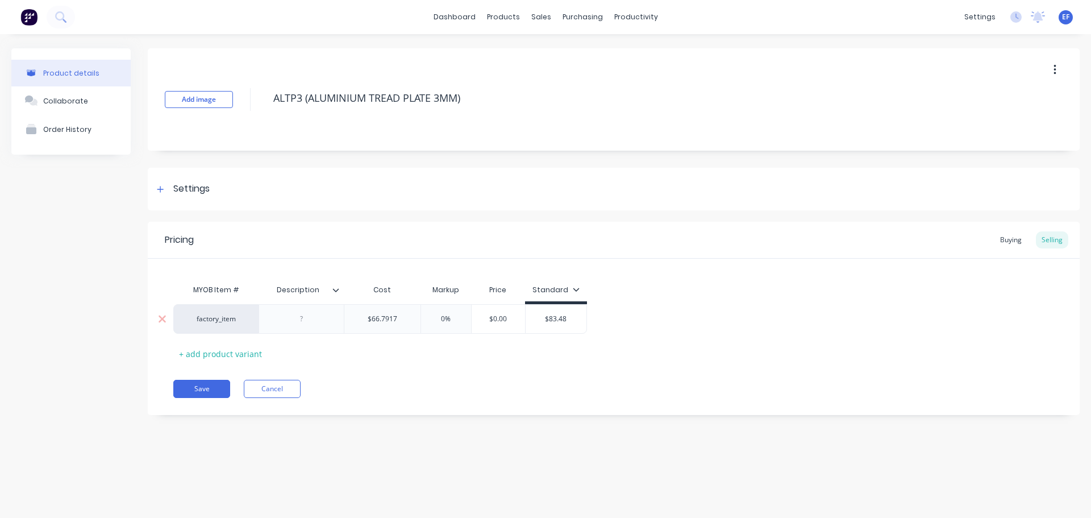
click at [405, 314] on input "$66.7917" at bounding box center [382, 319] width 76 height 10
type input "$66.79170"
type textarea "x"
type input "$66.79170"
click at [210, 388] on button "Save" at bounding box center [201, 389] width 57 height 18
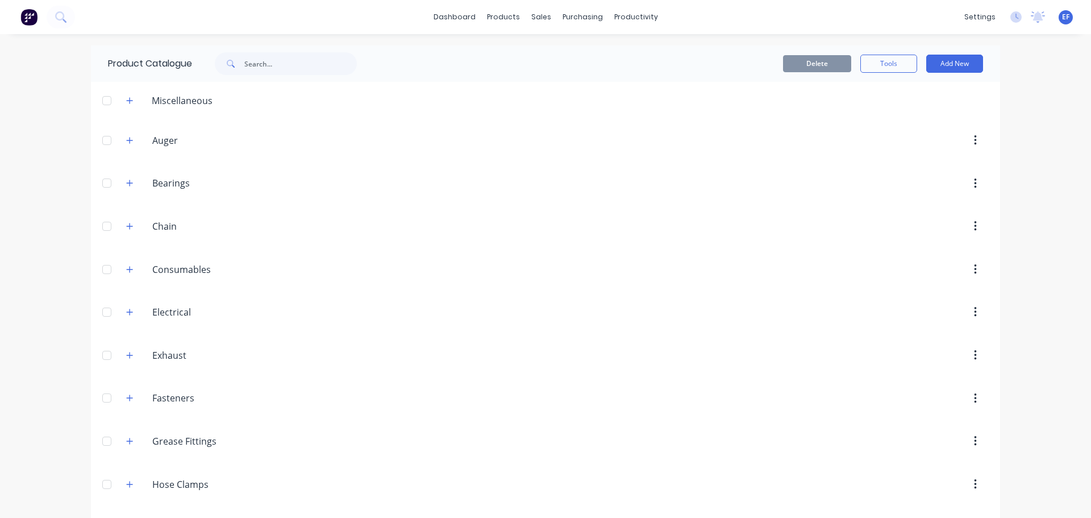
scroll to position [1106, 0]
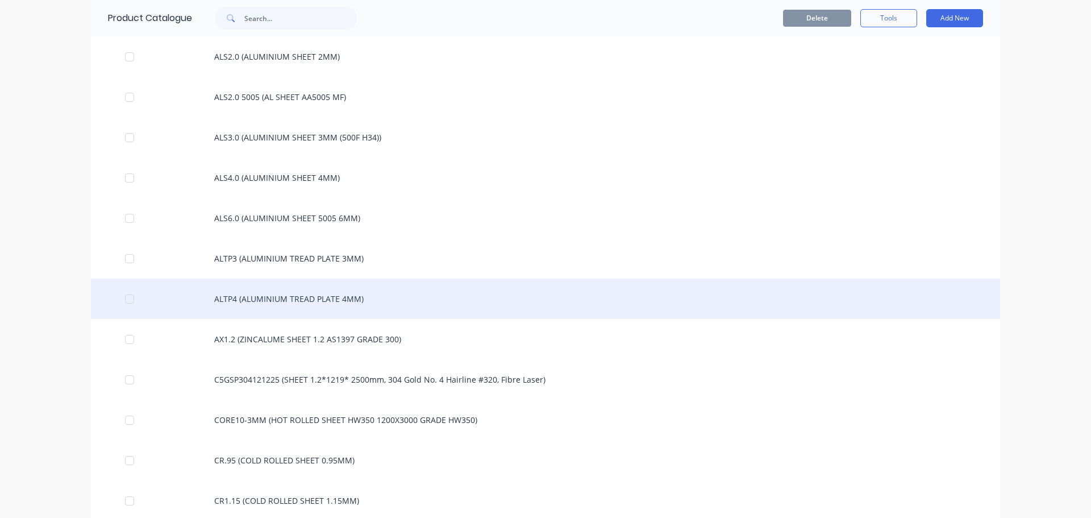
click at [339, 309] on div "ALTP4 (ALUMINIUM TREAD PLATE 4MM)" at bounding box center [546, 299] width 910 height 40
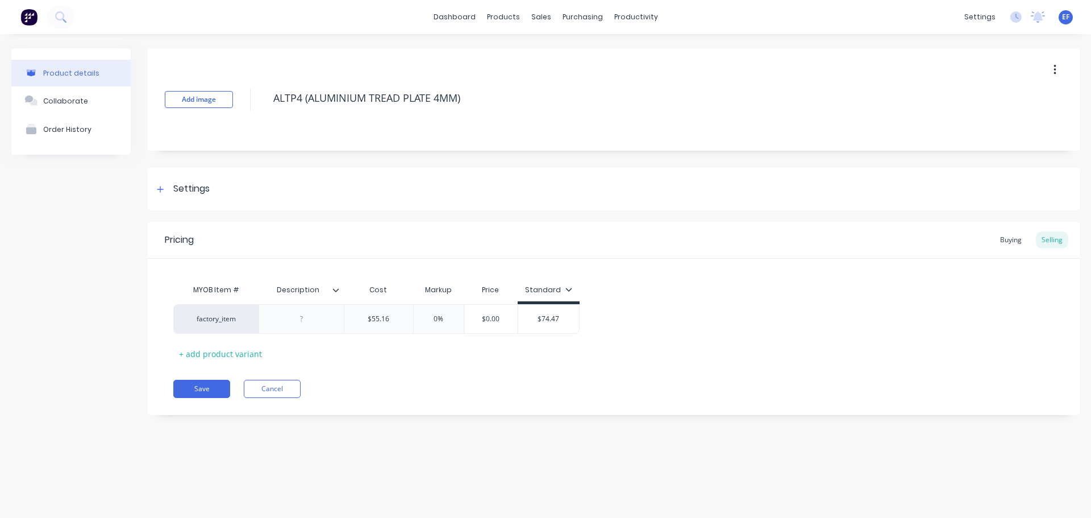
drag, startPoint x: 479, startPoint y: 103, endPoint x: 246, endPoint y: 113, distance: 233.8
click at [246, 113] on div "Add image ALTP4 (ALUMINIUM TREAD PLATE 4MM)" at bounding box center [614, 99] width 932 height 102
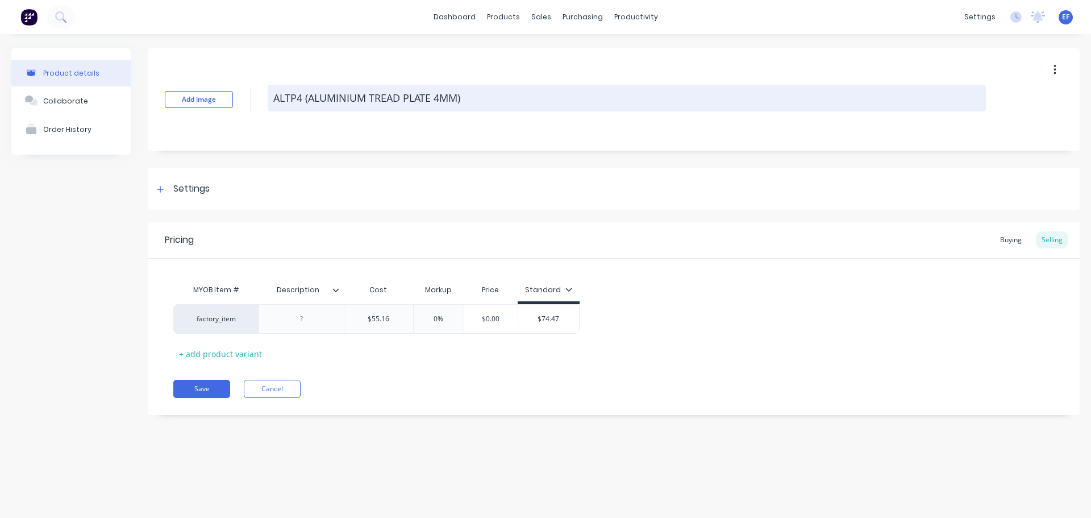
click at [481, 95] on textarea "ALTP4 (ALUMINIUM TREAD PLATE 4MM)" at bounding box center [627, 98] width 719 height 27
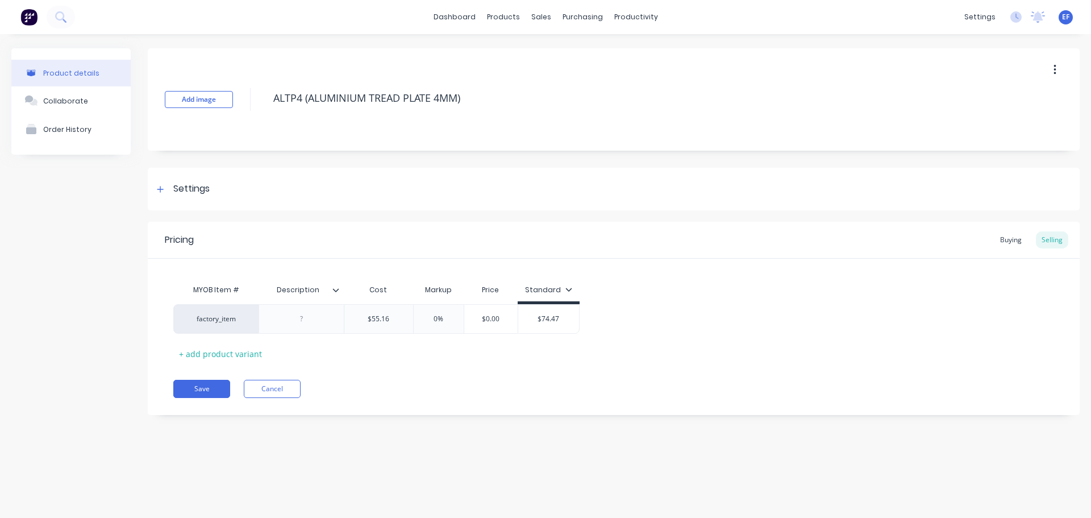
drag, startPoint x: 292, startPoint y: 105, endPoint x: 252, endPoint y: 107, distance: 40.4
click at [252, 107] on div "Add image ALTP4 (ALUMINIUM TREAD PLATE 4MM)" at bounding box center [614, 99] width 932 height 102
click at [196, 205] on div "Settings" at bounding box center [614, 189] width 932 height 43
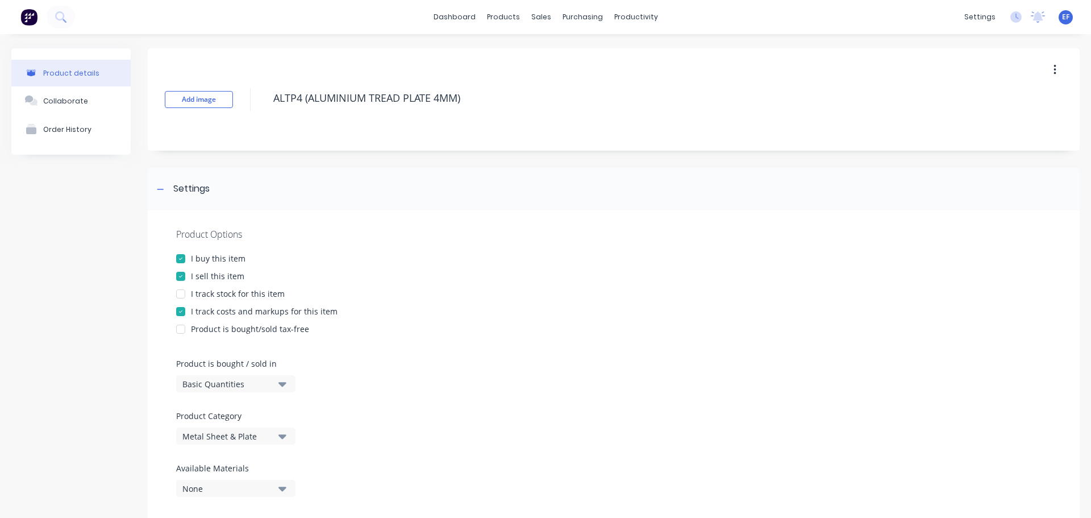
click at [232, 381] on div "Basic Quantities" at bounding box center [227, 384] width 91 height 12
click at [222, 482] on div "Square Metres" at bounding box center [261, 480] width 171 height 23
click at [157, 190] on icon at bounding box center [160, 189] width 7 height 8
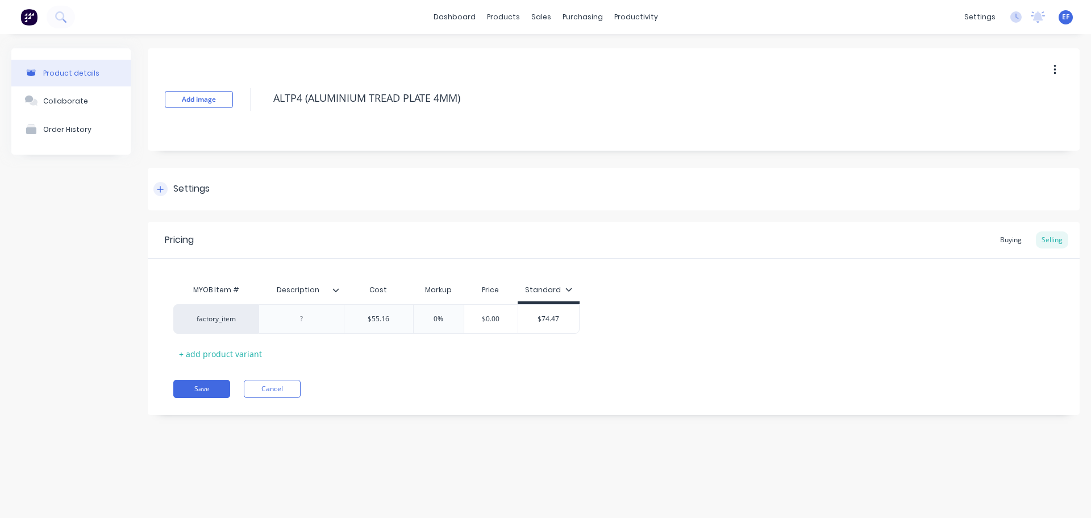
click at [157, 190] on icon at bounding box center [160, 189] width 7 height 8
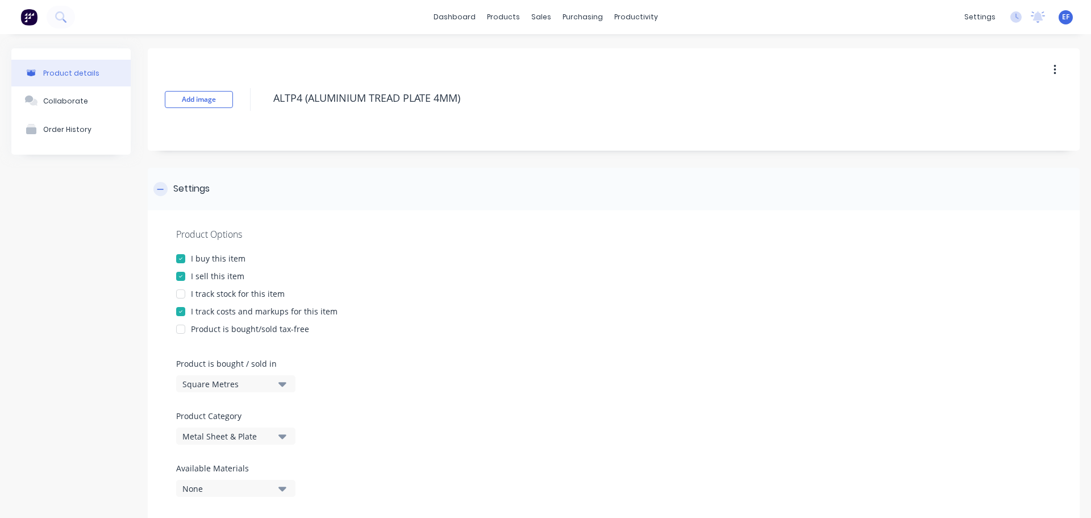
click at [157, 190] on icon at bounding box center [160, 189] width 7 height 8
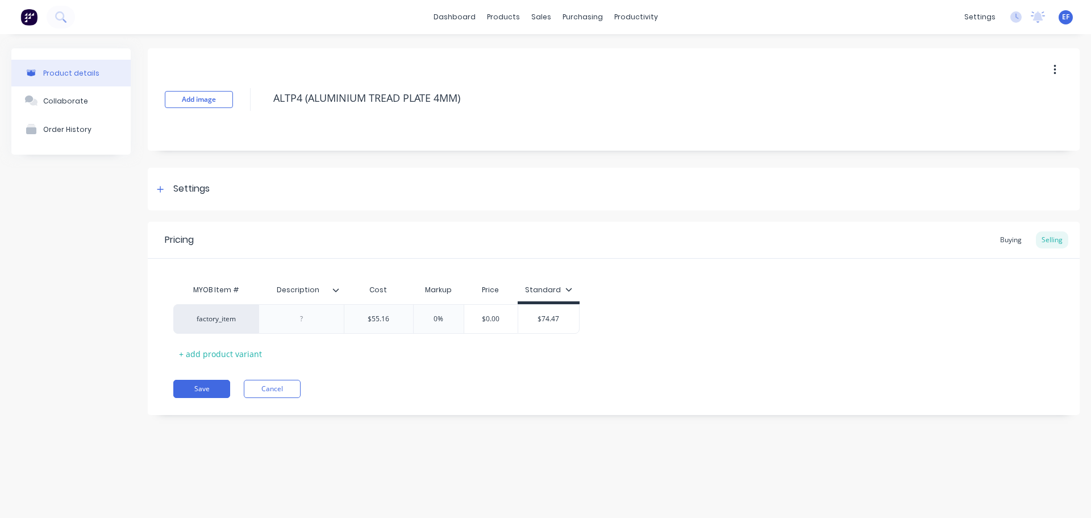
drag, startPoint x: 481, startPoint y: 100, endPoint x: 262, endPoint y: 122, distance: 220.6
click at [262, 122] on div "Add image ALTP4 (ALUMINIUM TREAD PLATE 4MM)" at bounding box center [614, 99] width 932 height 102
type textarea "x"
click at [161, 190] on icon at bounding box center [160, 189] width 6 height 6
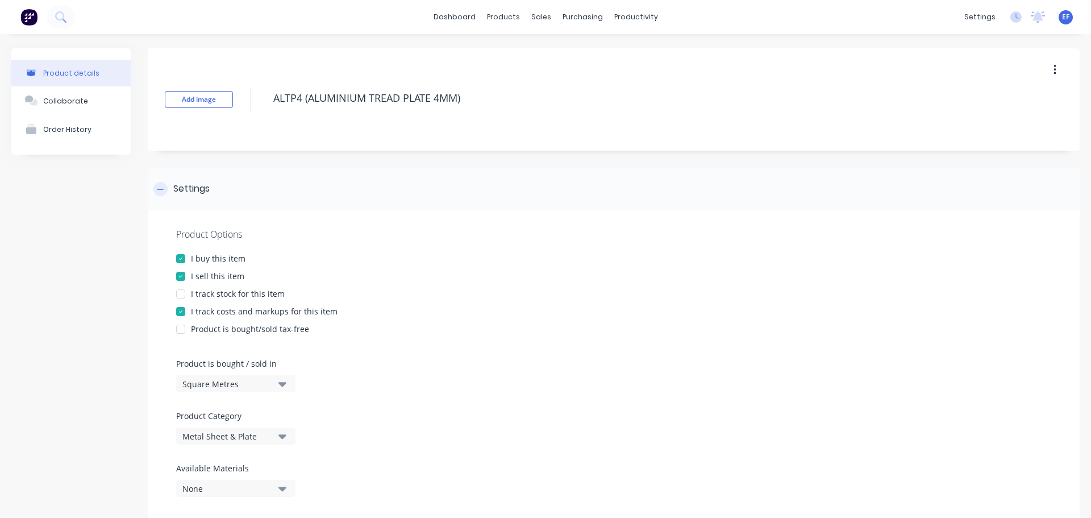
click at [168, 190] on div "Settings" at bounding box center [181, 189] width 56 height 14
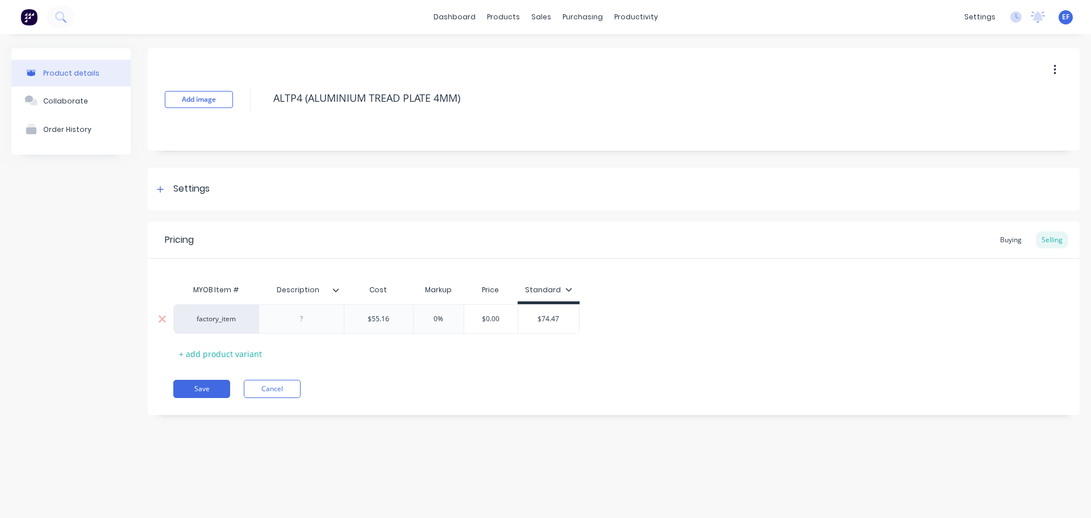
type input "$55.16"
click at [389, 317] on input "$55.16" at bounding box center [378, 319] width 69 height 10
type textarea "x"
type input "$55.160"
click at [193, 387] on button "Save" at bounding box center [201, 389] width 57 height 18
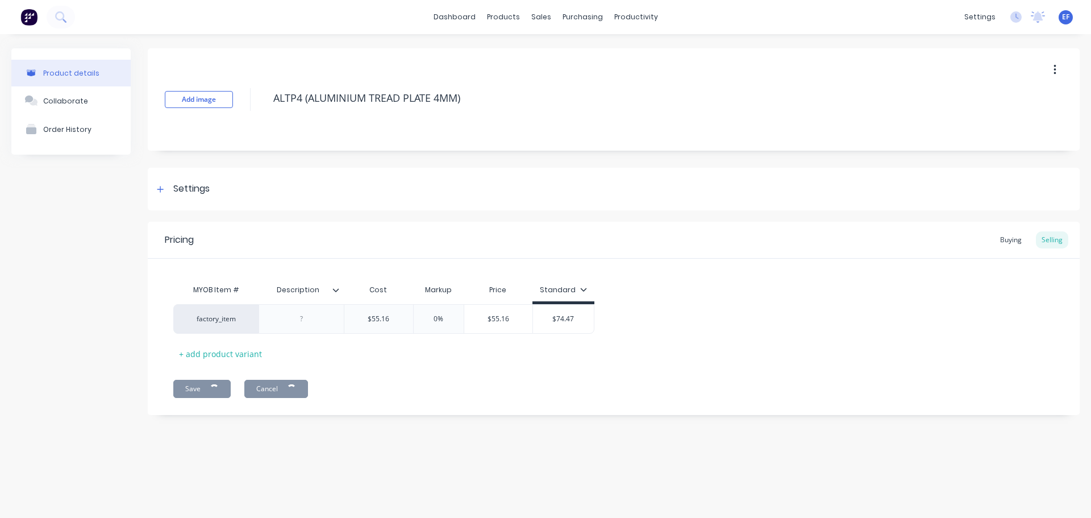
type textarea "x"
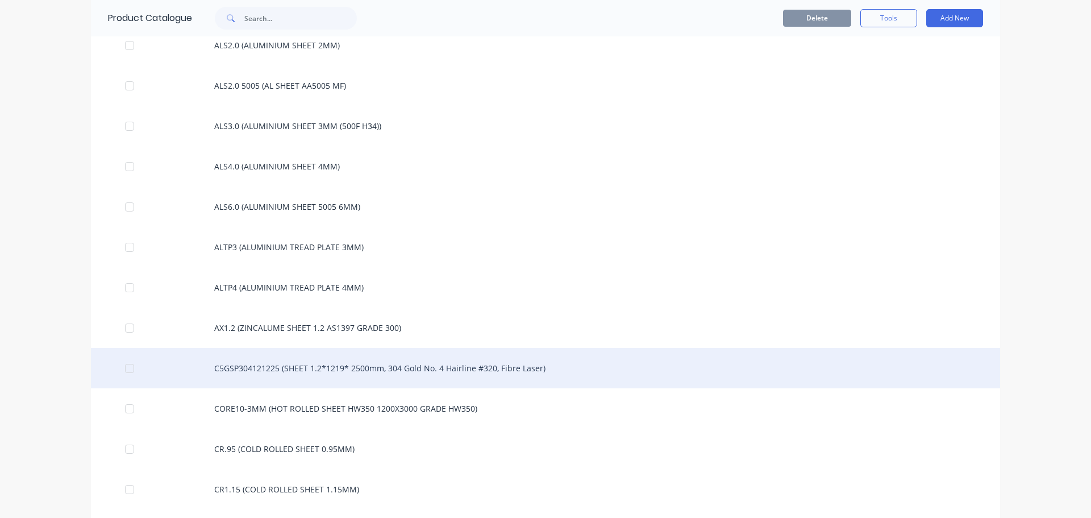
scroll to position [1146, 0]
